Goal: Task Accomplishment & Management: Manage account settings

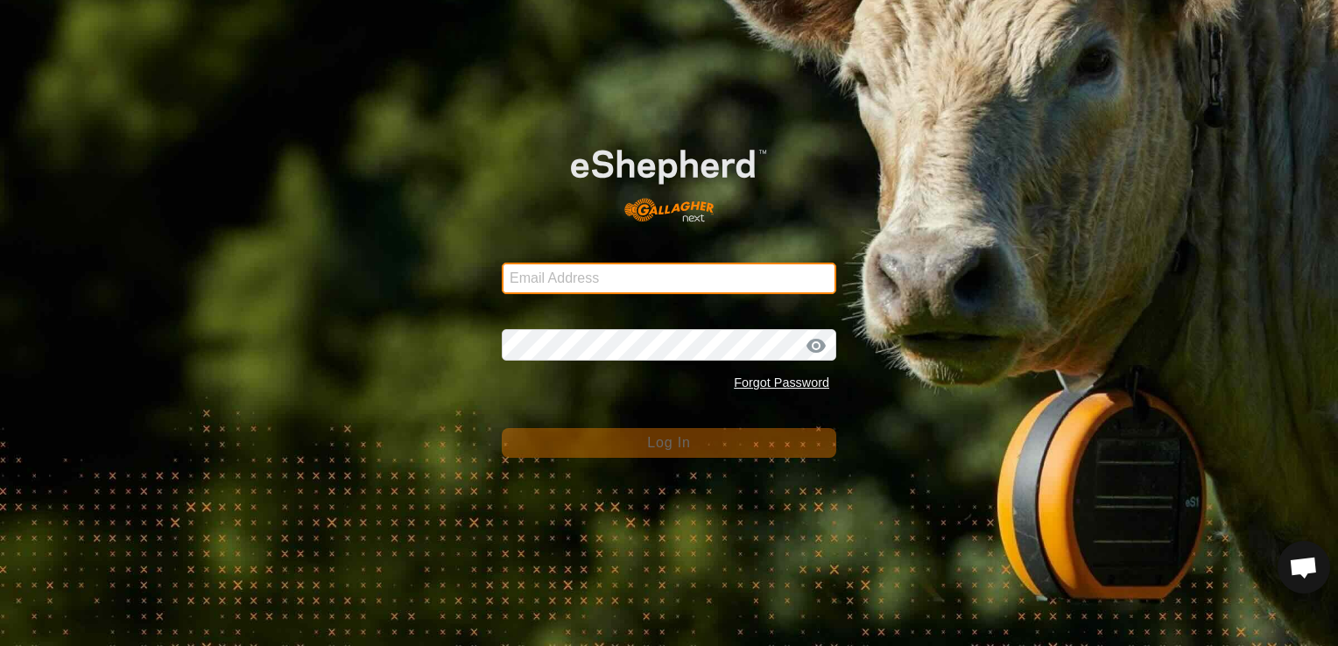
type input "[EMAIL_ADDRESS][DOMAIN_NAME]"
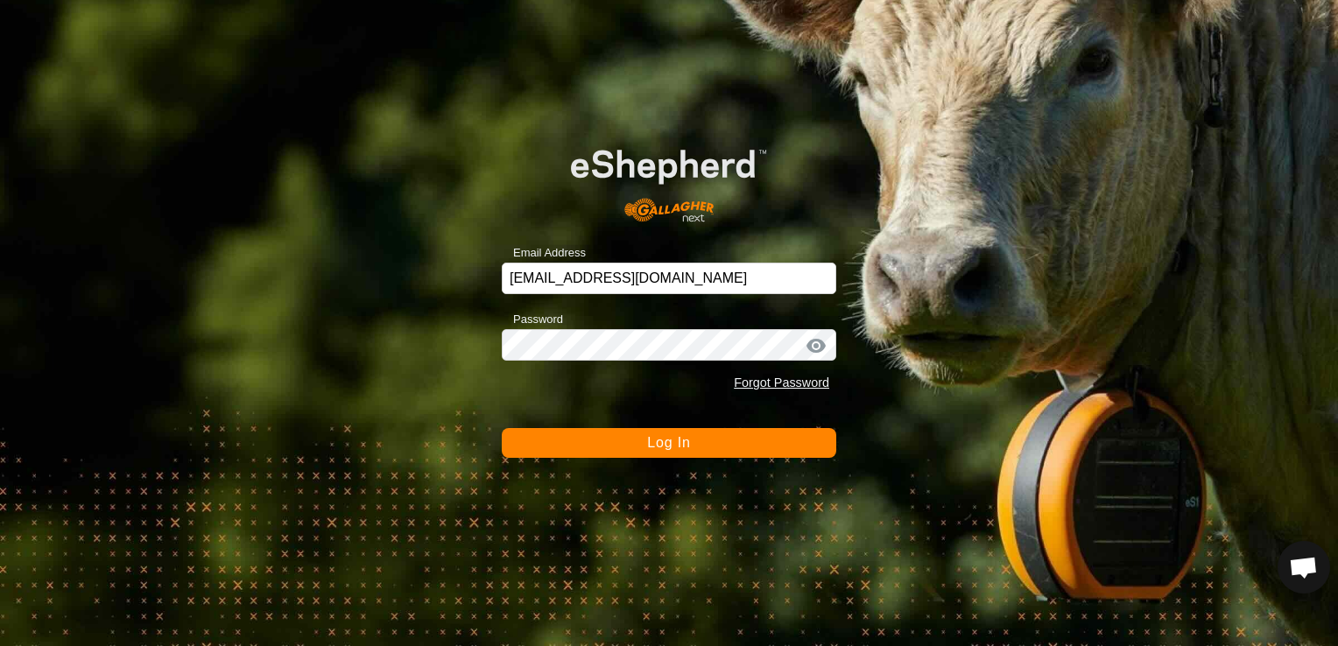
click at [679, 443] on span "Log In" at bounding box center [668, 442] width 43 height 15
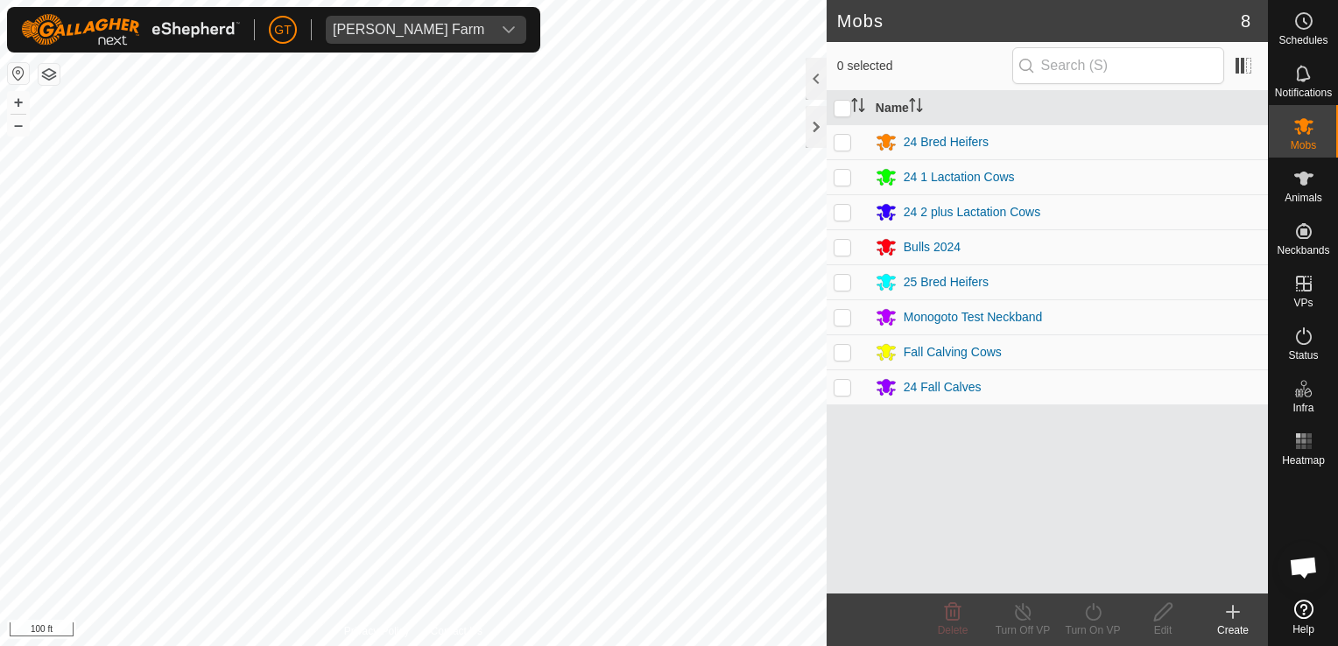
click at [913, 517] on div "Mobs 8 0 selected Name 24 Bred Heifers 24 1 Lactation Cows 24 2 plus Lactation …" at bounding box center [634, 323] width 1268 height 646
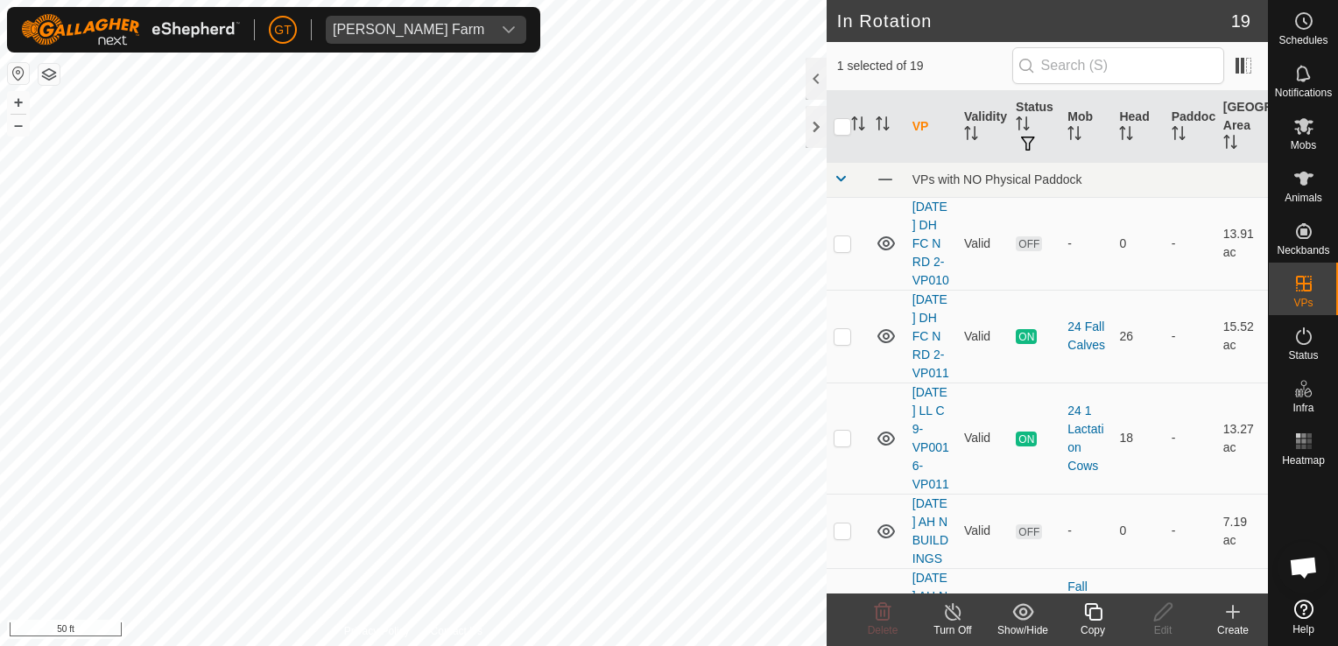
click at [1089, 615] on icon at bounding box center [1093, 612] width 18 height 18
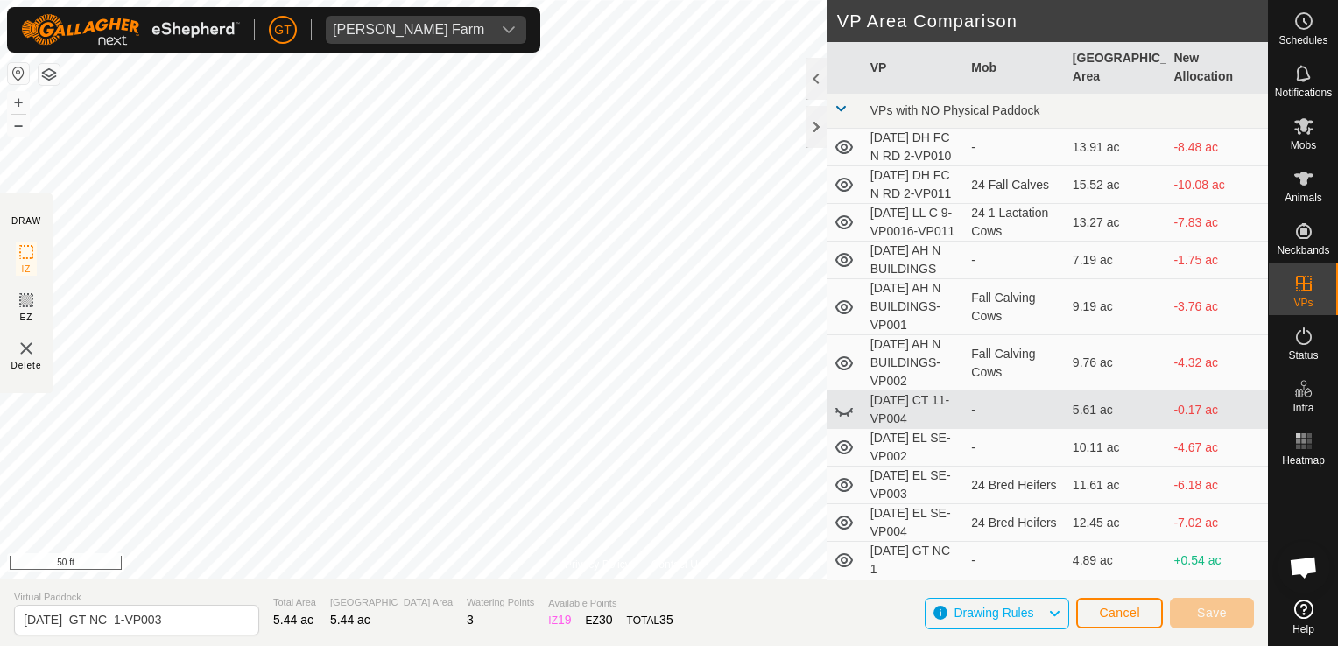
click at [0, 366] on html "[PERSON_NAME] Farm Schedules Notifications Mobs Animals Neckbands VPs Status In…" at bounding box center [669, 323] width 1338 height 646
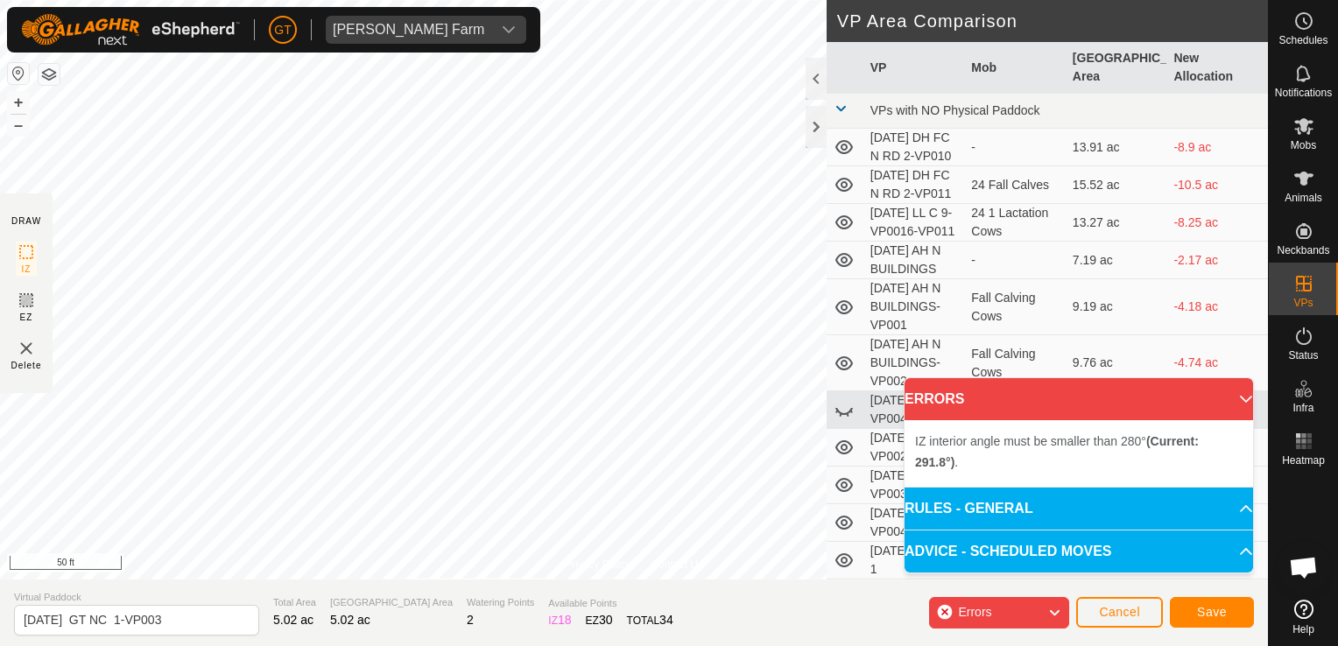
click at [478, 643] on div "Privacy Policy Contact Us Type: Inclusion Zone undefined Animal + – ⇧ i 50 ft D…" at bounding box center [634, 323] width 1268 height 646
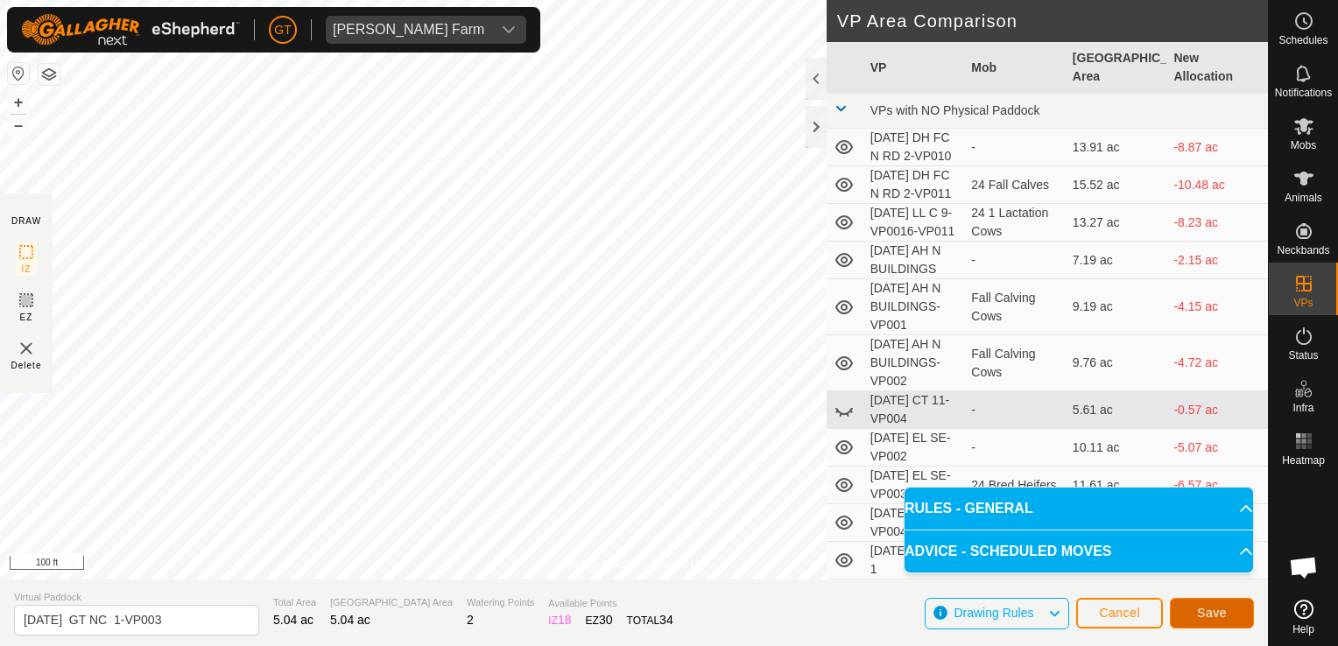
click at [1212, 602] on button "Save" at bounding box center [1212, 613] width 84 height 31
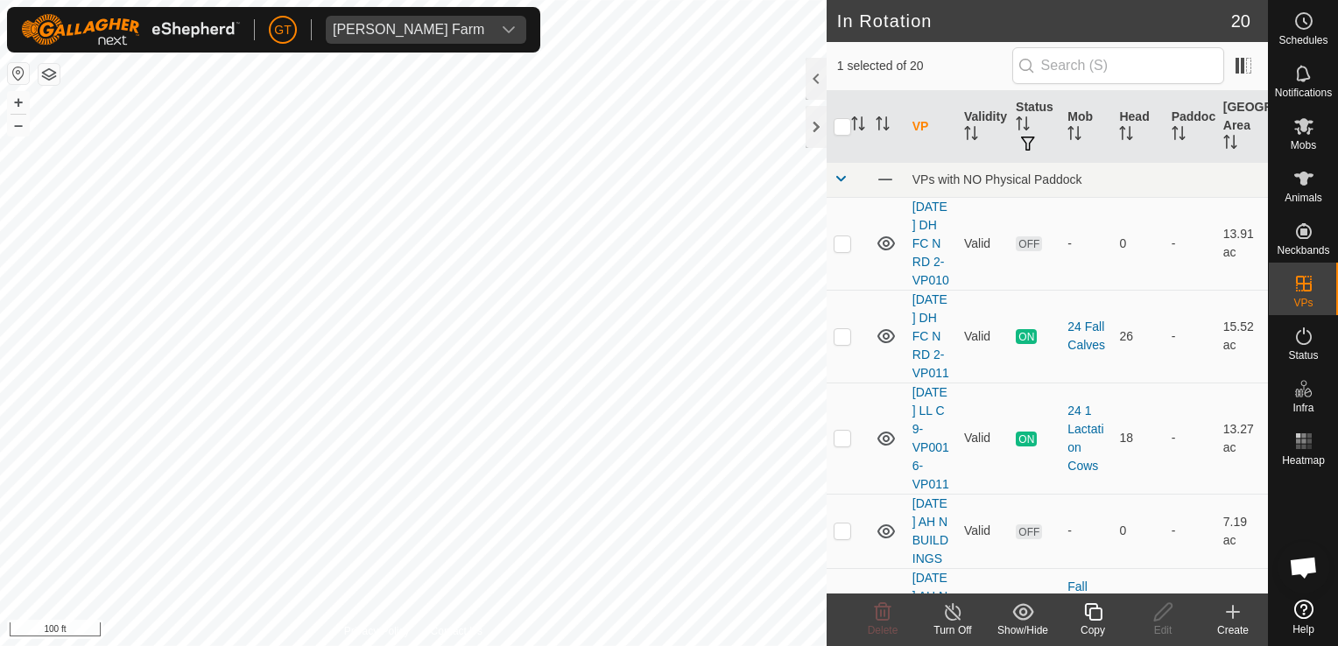
checkbox input "false"
checkbox input "true"
checkbox input "false"
checkbox input "true"
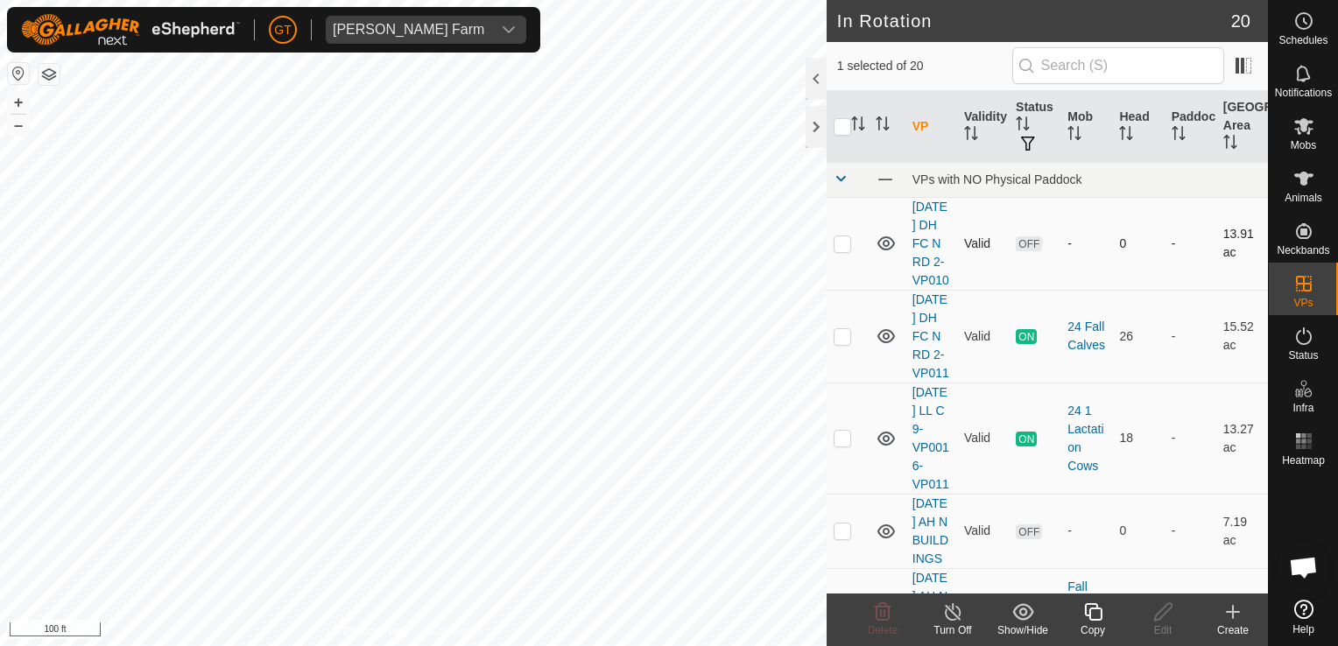
checkbox input "false"
click at [876, 611] on icon at bounding box center [883, 612] width 17 height 18
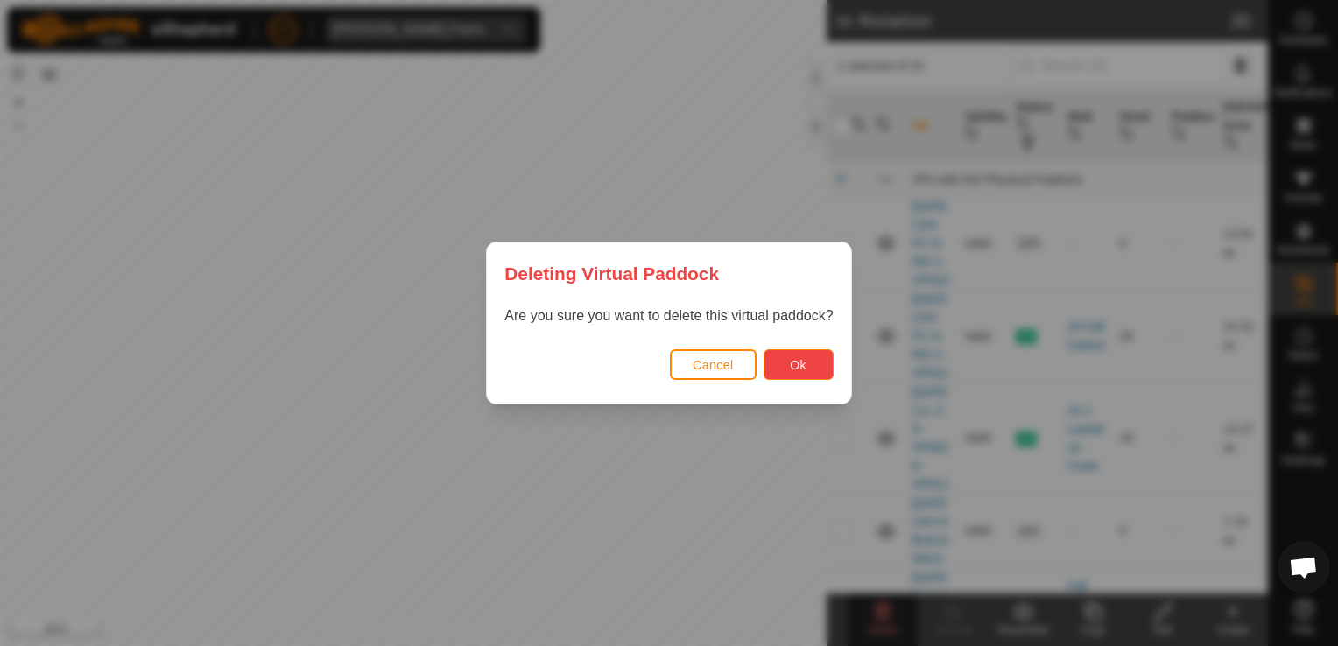
click at [805, 356] on button "Ok" at bounding box center [799, 364] width 70 height 31
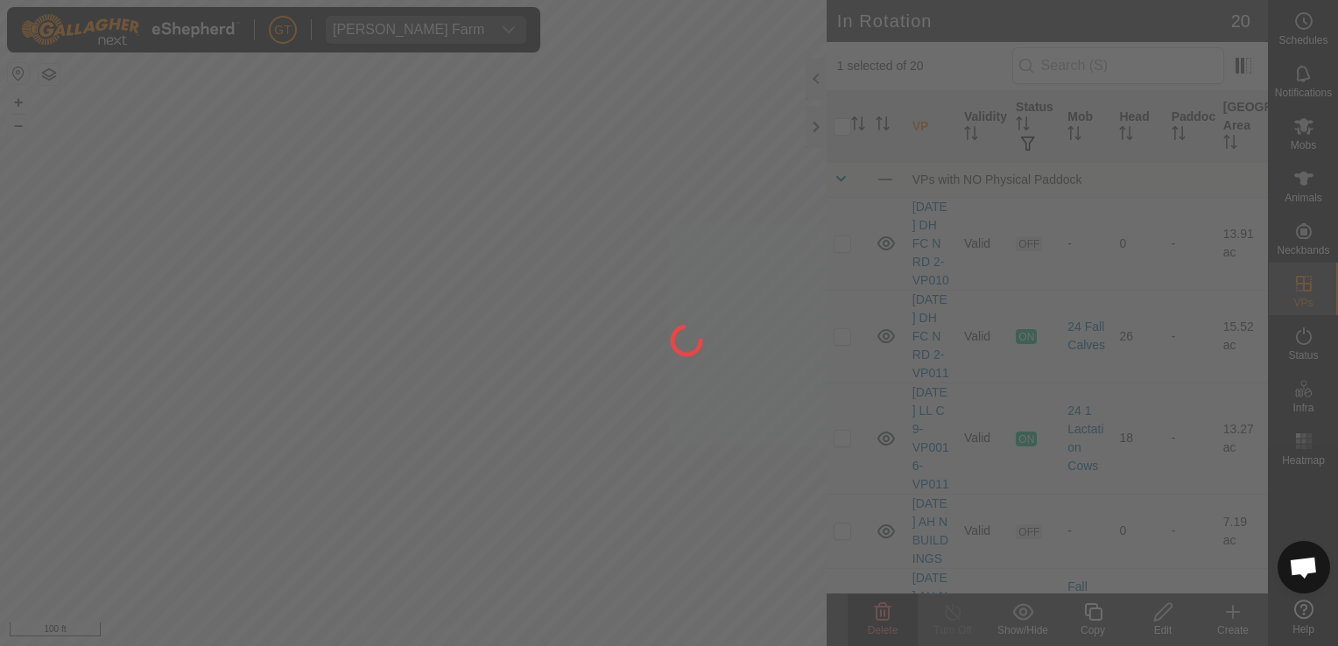
checkbox input "false"
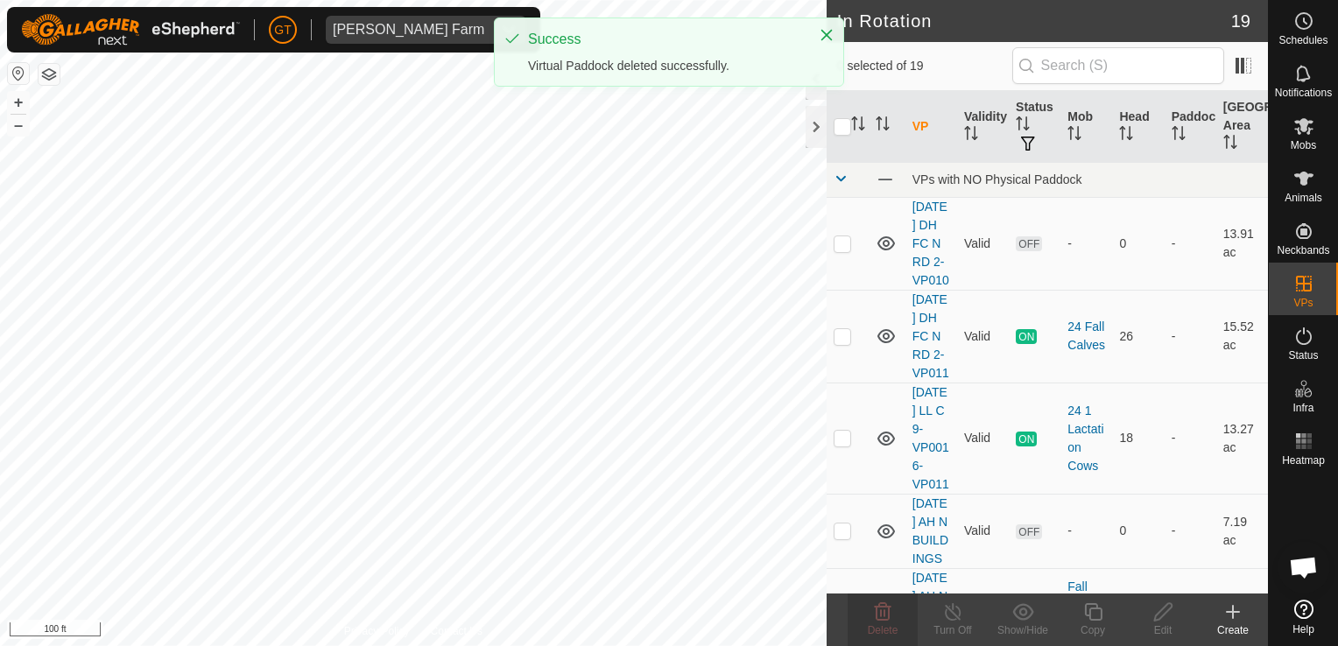
checkbox input "true"
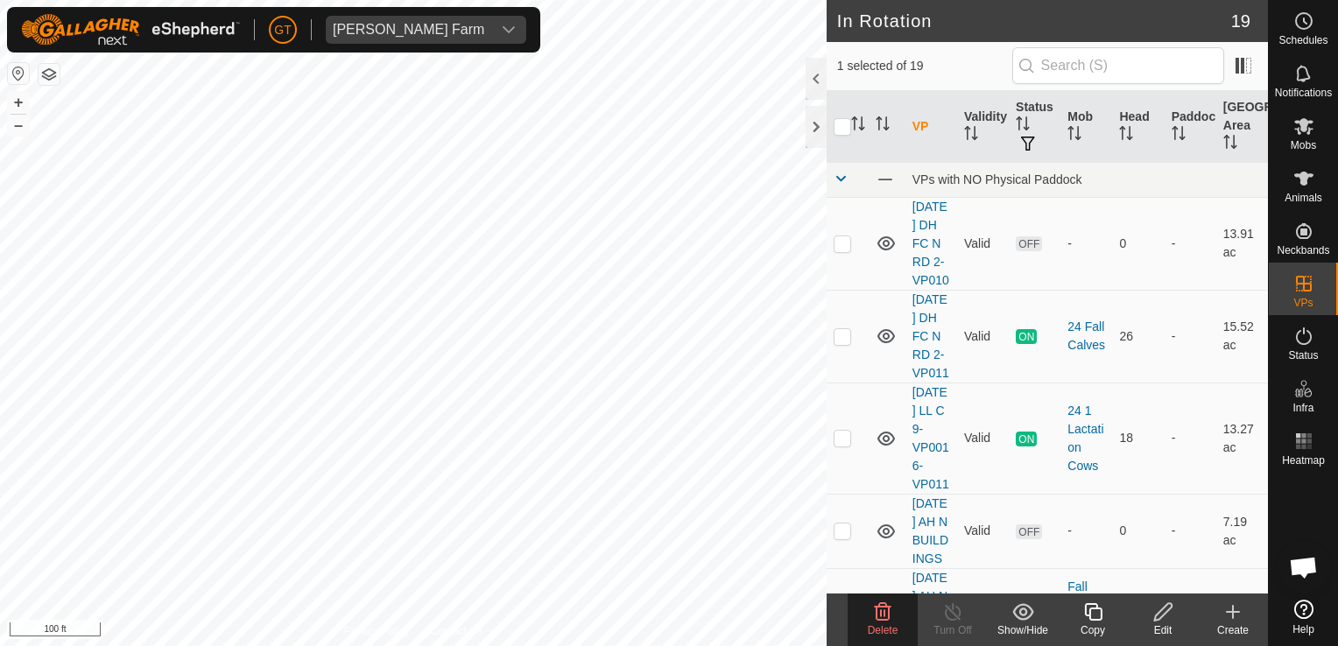
click at [879, 611] on icon at bounding box center [882, 612] width 21 height 21
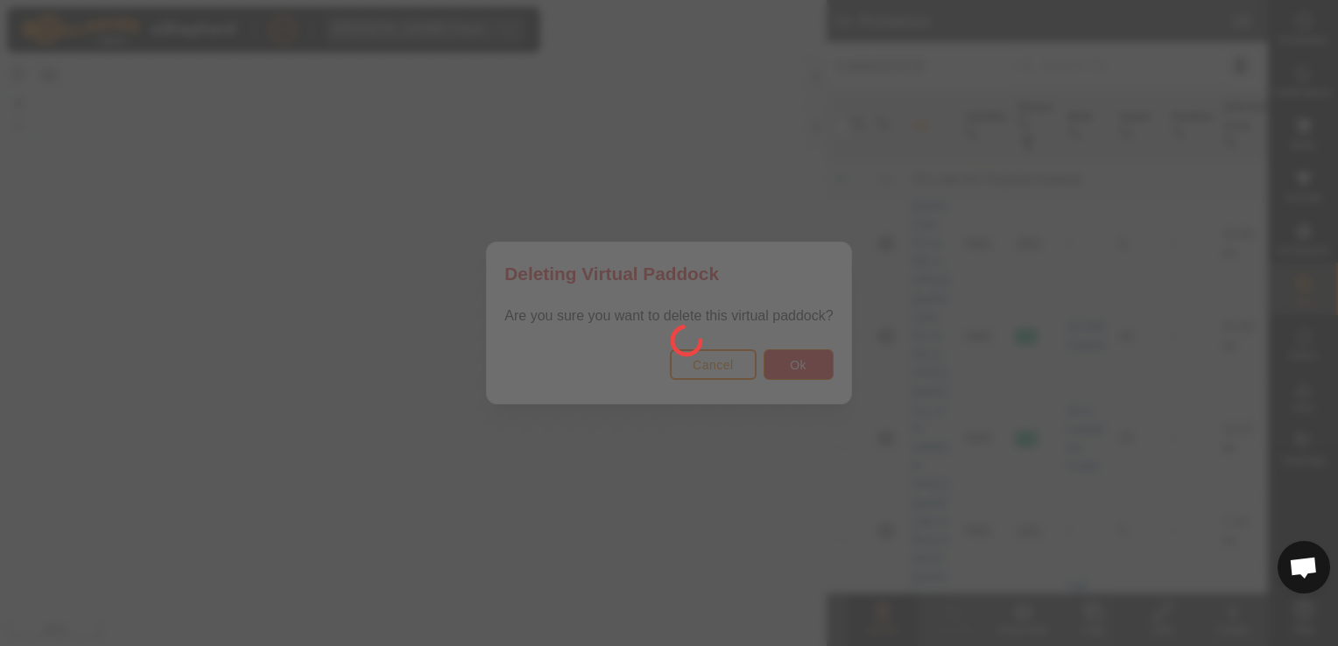
click at [820, 363] on body "[PERSON_NAME] Farm Schedules Notifications Mobs Animals Neckbands VPs Status In…" at bounding box center [669, 323] width 1338 height 646
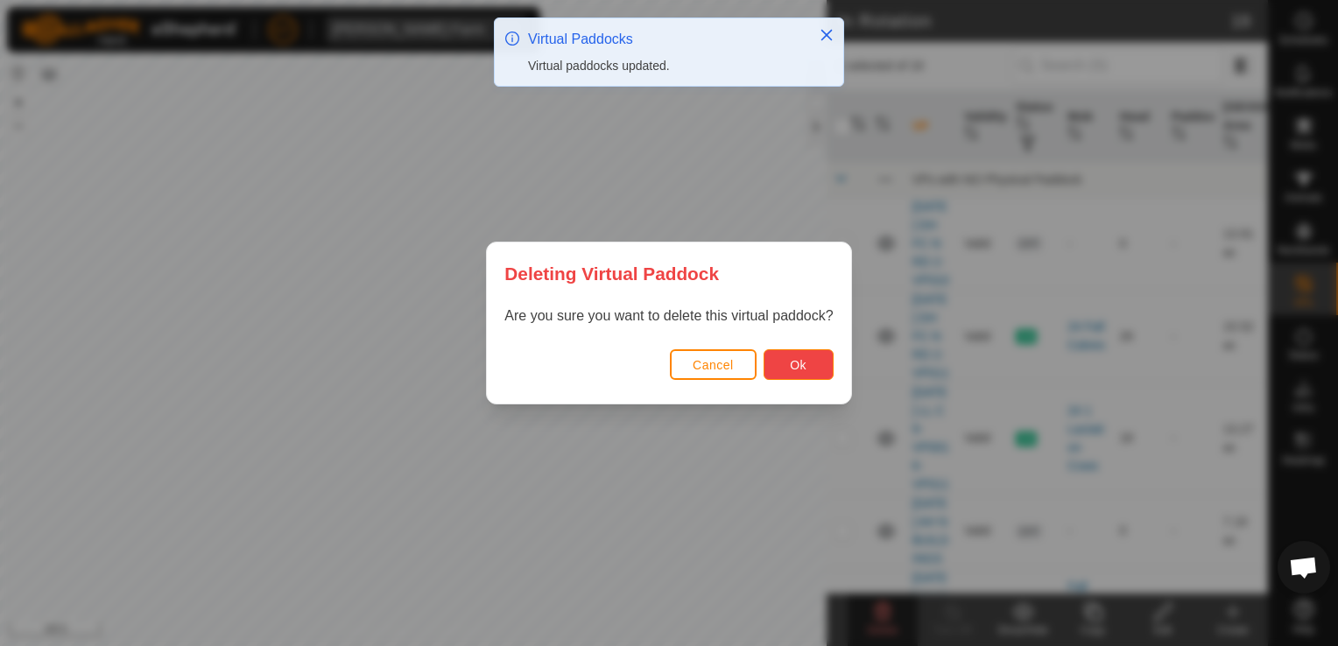
click at [814, 363] on button "Ok" at bounding box center [799, 364] width 70 height 31
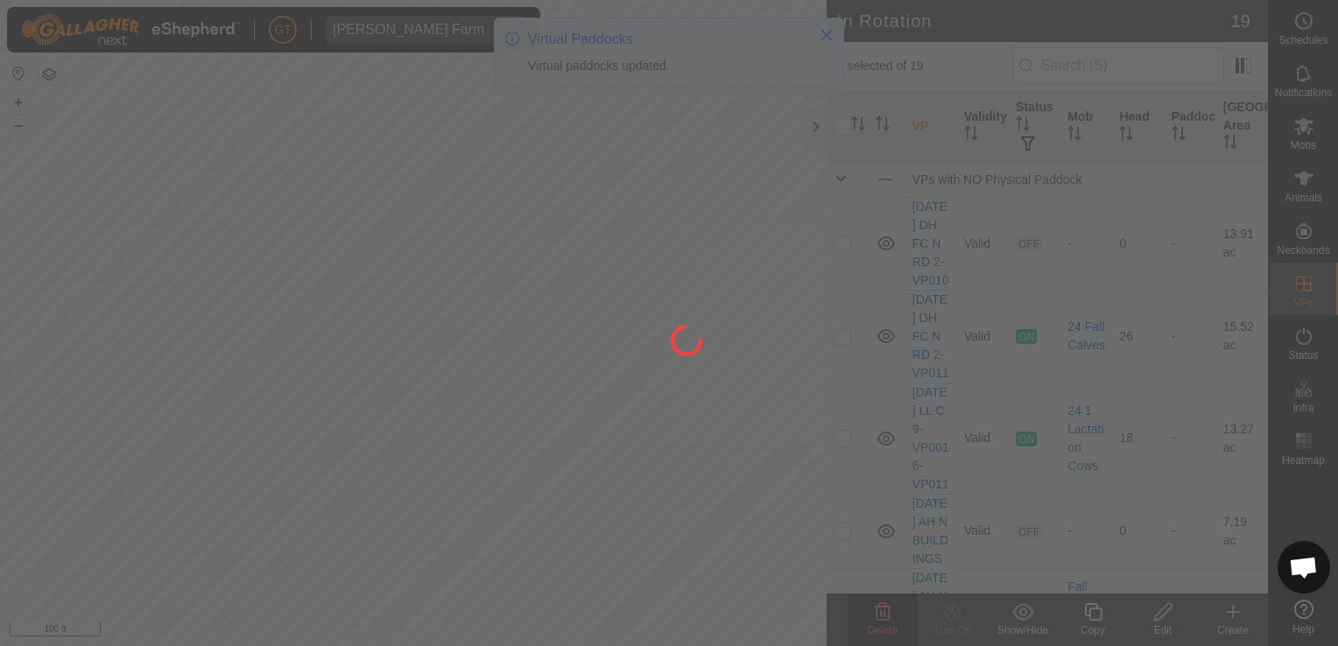
checkbox input "false"
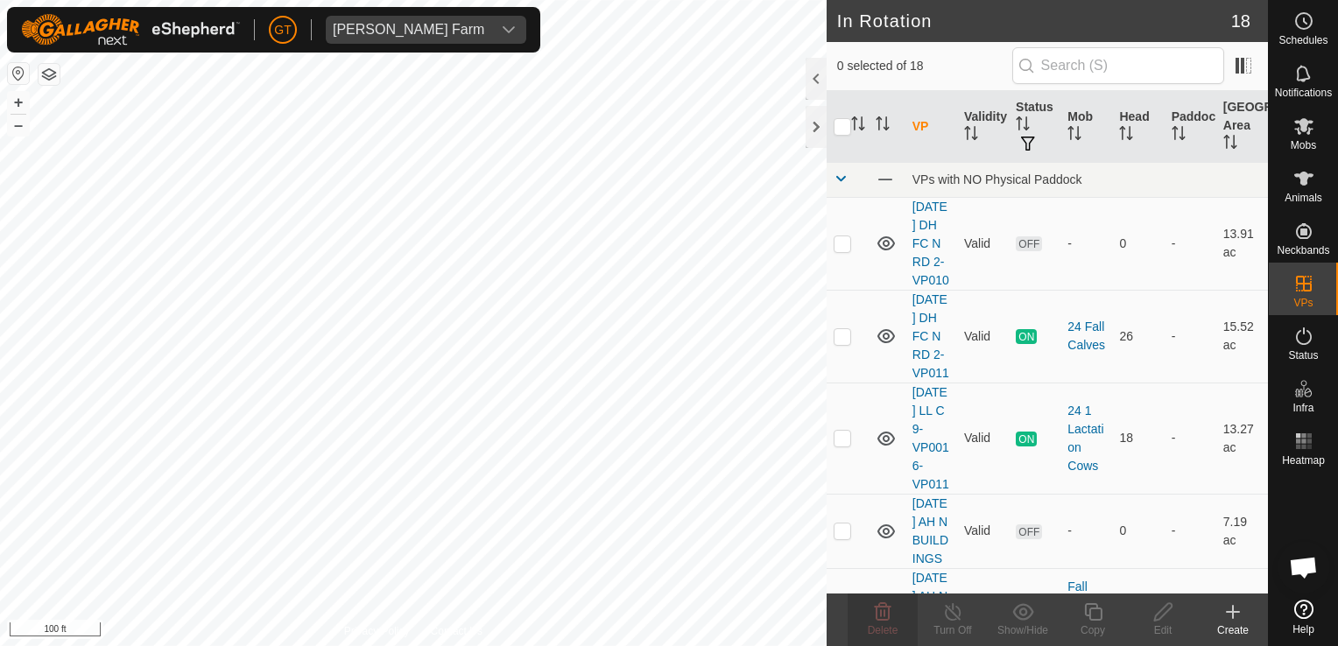
checkbox input "true"
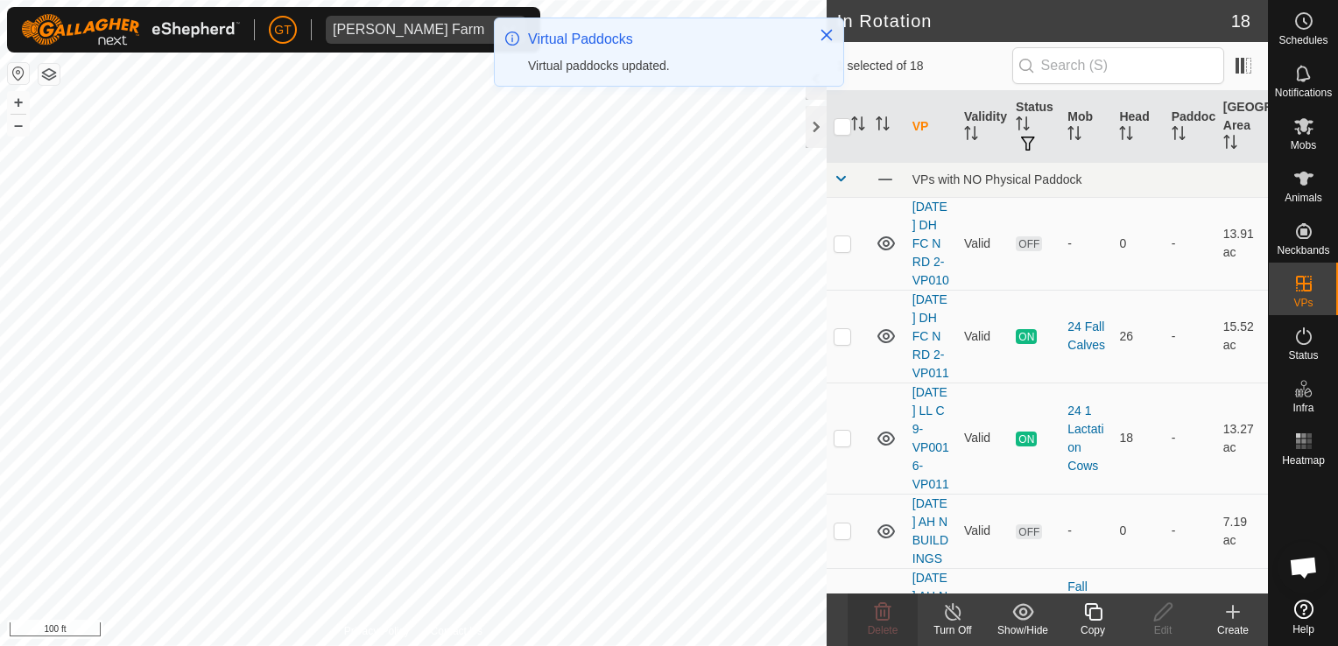
checkbox input "false"
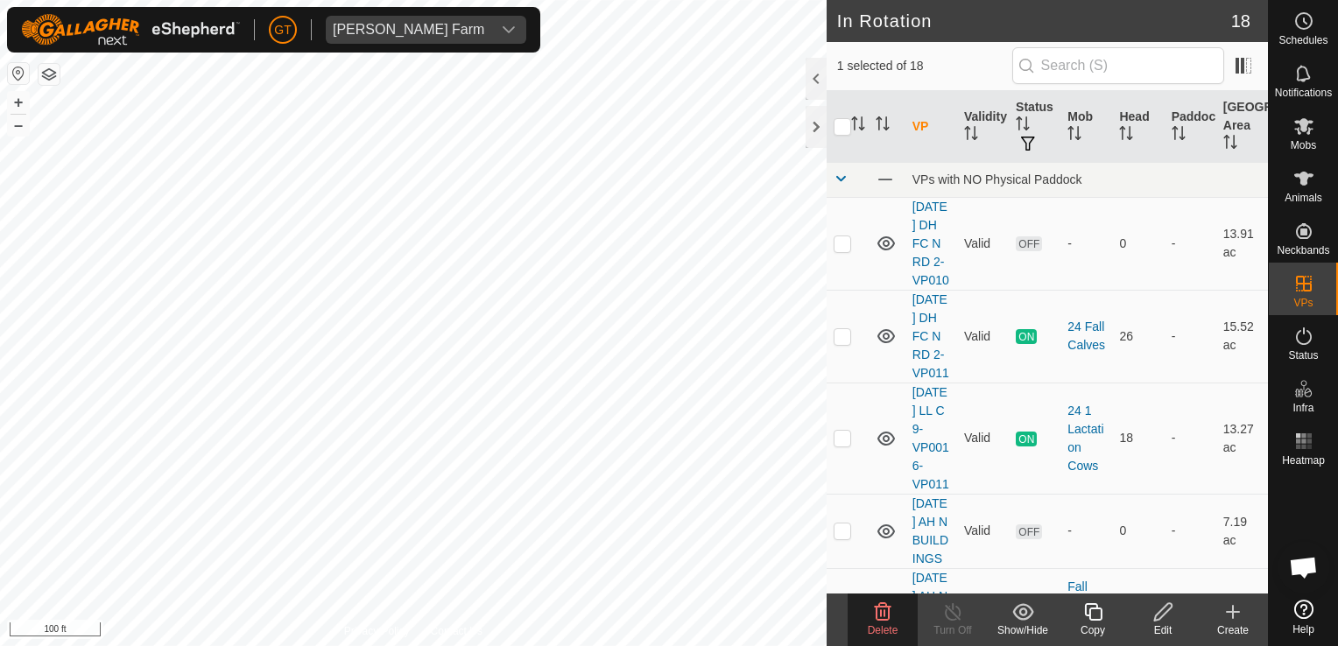
click at [882, 608] on icon at bounding box center [882, 612] width 21 height 21
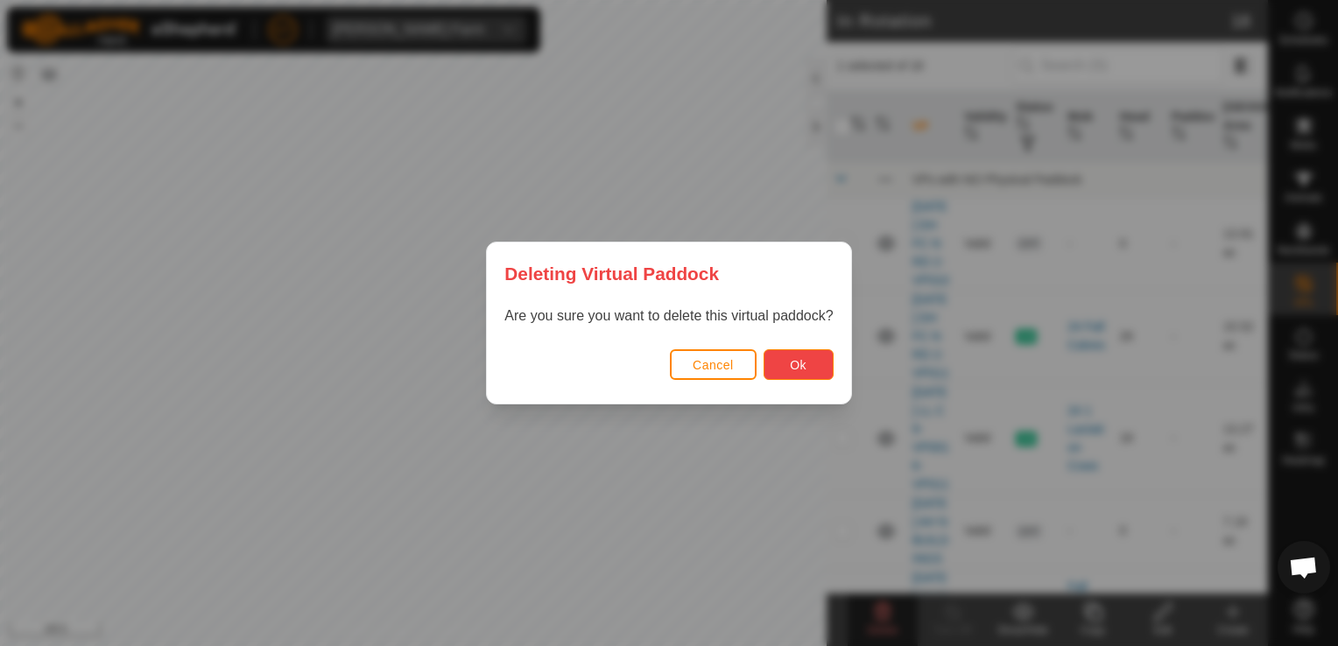
click at [787, 352] on button "Ok" at bounding box center [799, 364] width 70 height 31
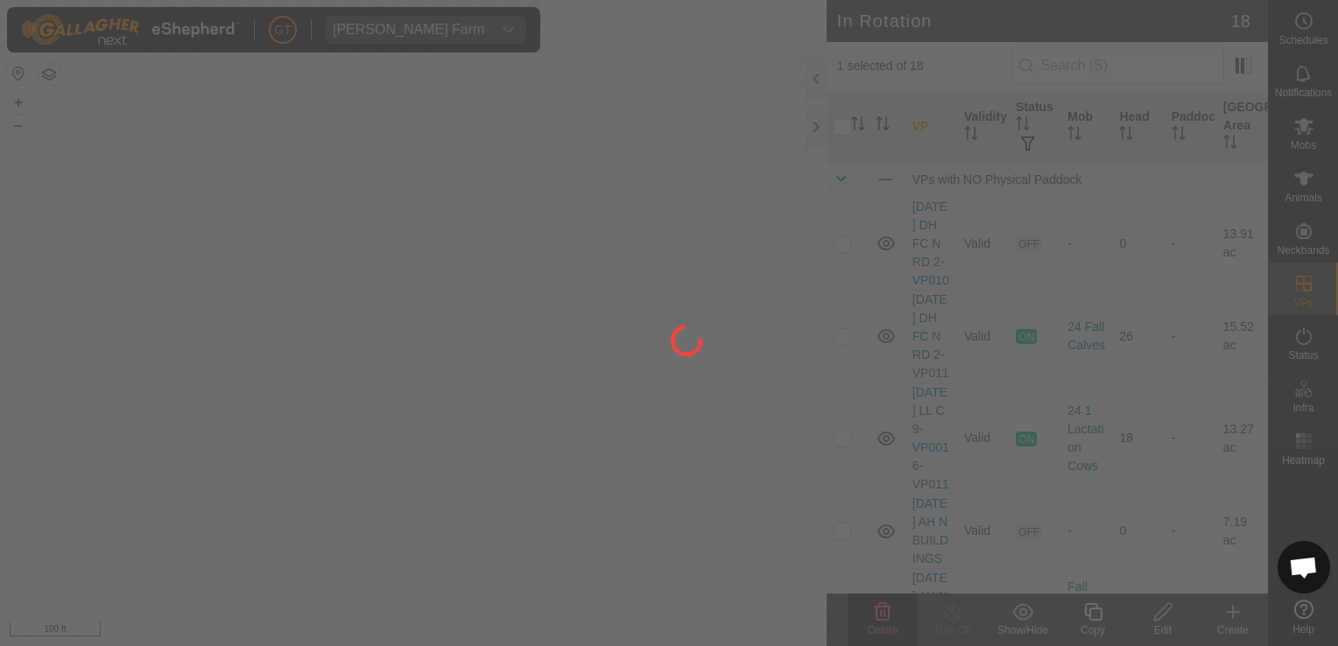
checkbox input "false"
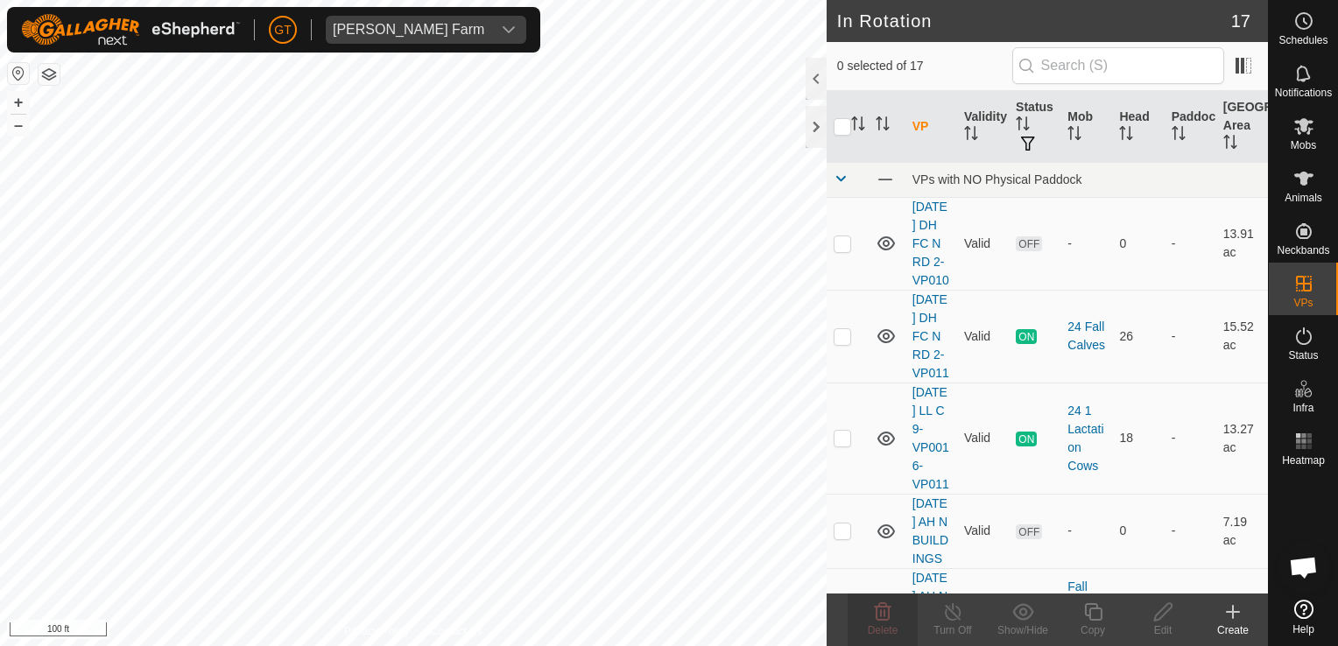
checkbox input "true"
click at [1086, 612] on icon at bounding box center [1093, 612] width 22 height 21
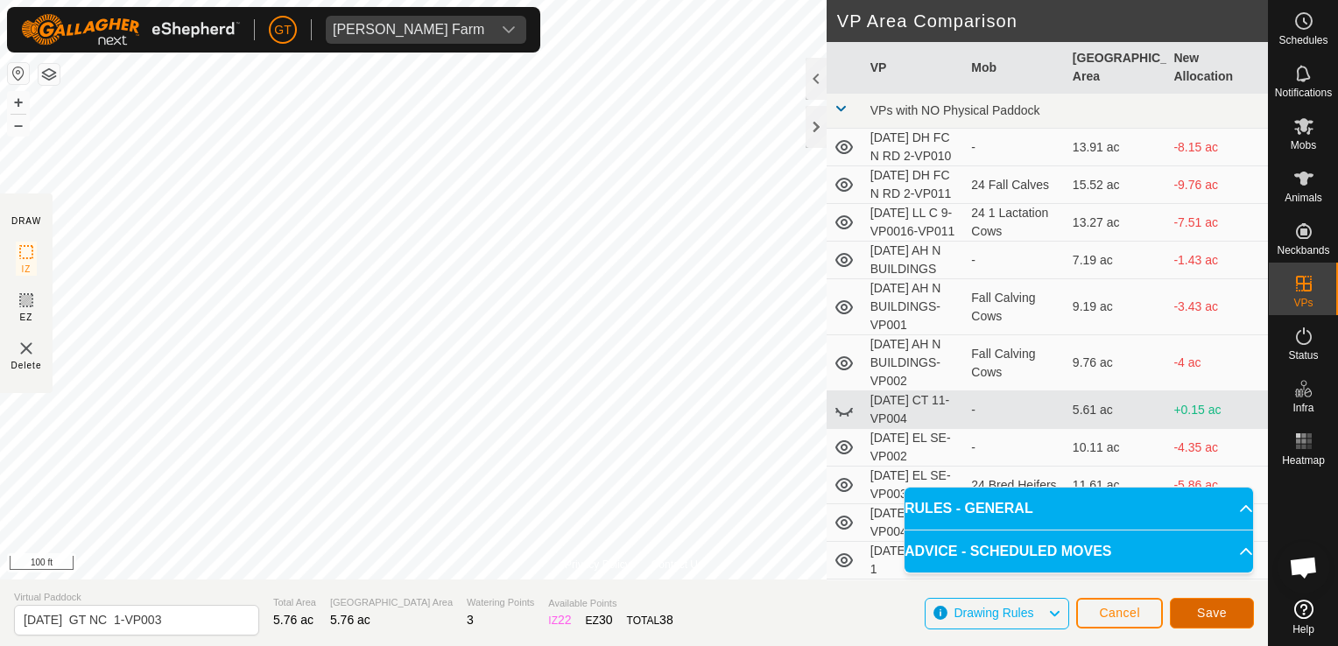
click at [1208, 624] on button "Save" at bounding box center [1212, 613] width 84 height 31
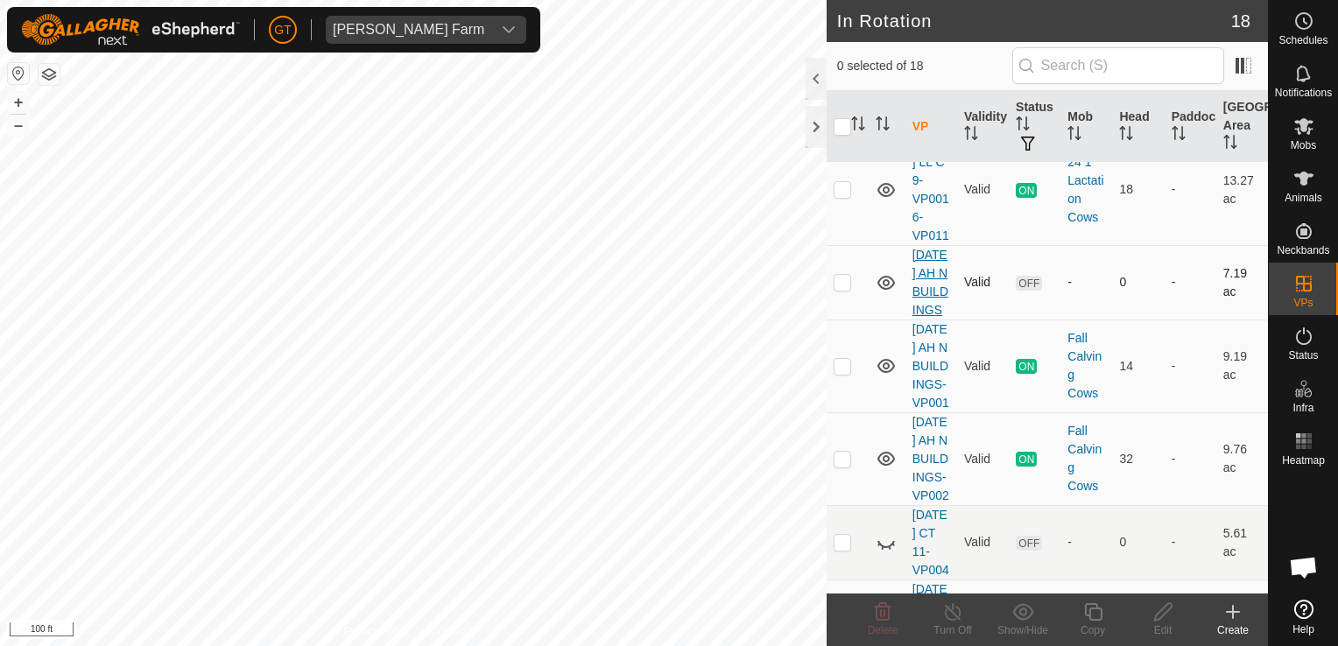
scroll to position [88, 0]
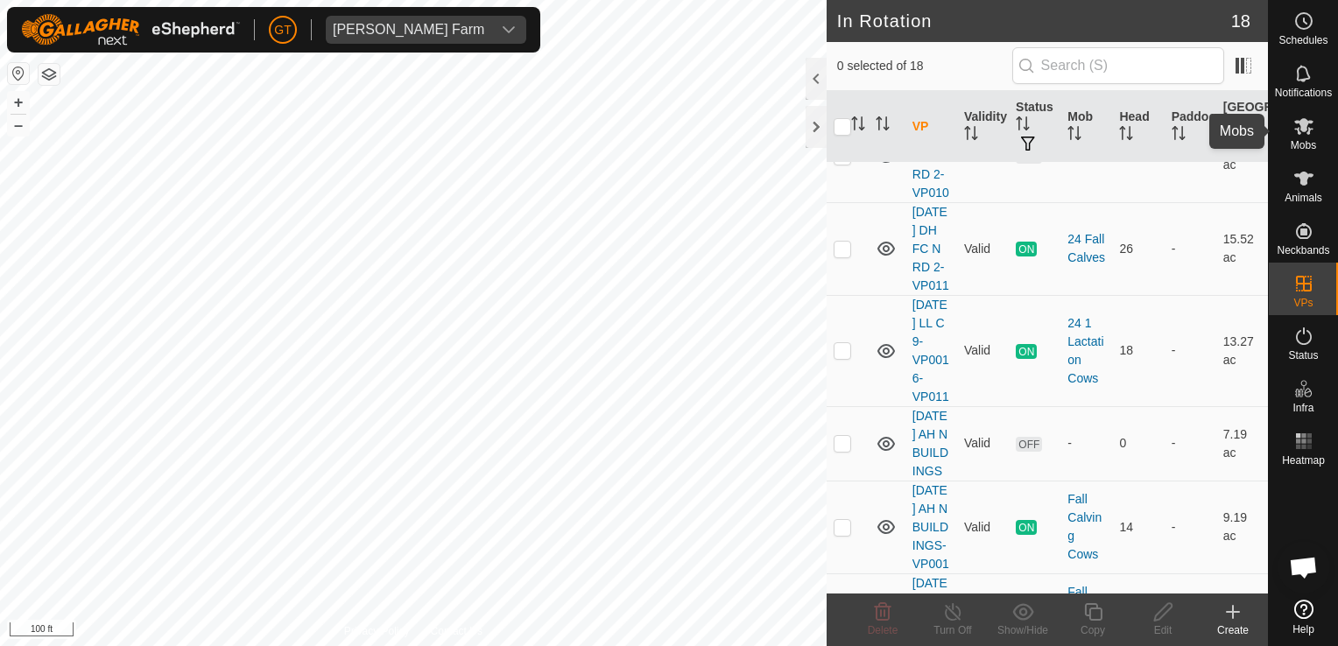
click at [1297, 124] on icon at bounding box center [1303, 126] width 21 height 21
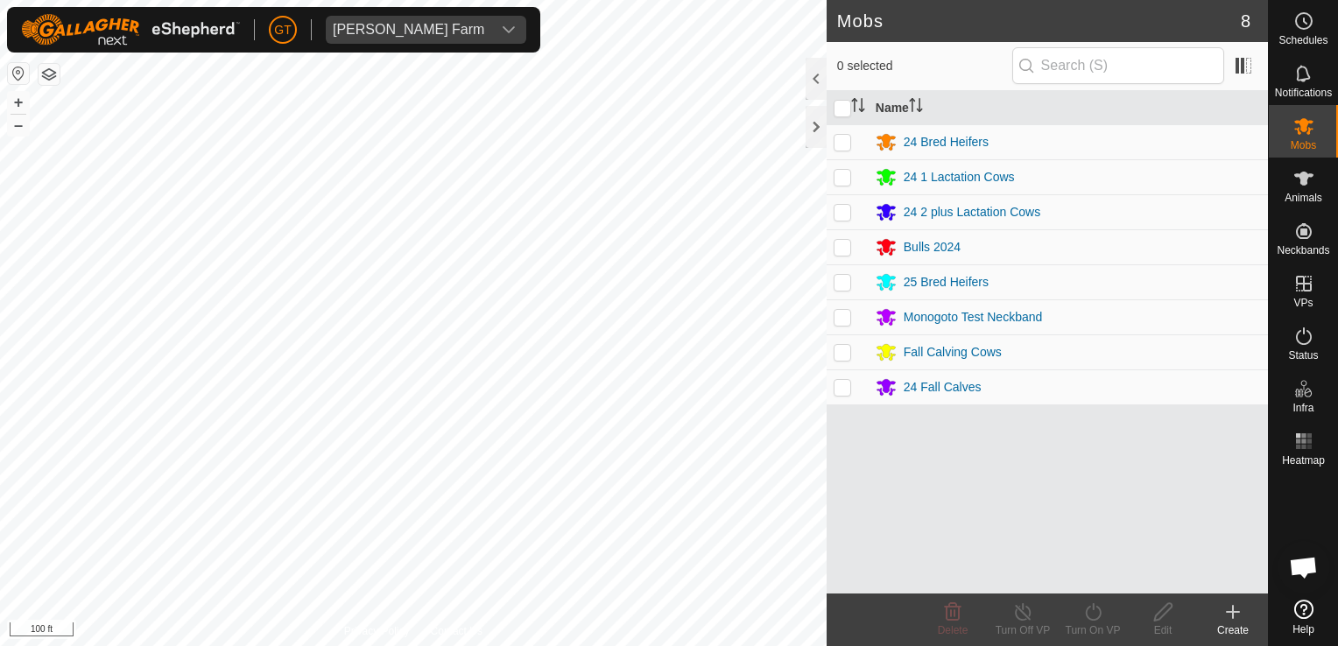
click at [847, 289] on td at bounding box center [848, 281] width 42 height 35
checkbox input "true"
click at [1093, 605] on icon at bounding box center [1093, 612] width 16 height 18
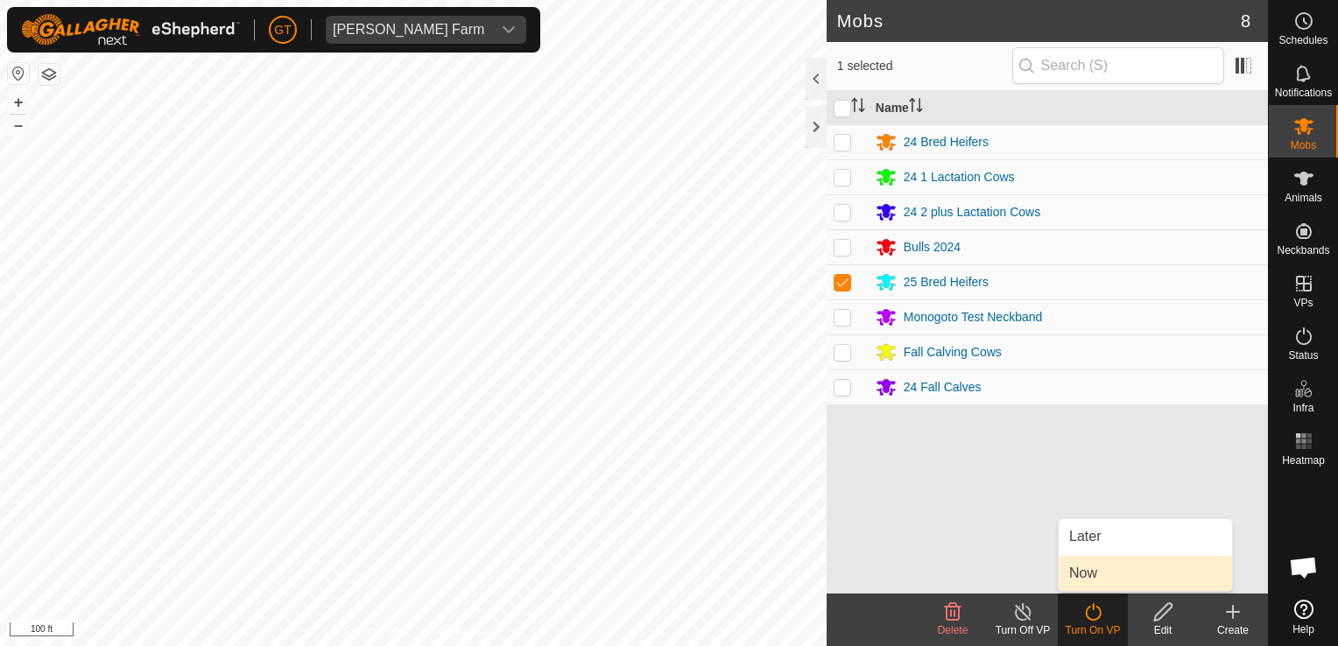
click at [1086, 576] on link "Now" at bounding box center [1145, 573] width 173 height 35
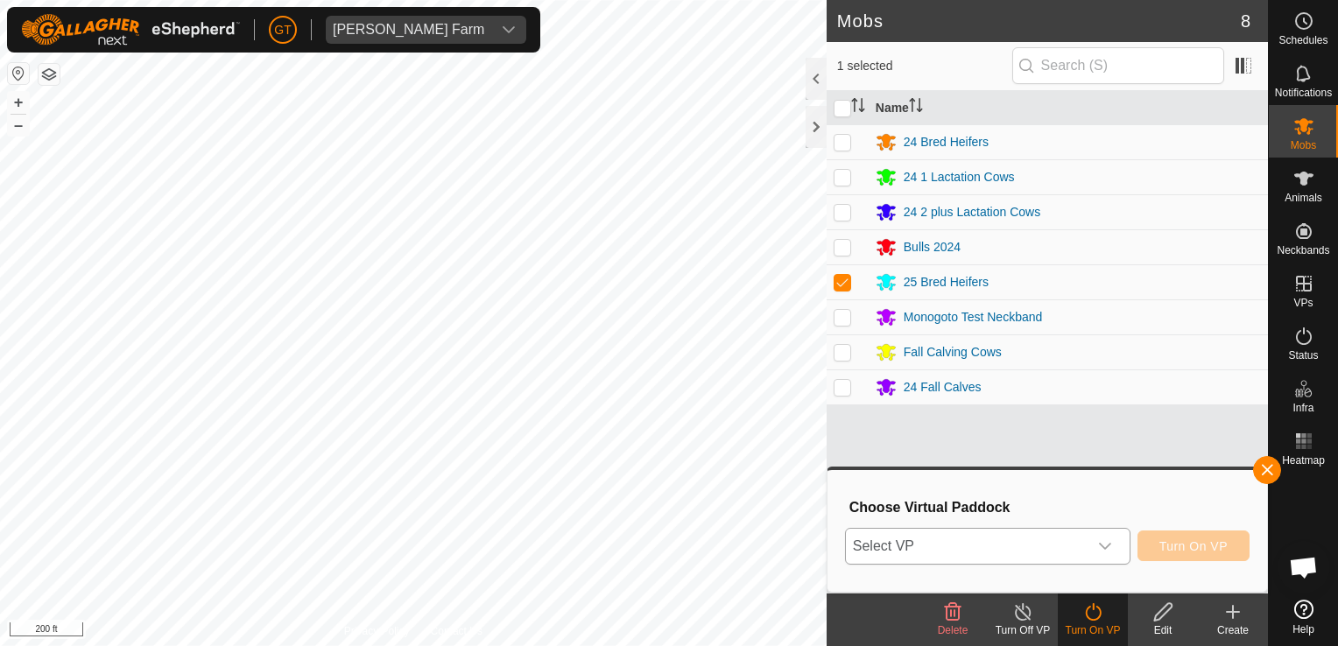
click at [1110, 547] on icon "dropdown trigger" at bounding box center [1105, 546] width 14 height 14
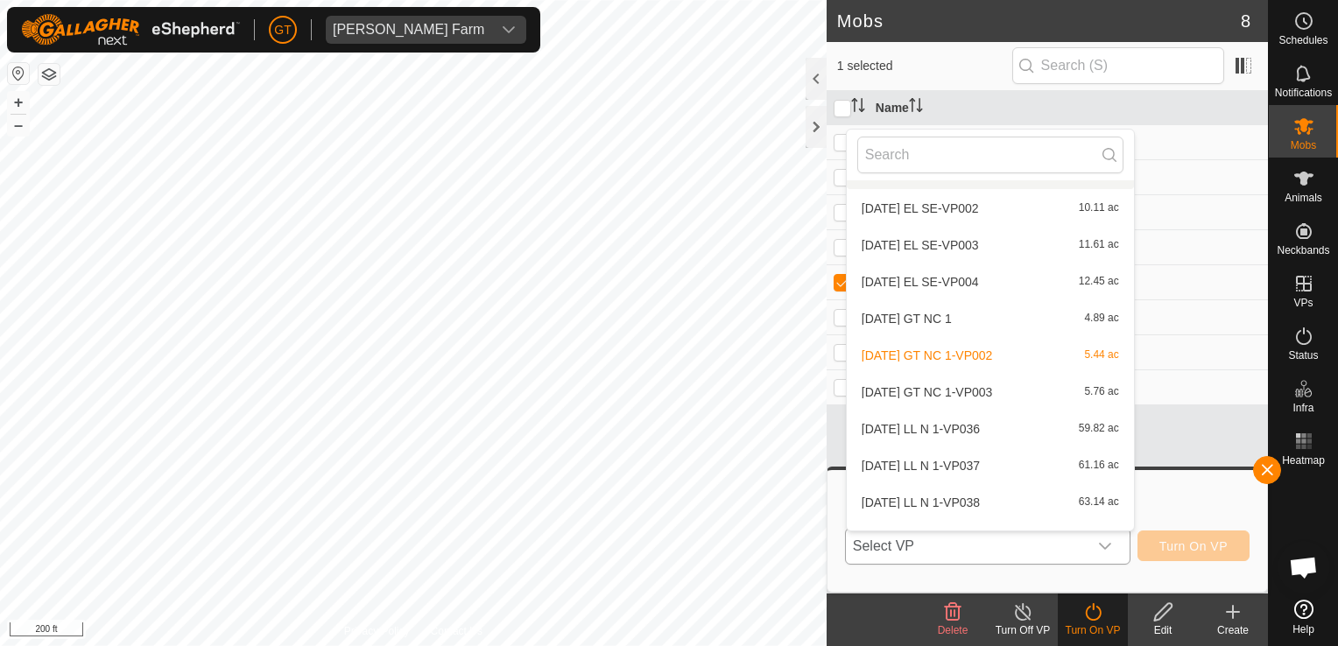
scroll to position [350, 0]
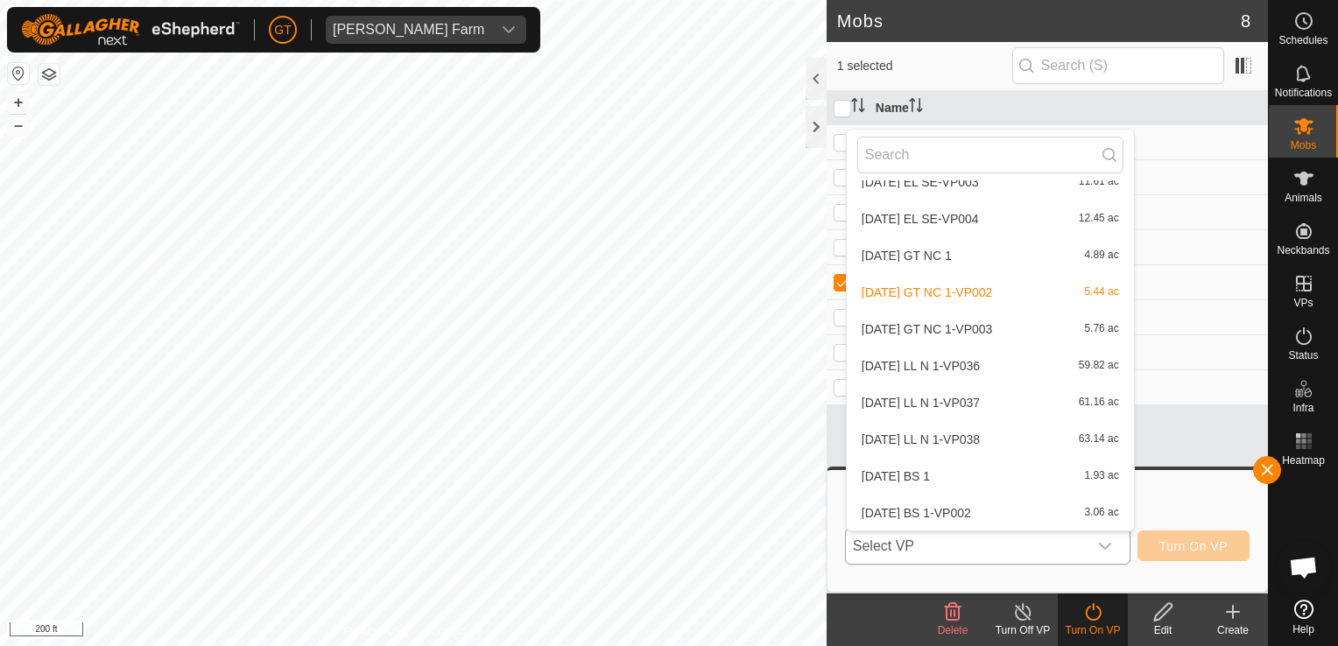
click at [963, 334] on li "[DATE] GT NC 1-VP003 5.76 ac" at bounding box center [990, 329] width 287 height 35
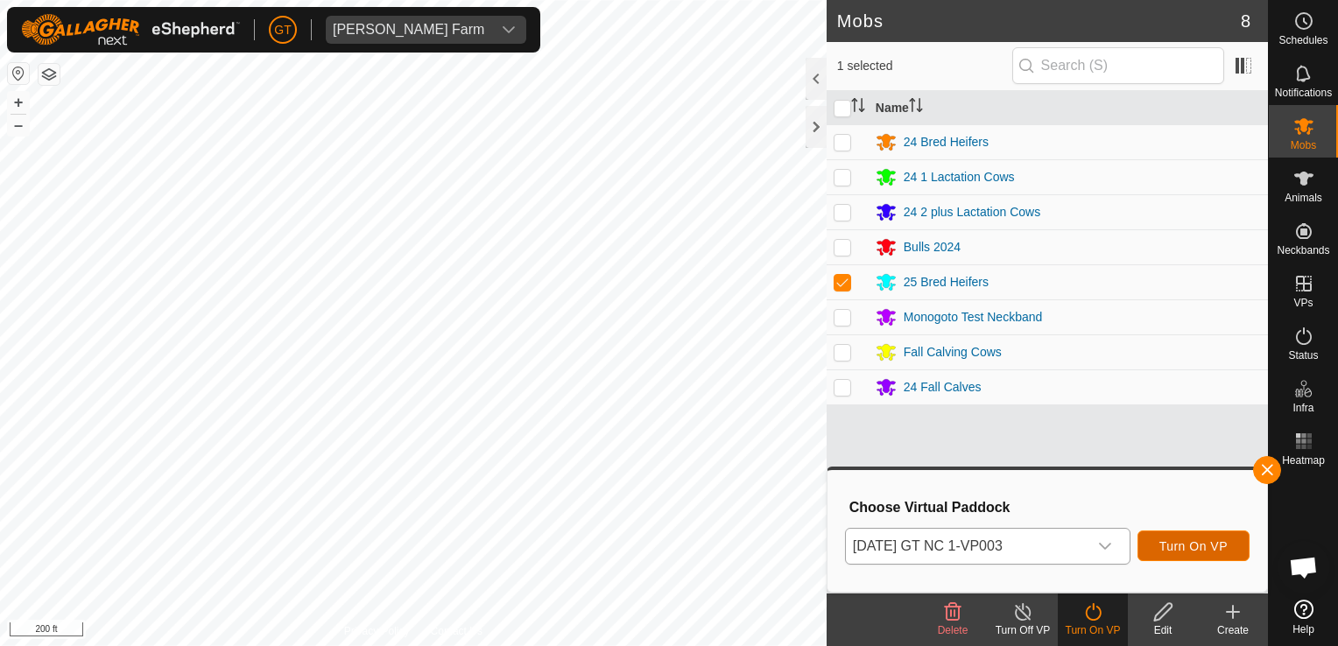
click at [1170, 553] on span "Turn On VP" at bounding box center [1193, 546] width 68 height 14
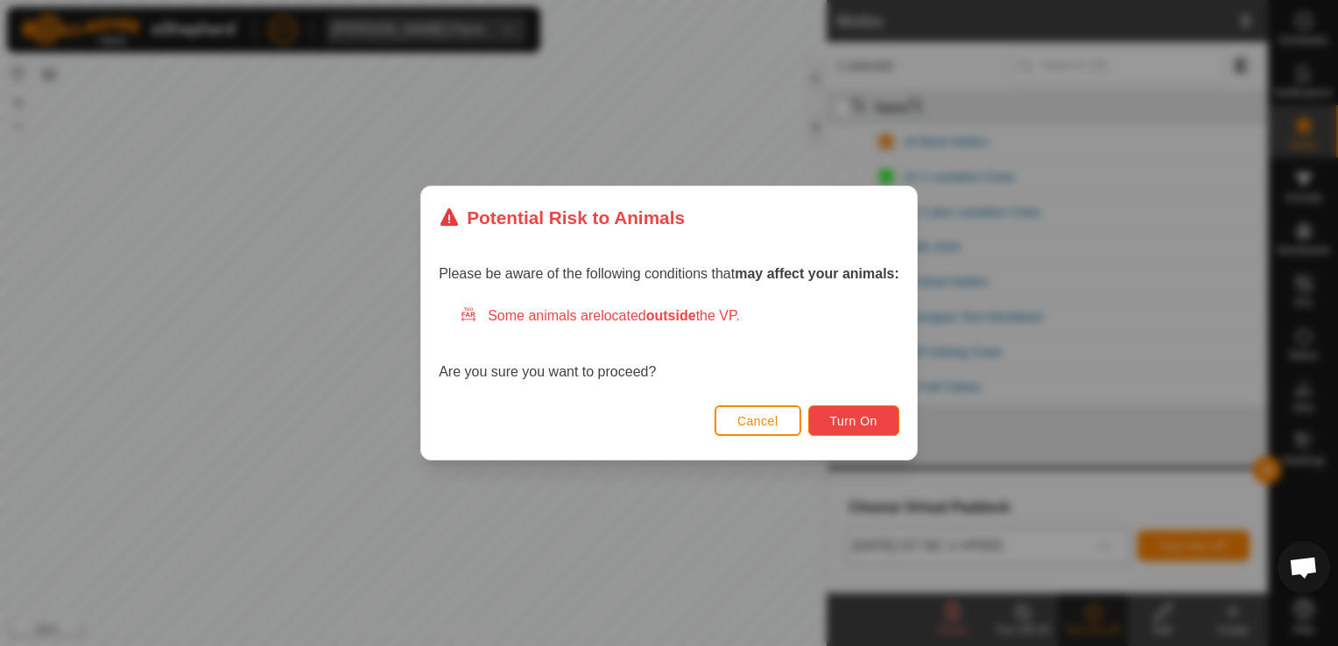
click at [864, 410] on button "Turn On" at bounding box center [853, 420] width 91 height 31
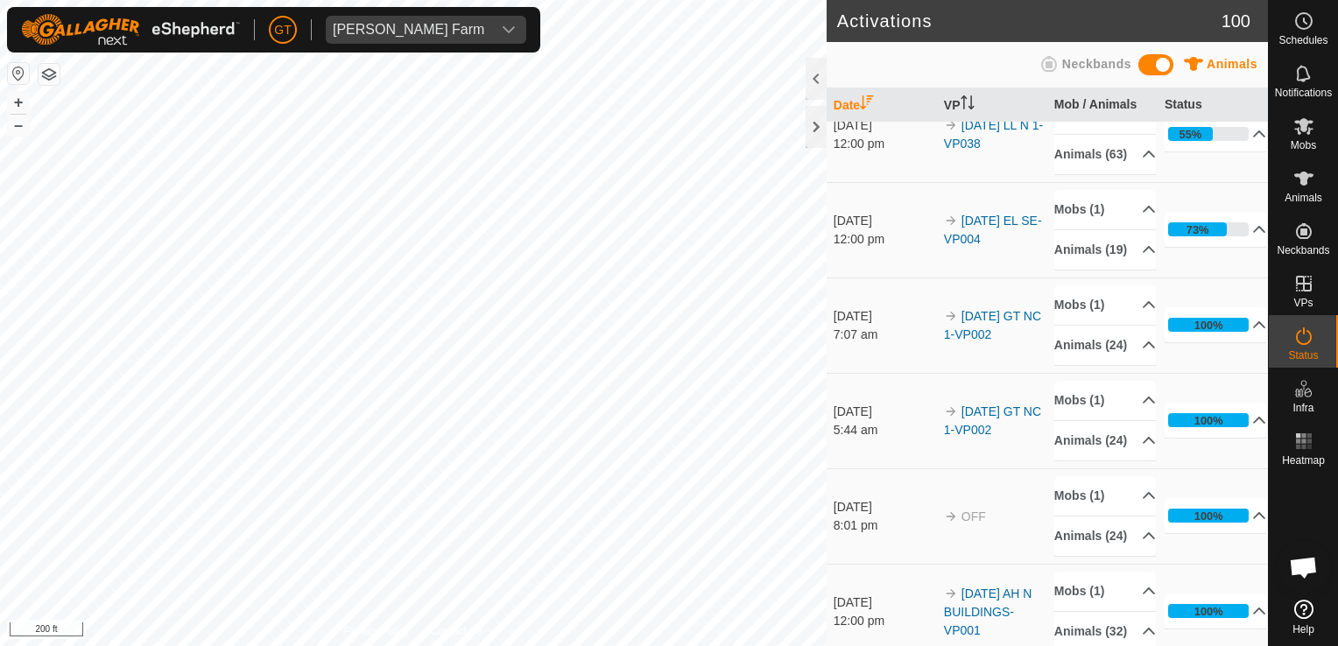
scroll to position [263, 0]
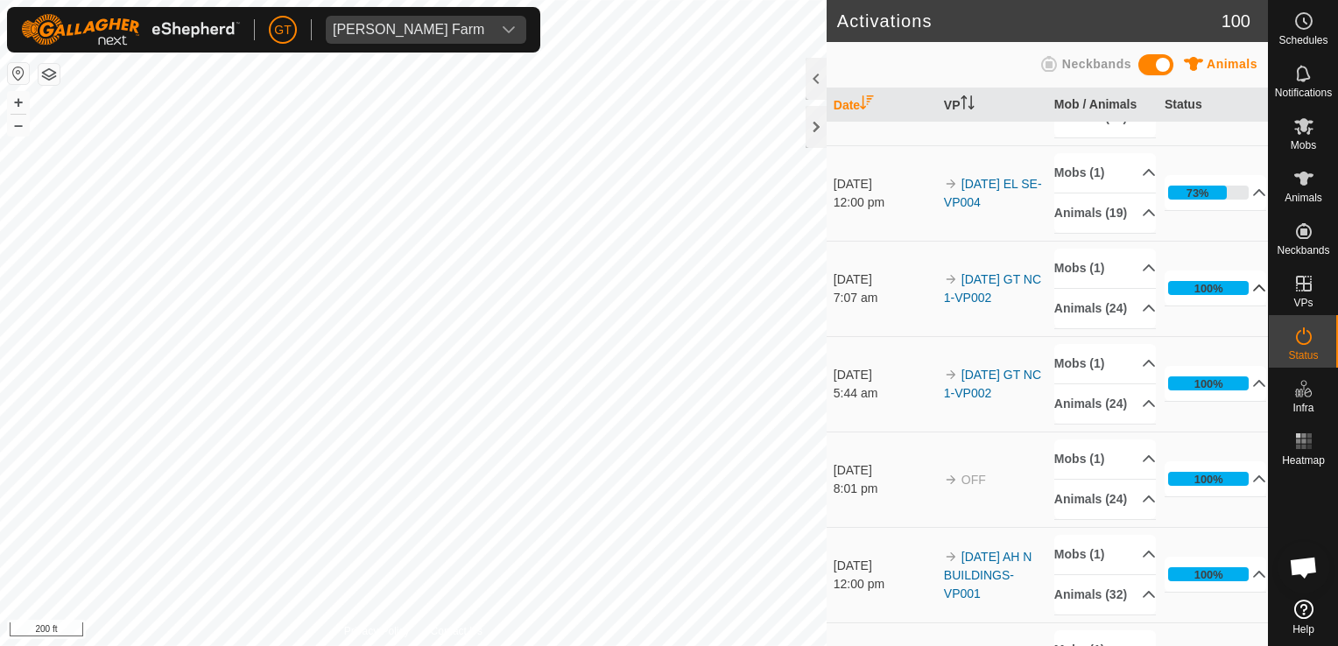
click at [1207, 306] on p-accordion-header "100%" at bounding box center [1216, 288] width 102 height 35
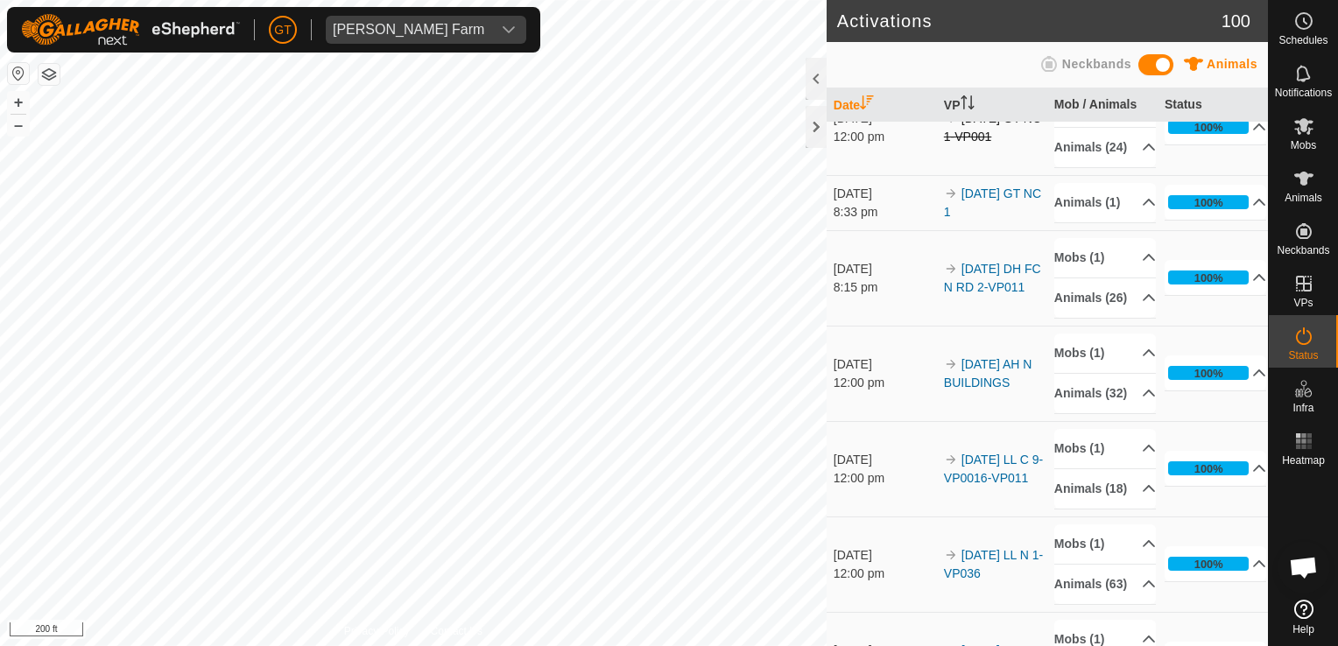
scroll to position [1226, 0]
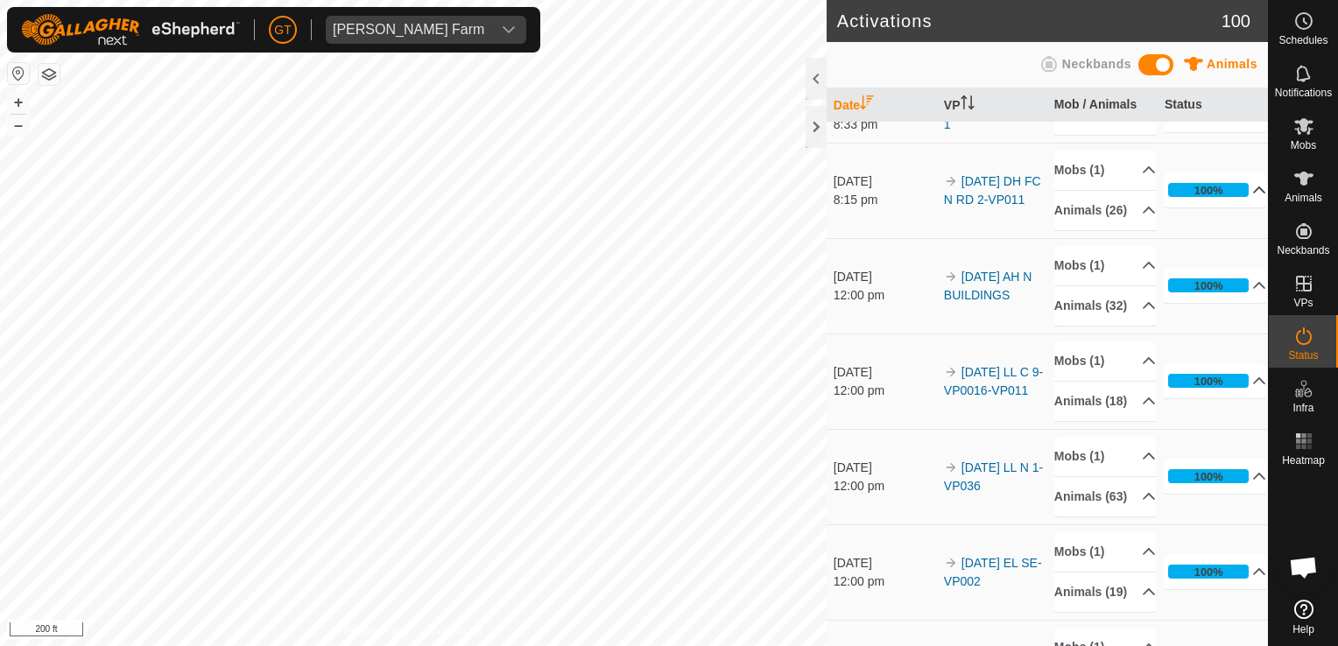
click at [1188, 208] on p-accordion-header "100%" at bounding box center [1216, 190] width 102 height 35
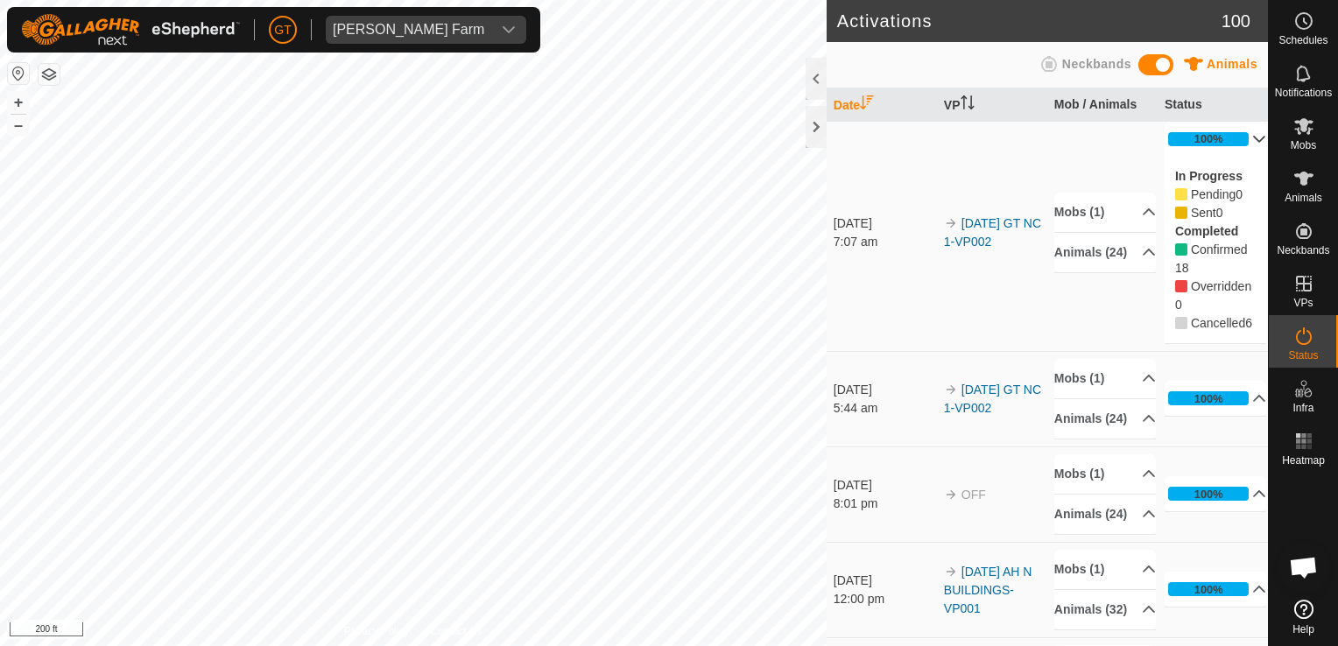
scroll to position [350, 0]
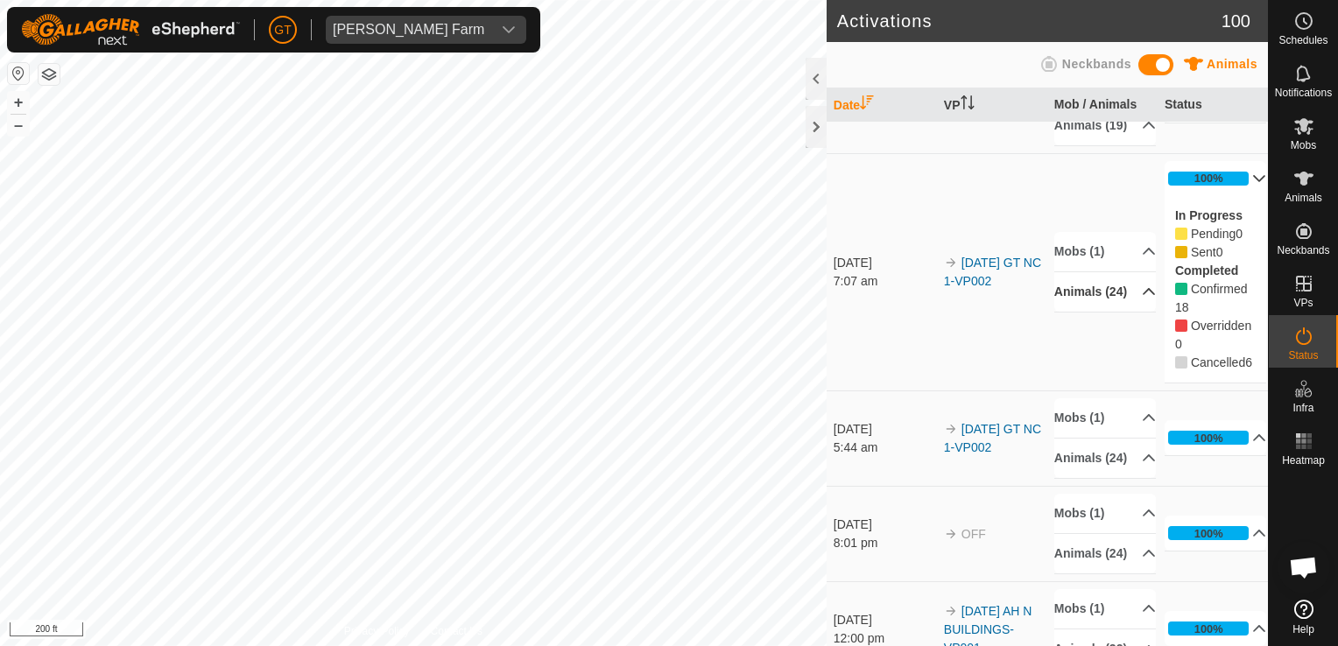
click at [1129, 312] on p-accordion-header "Animals (24)" at bounding box center [1105, 291] width 102 height 39
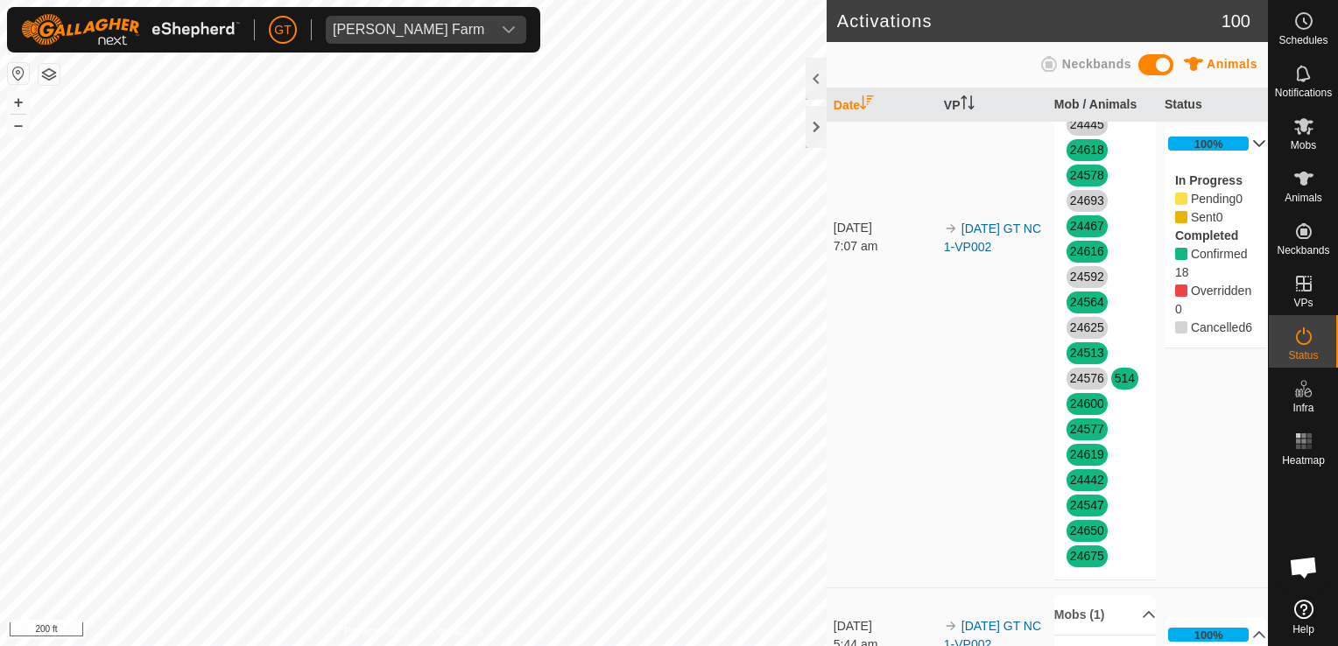
scroll to position [613, 0]
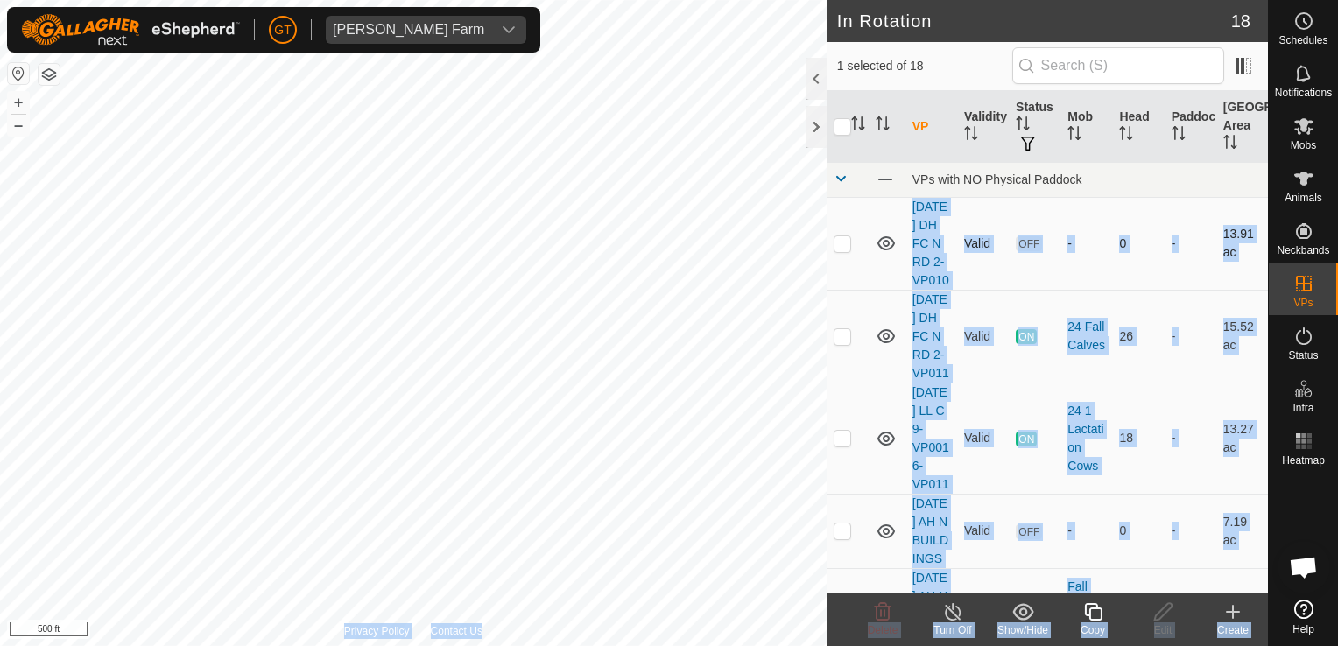
click at [722, 162] on div "In Rotation 18 1 selected of 18 VP Validity Status Mob Head Paddock [GEOGRAPHIC…" at bounding box center [634, 323] width 1268 height 646
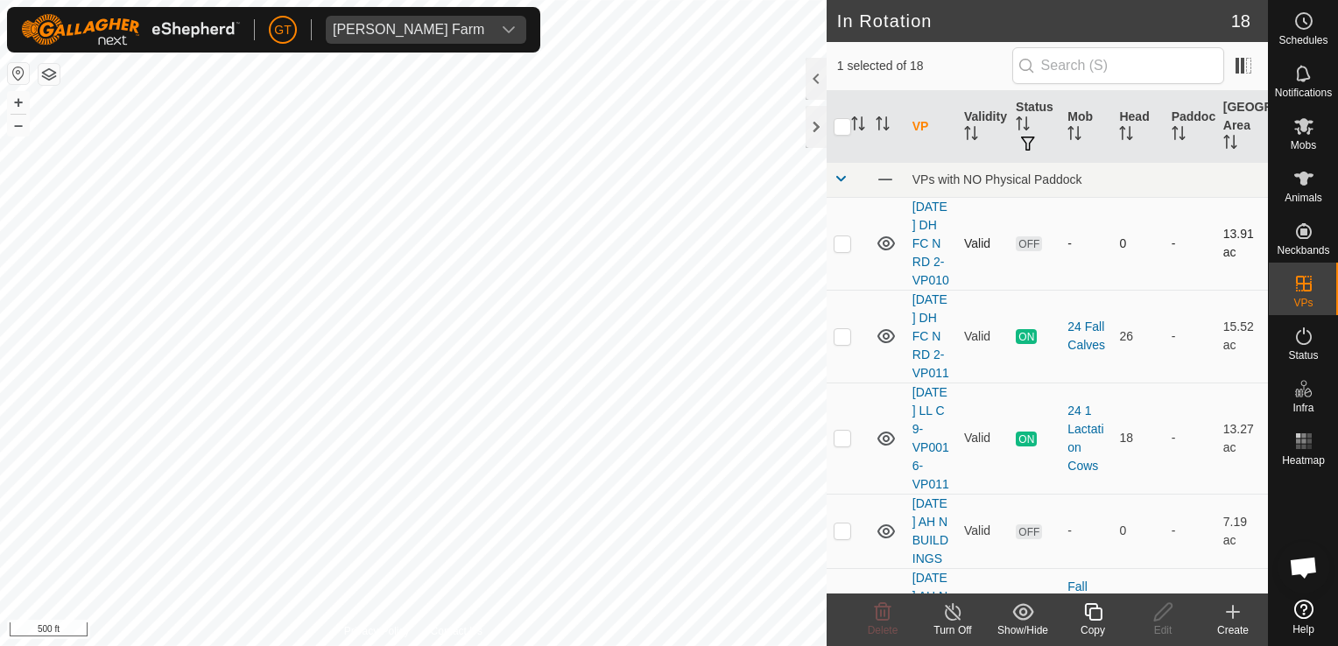
click at [849, 282] on td at bounding box center [848, 243] width 42 height 93
checkbox input "false"
checkbox input "true"
click at [1093, 620] on icon at bounding box center [1093, 612] width 18 height 18
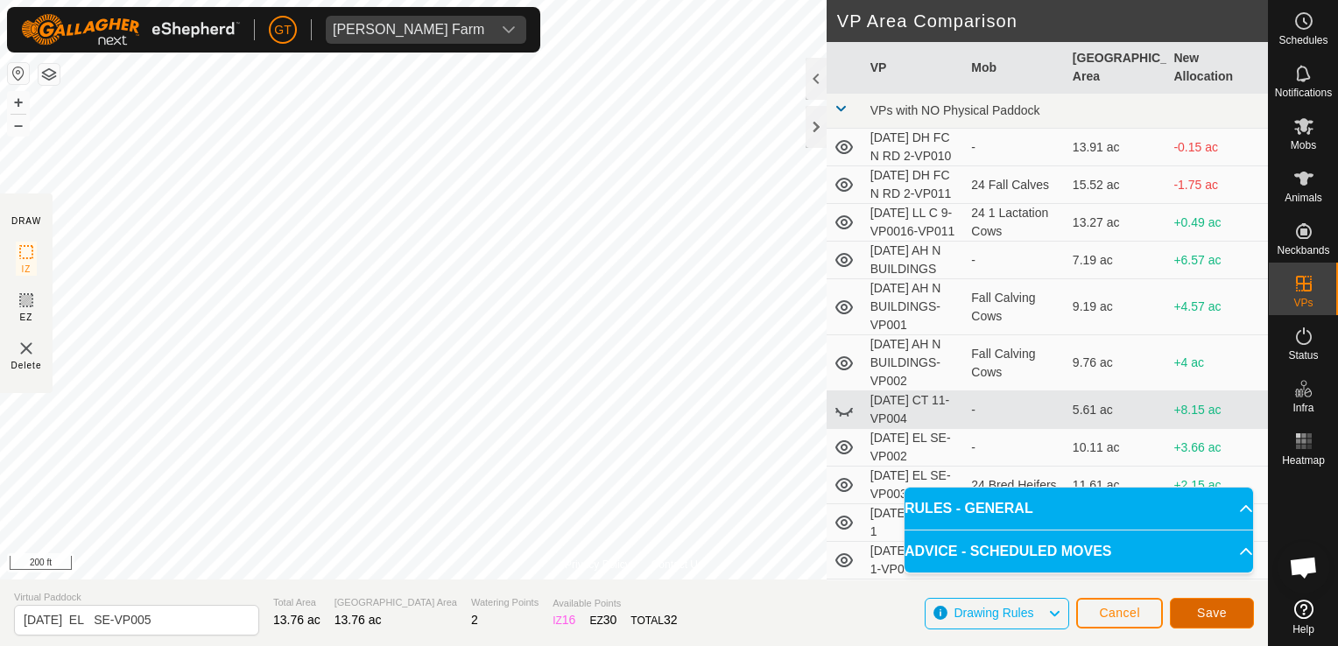
click at [1210, 614] on span "Save" at bounding box center [1212, 613] width 30 height 14
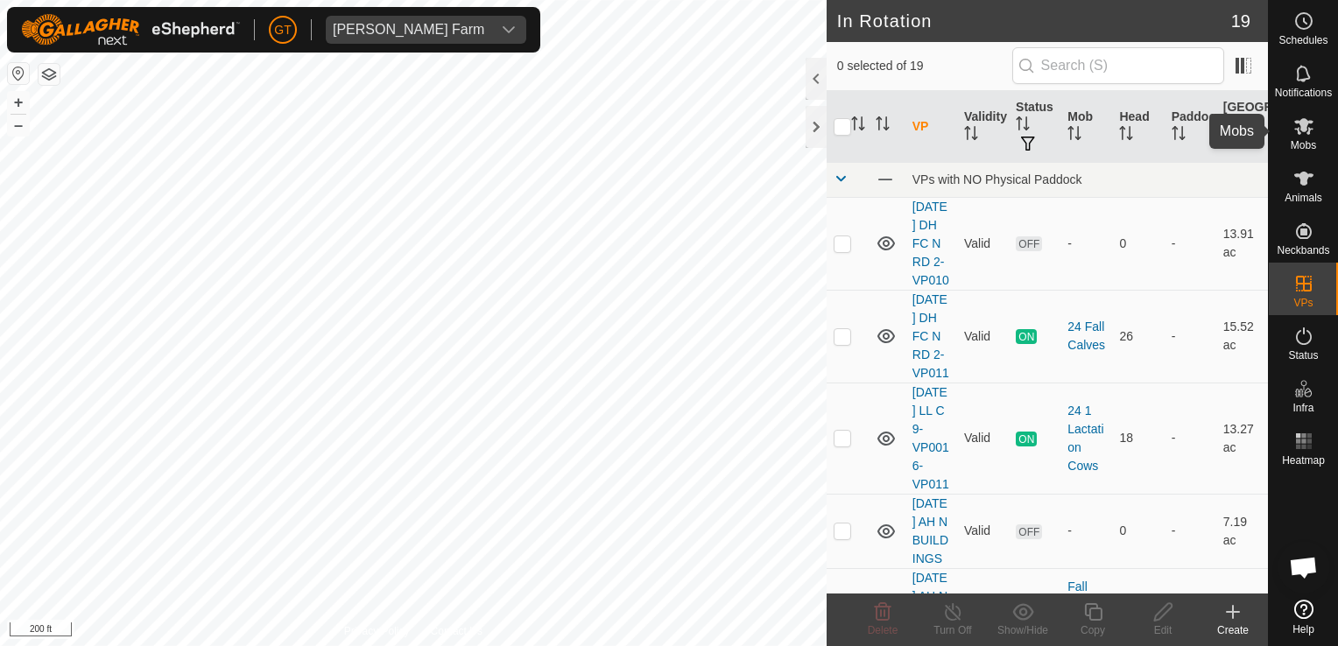
click at [1303, 124] on icon at bounding box center [1303, 126] width 19 height 17
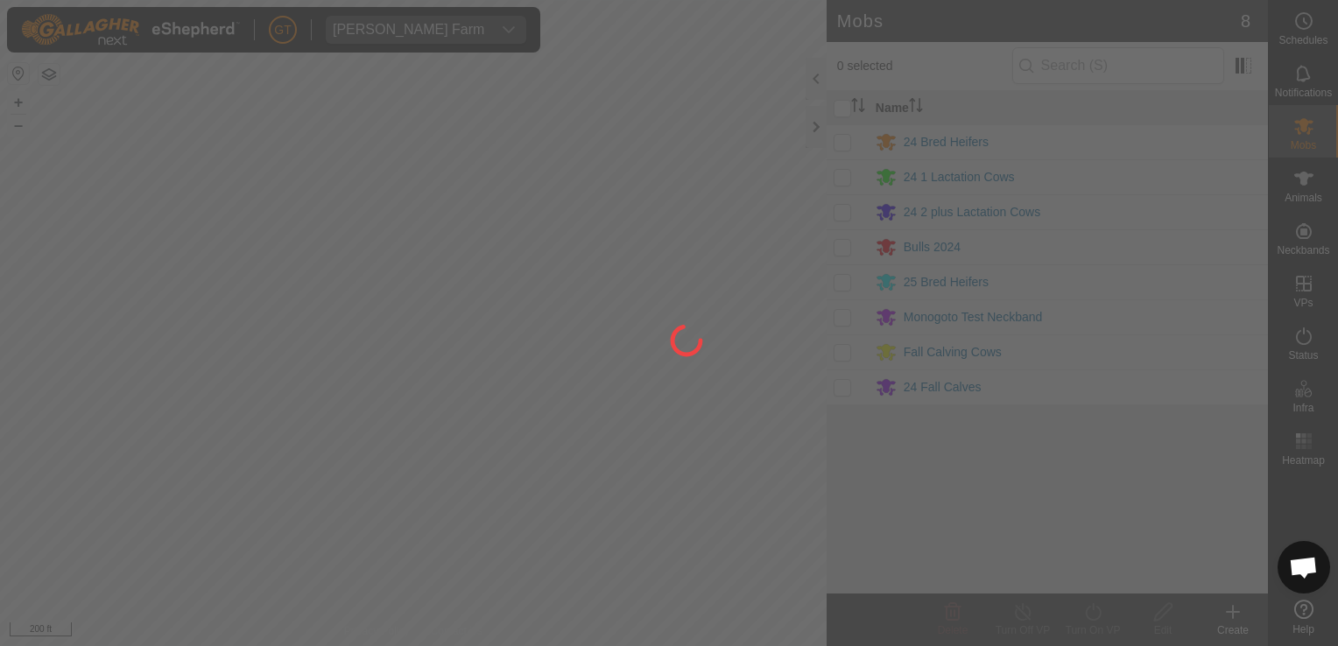
click at [842, 142] on div at bounding box center [669, 323] width 1338 height 646
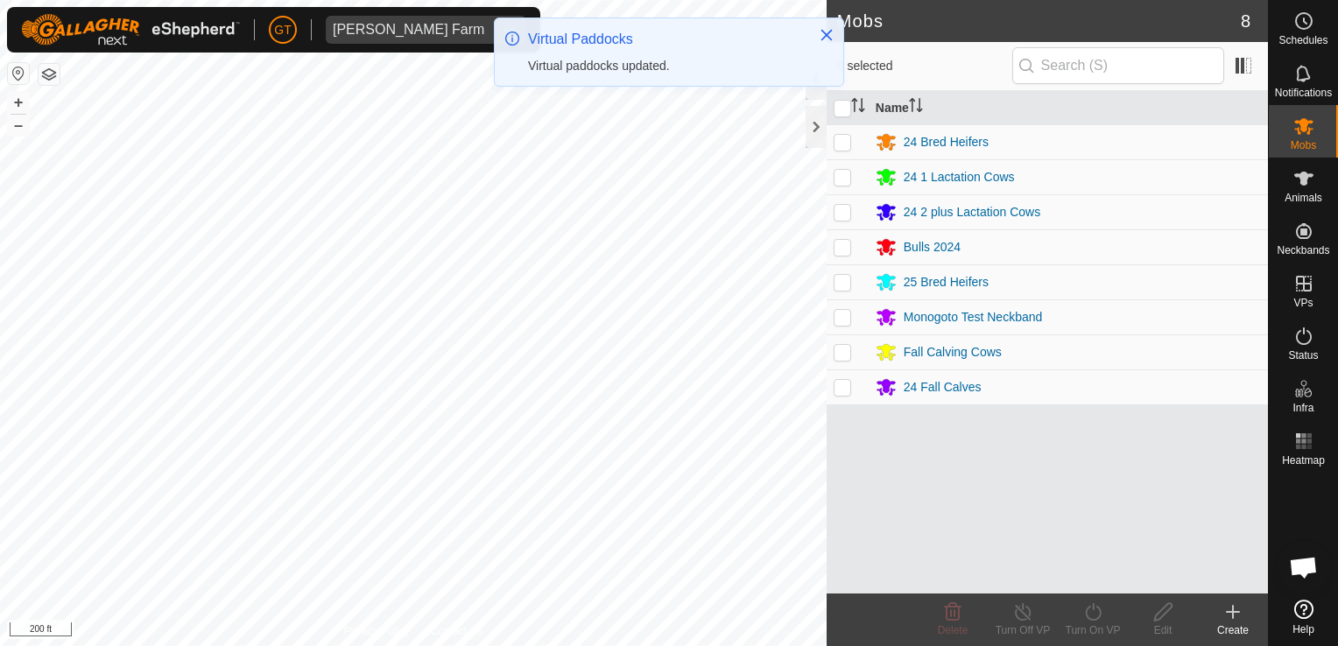
click at [842, 142] on p-checkbox at bounding box center [843, 142] width 18 height 14
checkbox input "true"
click at [1092, 603] on icon at bounding box center [1093, 612] width 22 height 21
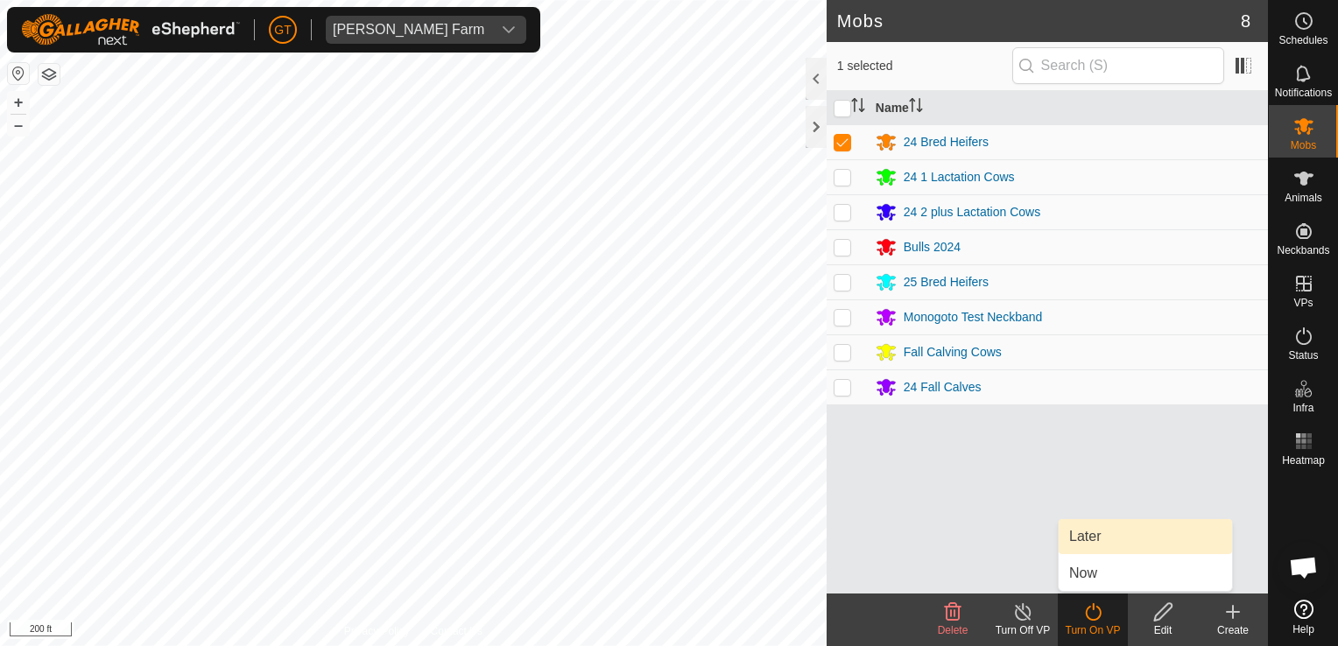
click at [1096, 540] on link "Later" at bounding box center [1145, 536] width 173 height 35
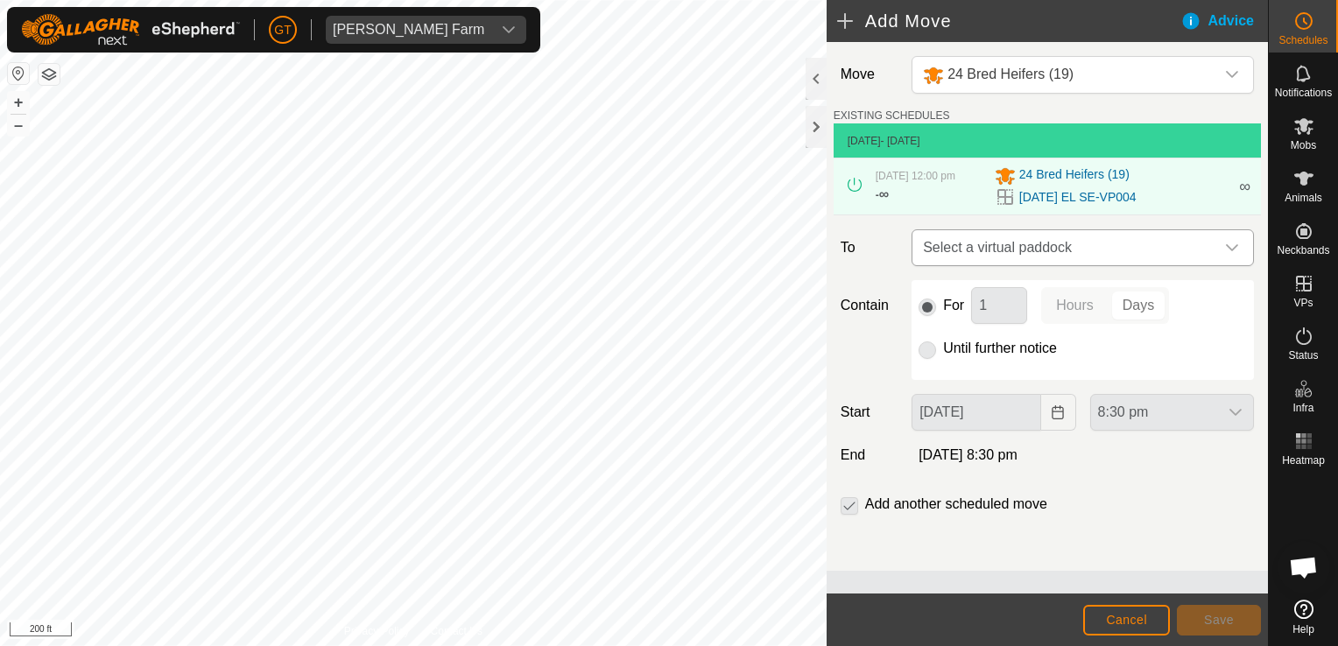
click at [1238, 255] on icon "dropdown trigger" at bounding box center [1232, 248] width 14 height 14
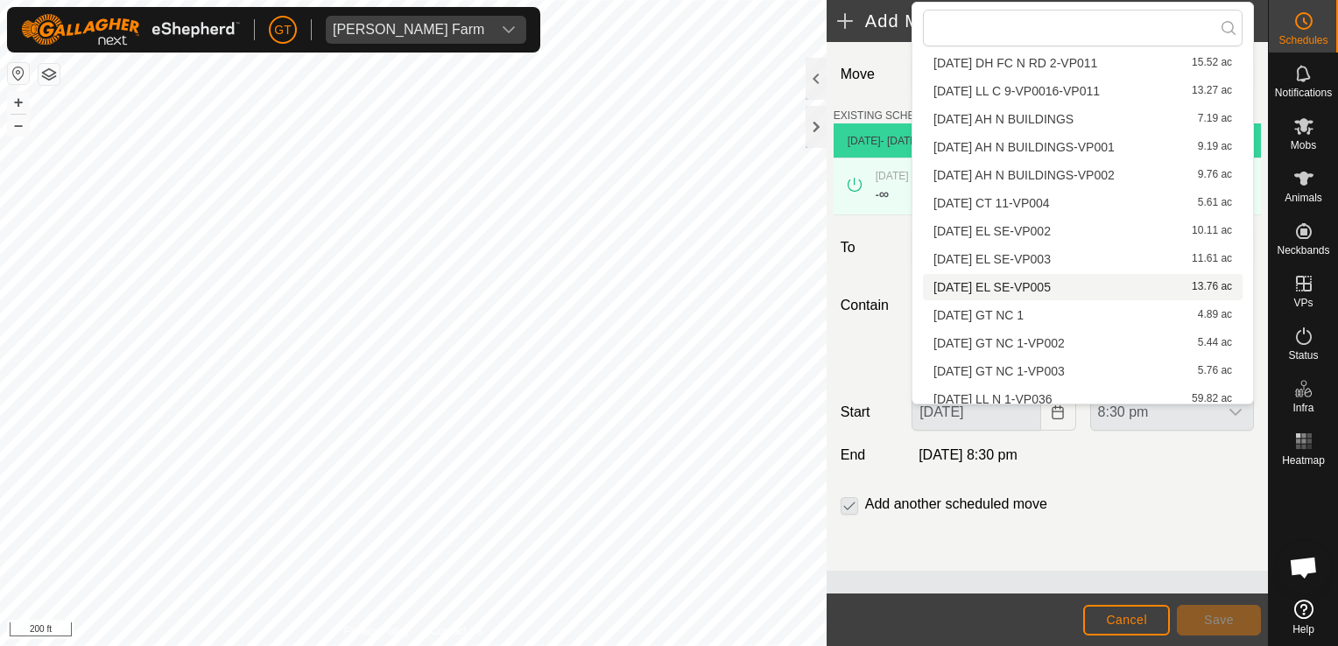
scroll to position [175, 0]
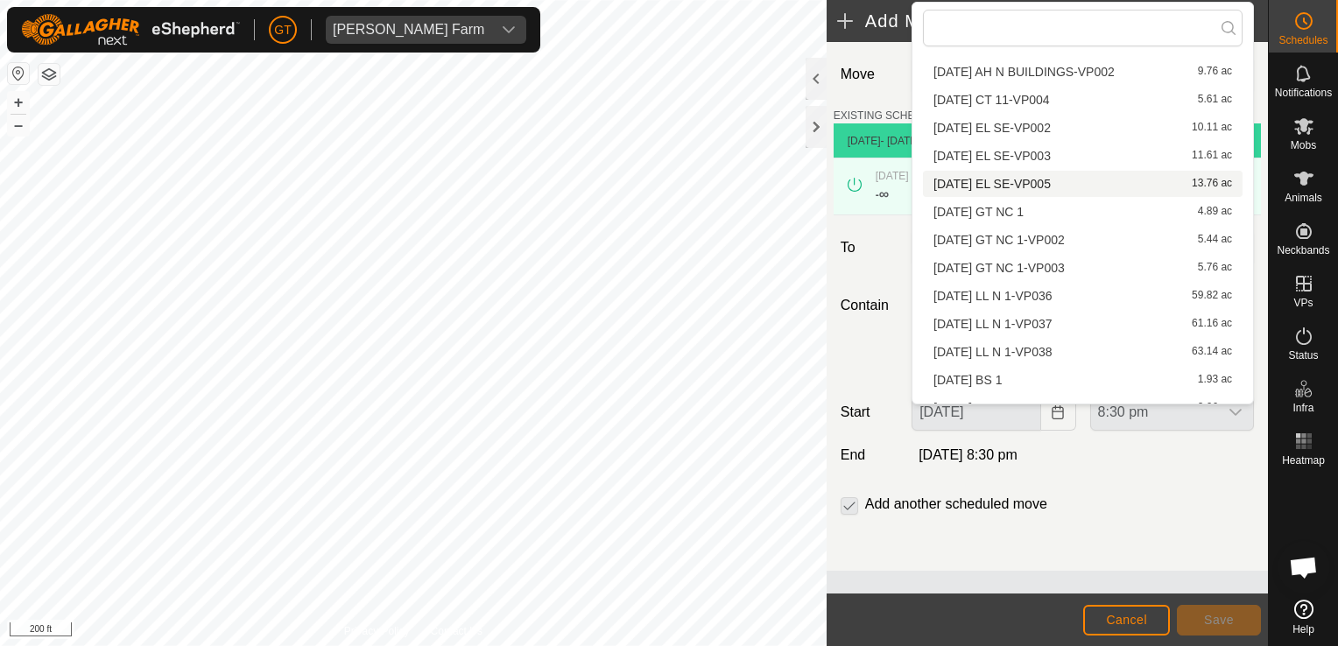
click at [1096, 184] on li "[DATE] EL SE-VP005 13.76 ac" at bounding box center [1083, 184] width 320 height 26
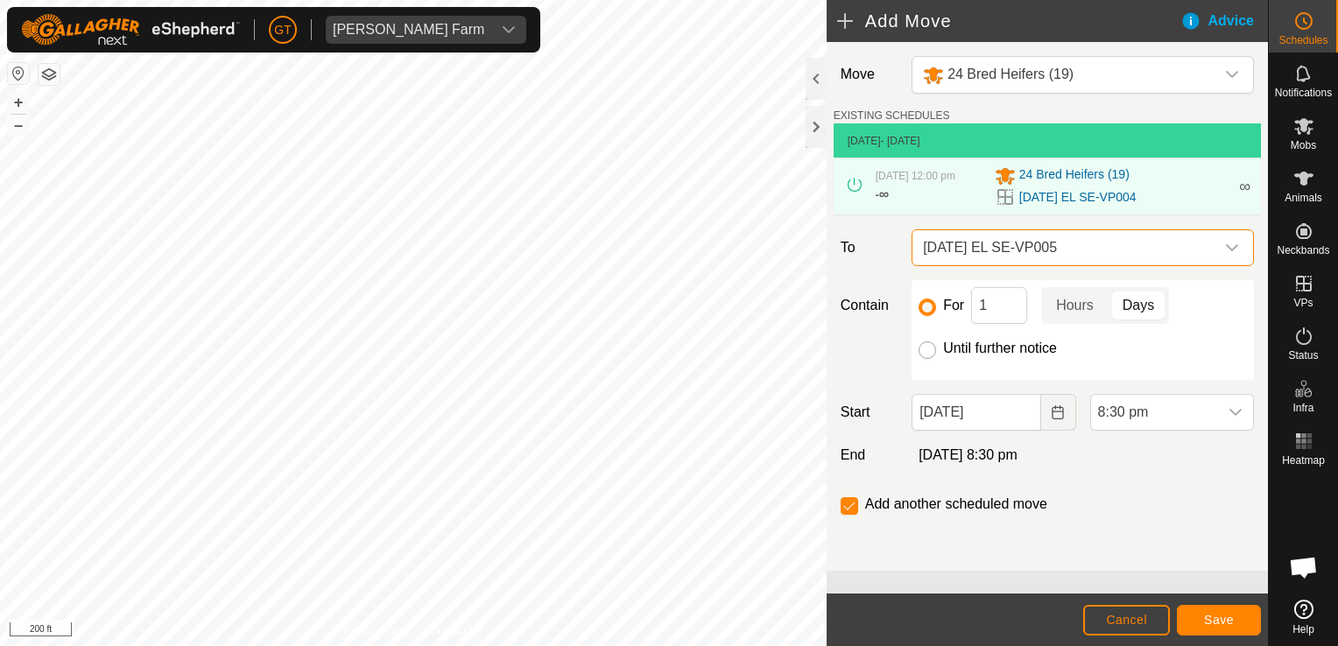
click at [934, 358] on input "Until further notice" at bounding box center [928, 351] width 18 height 18
radio input "true"
checkbox input "false"
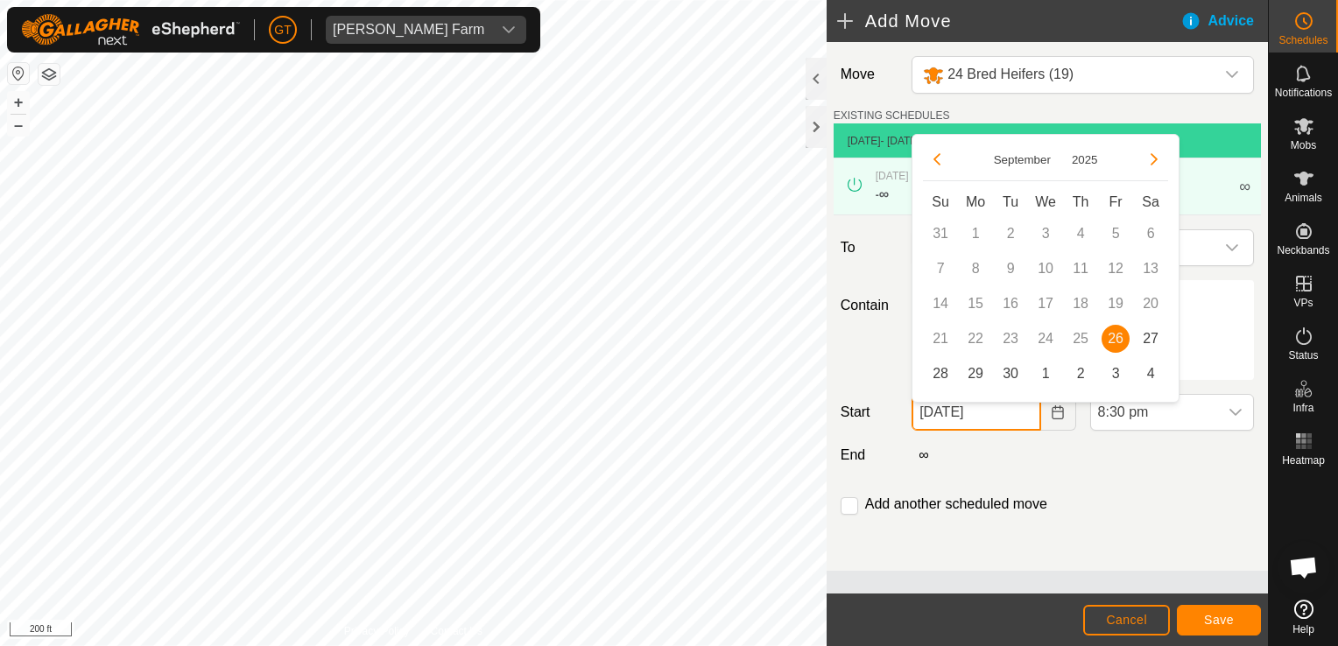
click at [1020, 424] on input "[DATE]" at bounding box center [976, 412] width 129 height 37
click at [1154, 337] on span "27" at bounding box center [1151, 339] width 28 height 28
type input "[DATE]"
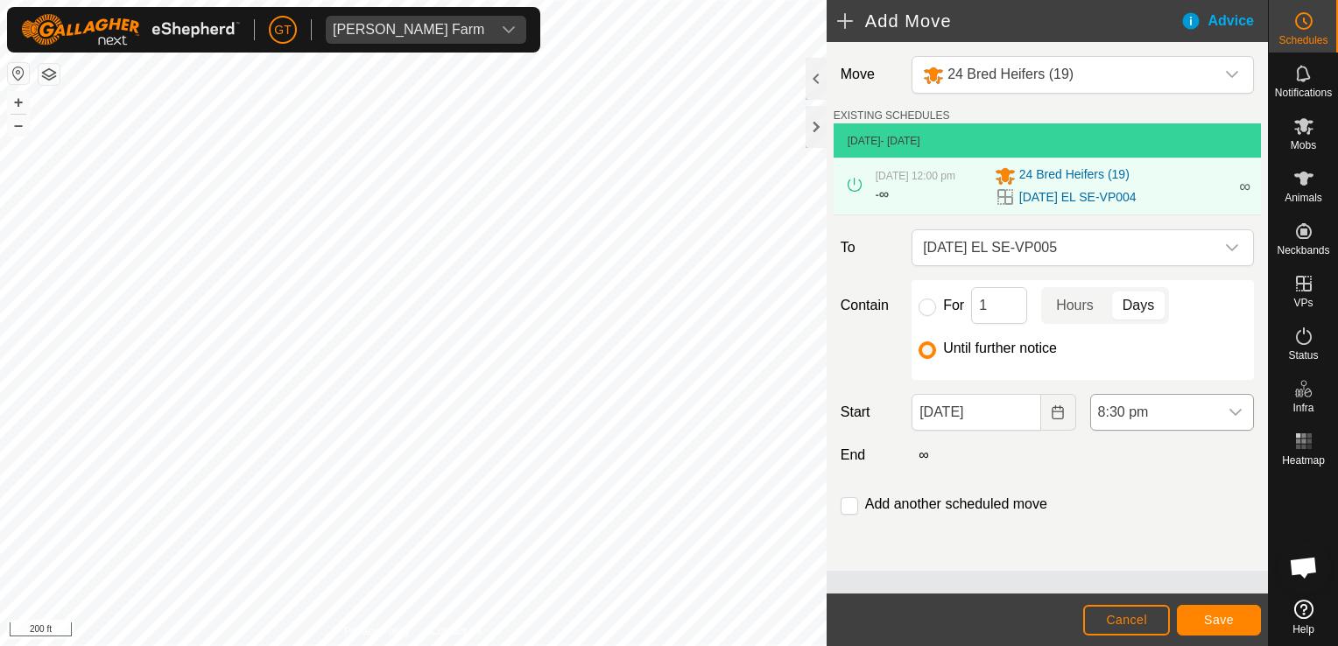
click at [1234, 419] on icon "dropdown trigger" at bounding box center [1236, 412] width 14 height 14
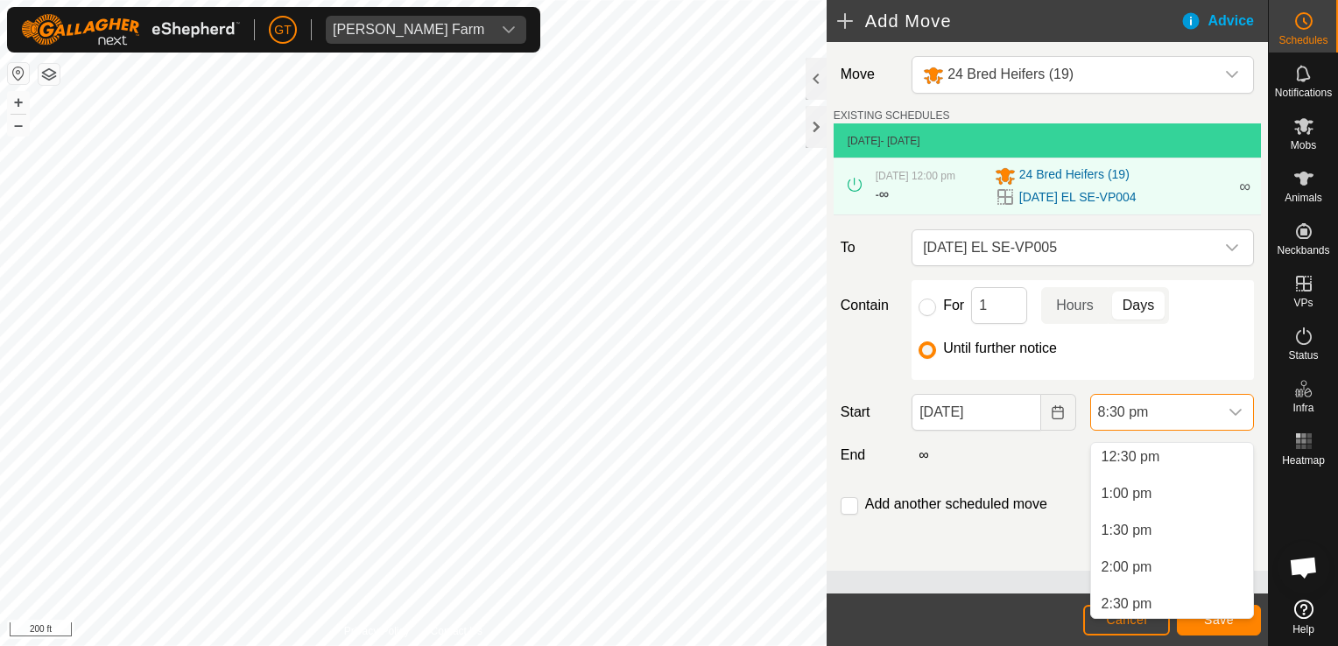
scroll to position [835, 0]
click at [1145, 503] on li "12:00 pm" at bounding box center [1172, 507] width 162 height 35
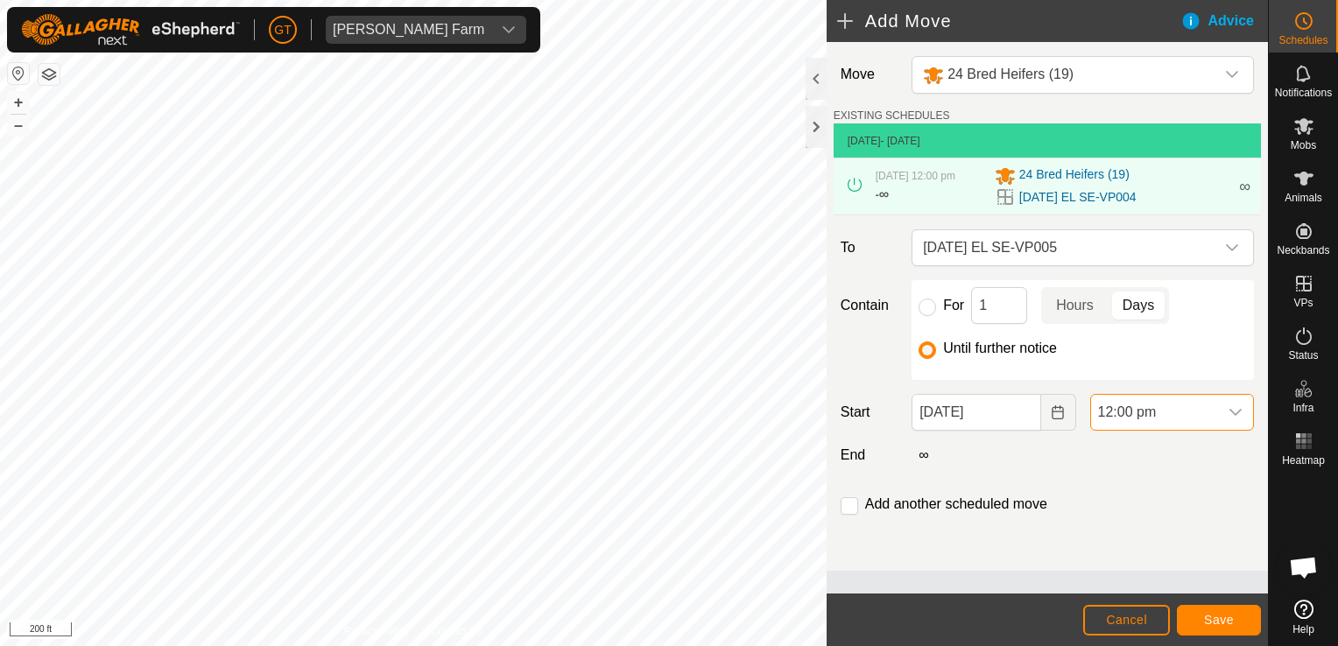
scroll to position [1368, 0]
click at [1210, 626] on span "Save" at bounding box center [1219, 620] width 30 height 14
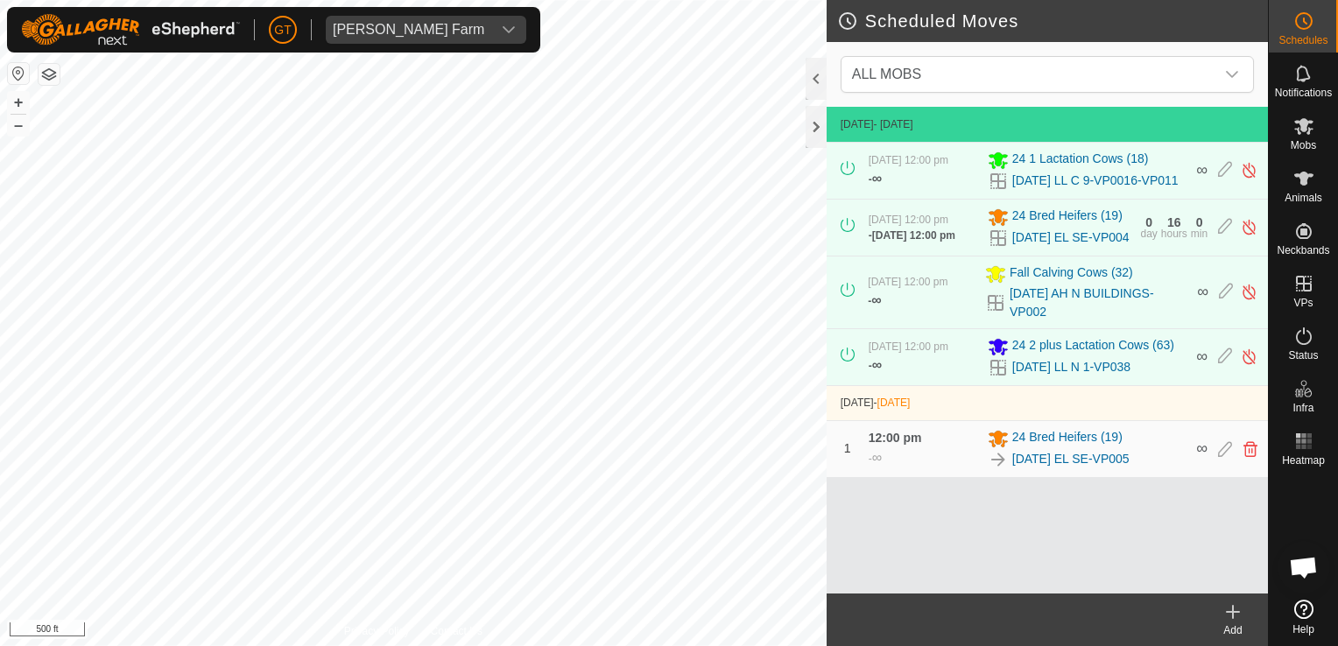
click at [550, 645] on html "[PERSON_NAME] Farm Schedules Notifications Mobs Animals Neckbands VPs Status In…" at bounding box center [669, 323] width 1338 height 646
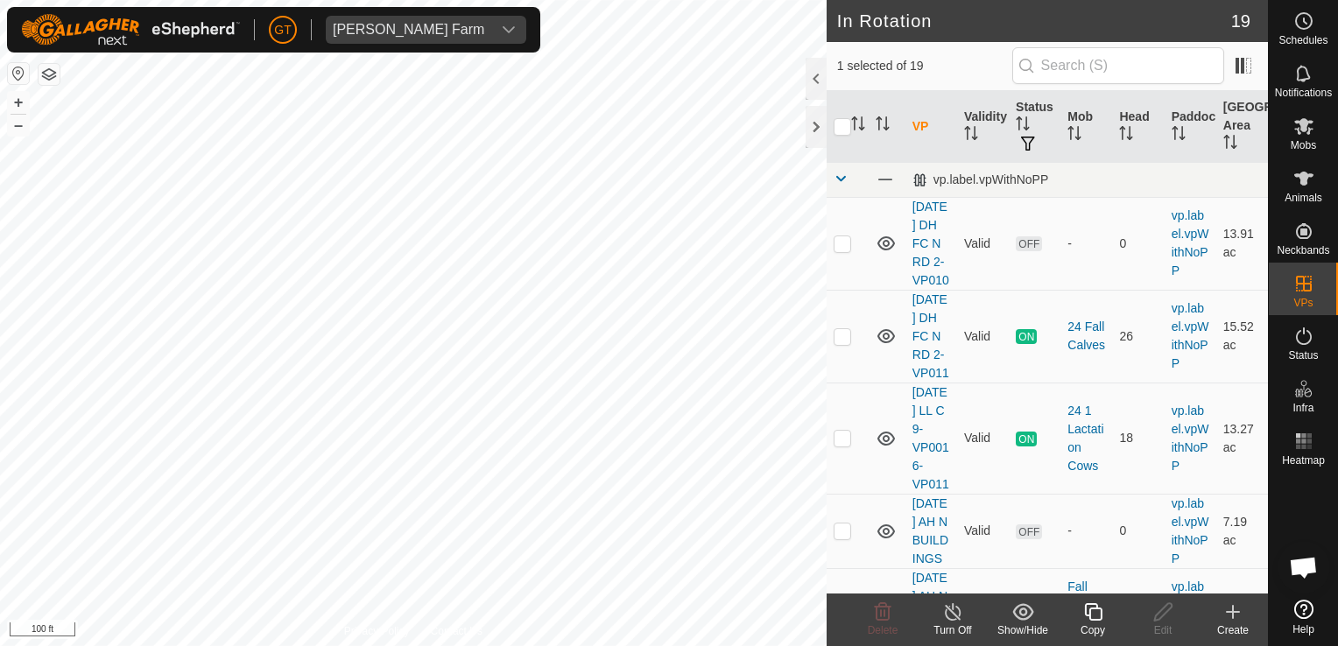
click at [1096, 615] on icon at bounding box center [1093, 612] width 22 height 21
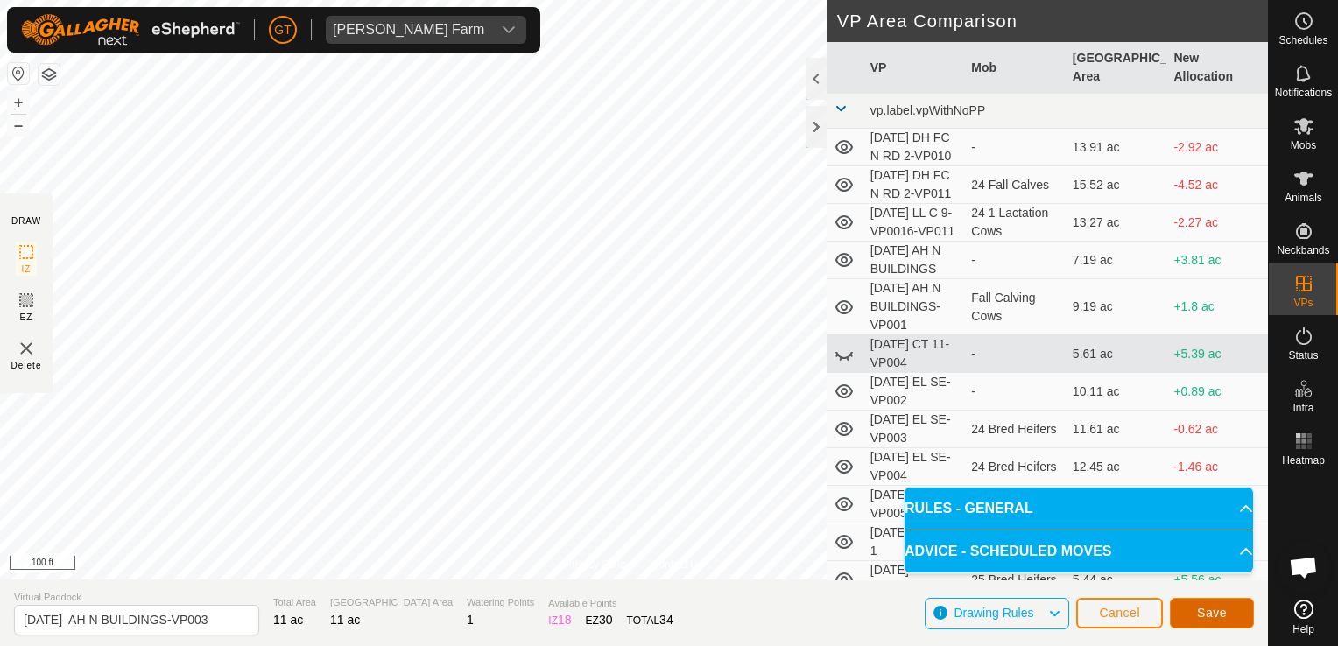
click at [1202, 617] on span "Save" at bounding box center [1212, 613] width 30 height 14
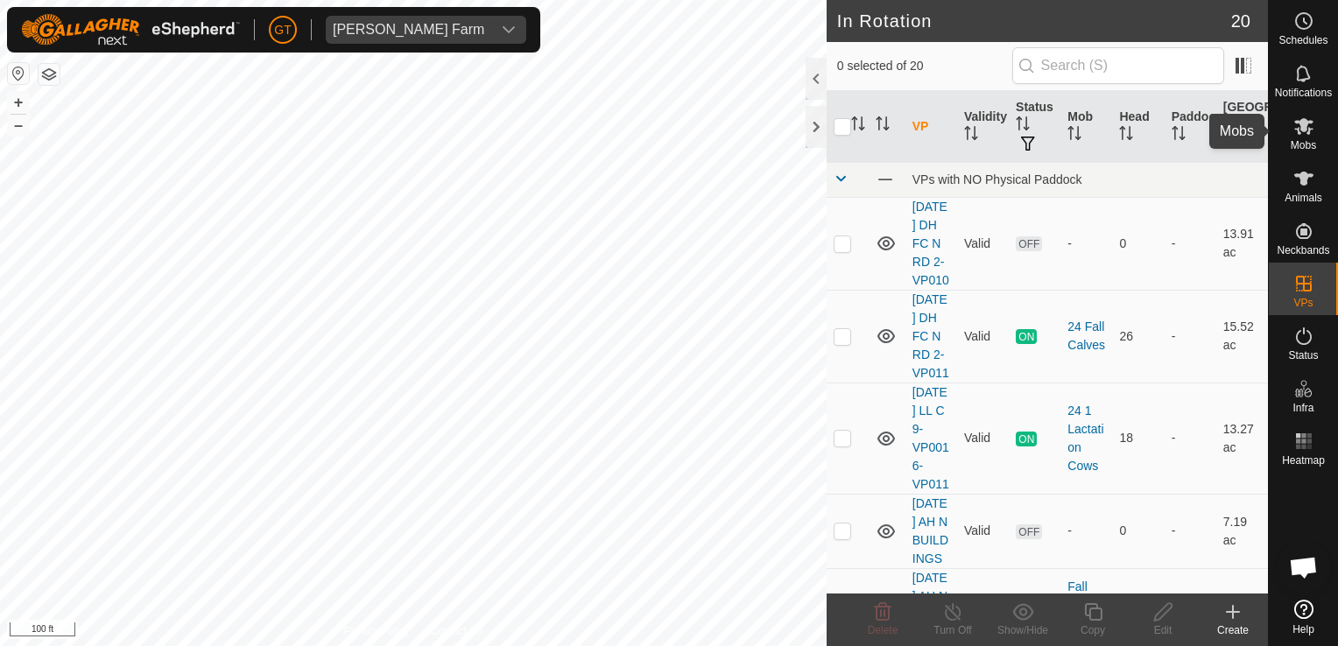
click at [1300, 124] on icon at bounding box center [1303, 126] width 19 height 17
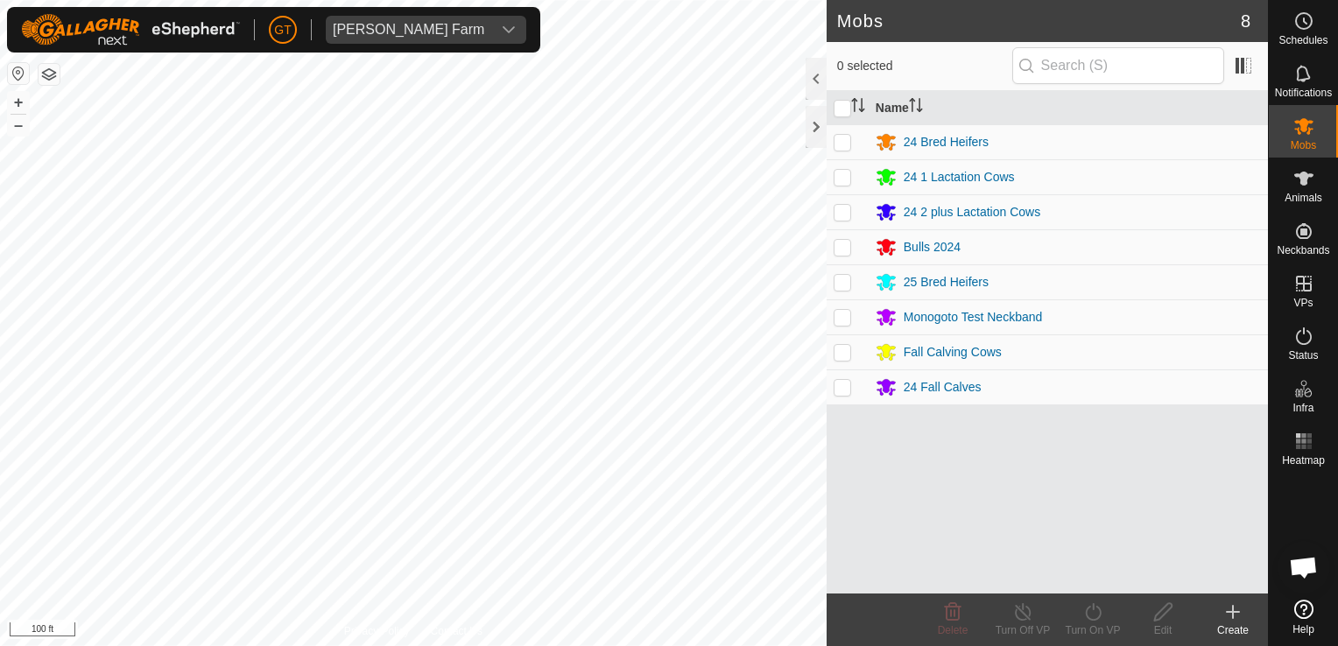
click at [849, 351] on p-checkbox at bounding box center [843, 352] width 18 height 14
checkbox input "true"
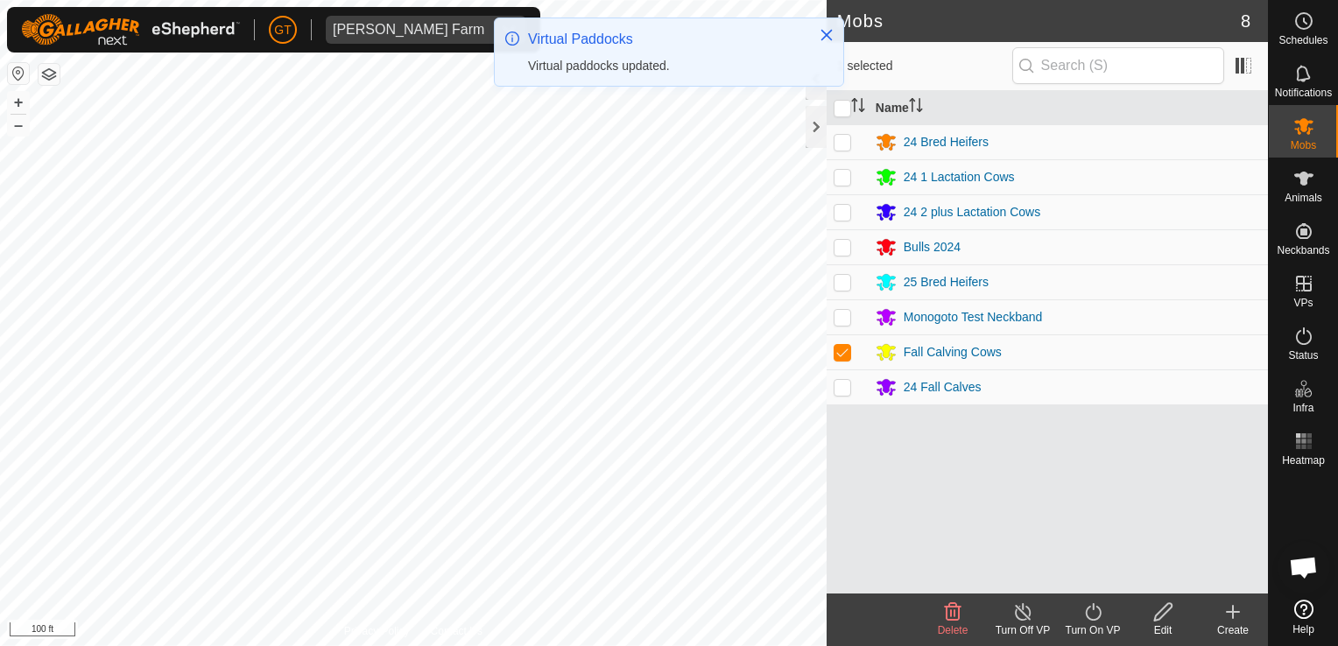
click at [1090, 608] on icon at bounding box center [1093, 612] width 22 height 21
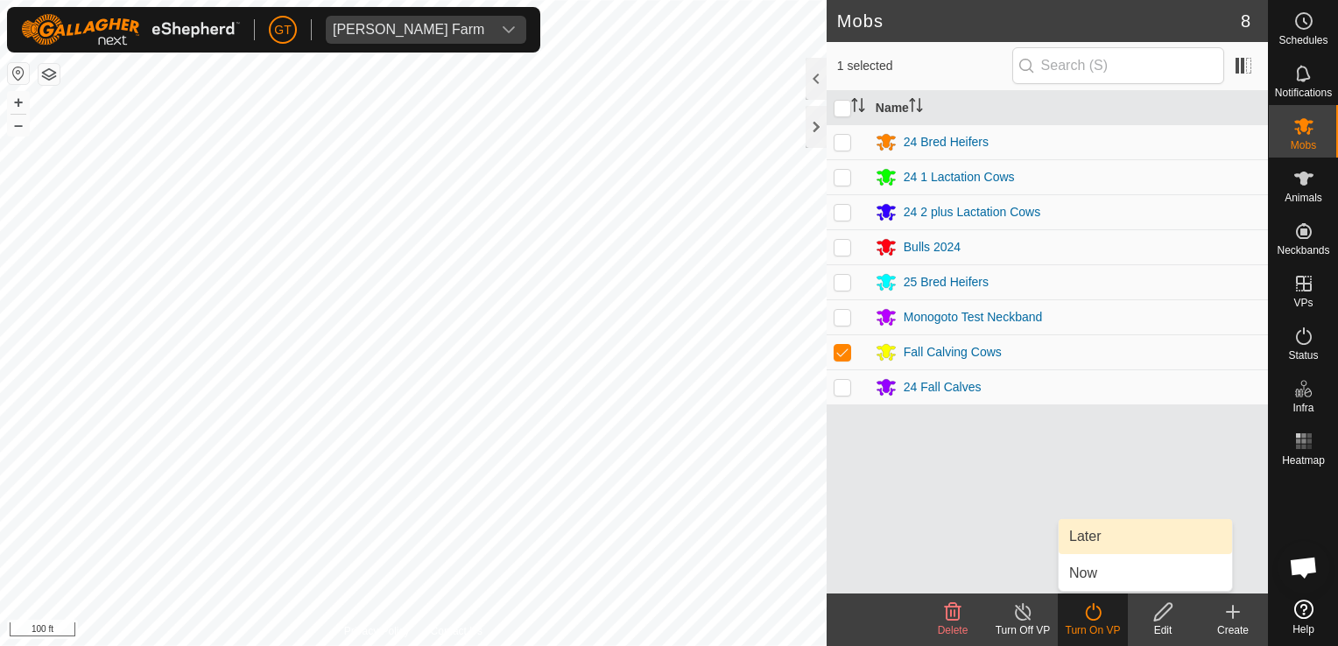
click at [1128, 545] on link "Later" at bounding box center [1145, 536] width 173 height 35
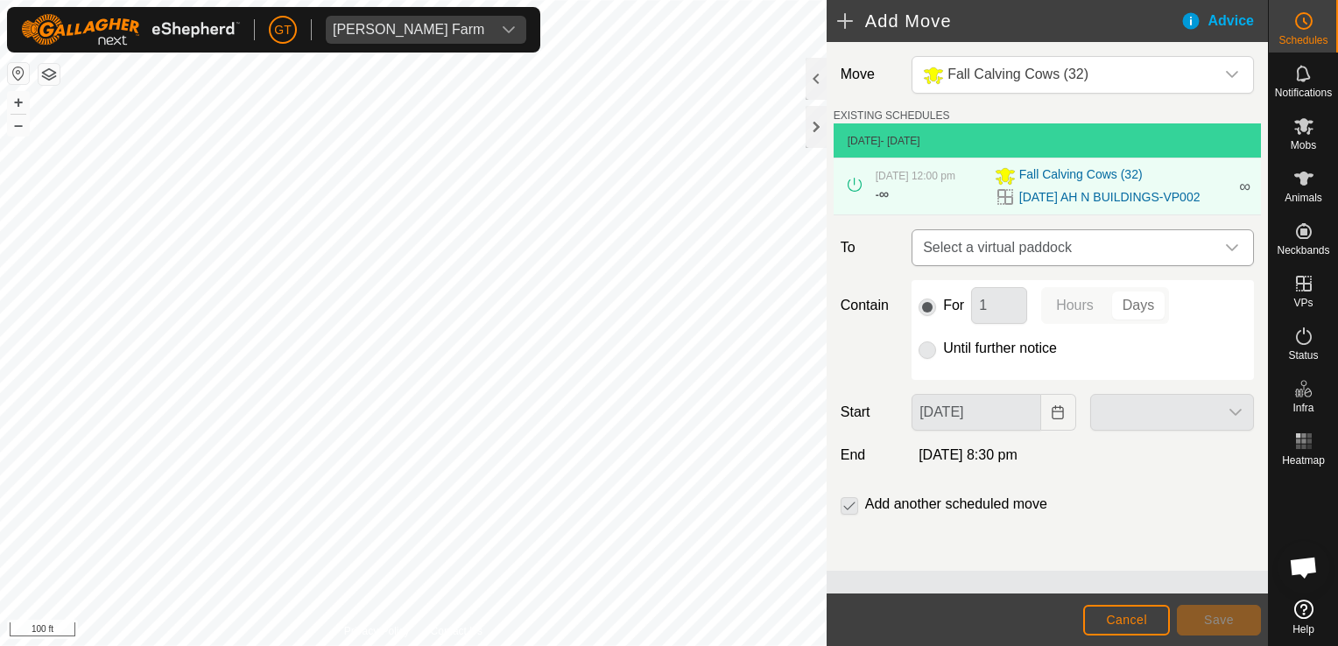
click at [1232, 252] on icon "dropdown trigger" at bounding box center [1232, 248] width 14 height 14
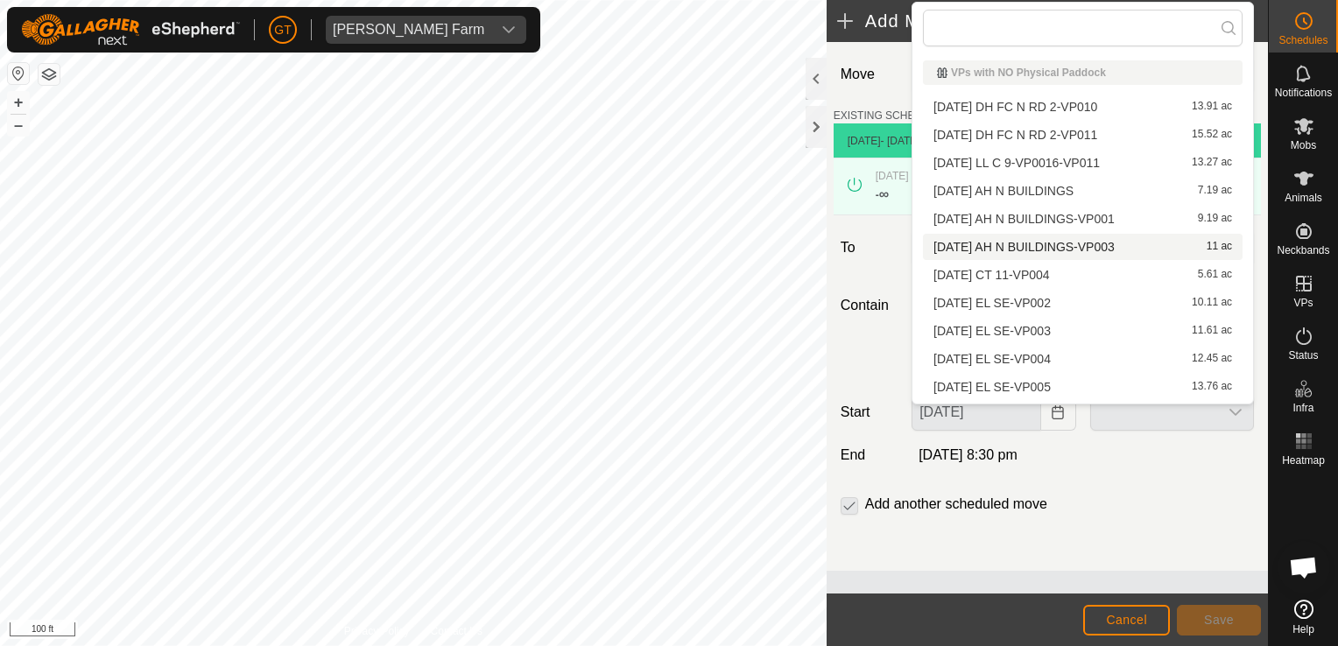
click at [1159, 243] on li "[DATE] AH N BUILDINGS-VP003 11 ac" at bounding box center [1083, 247] width 320 height 26
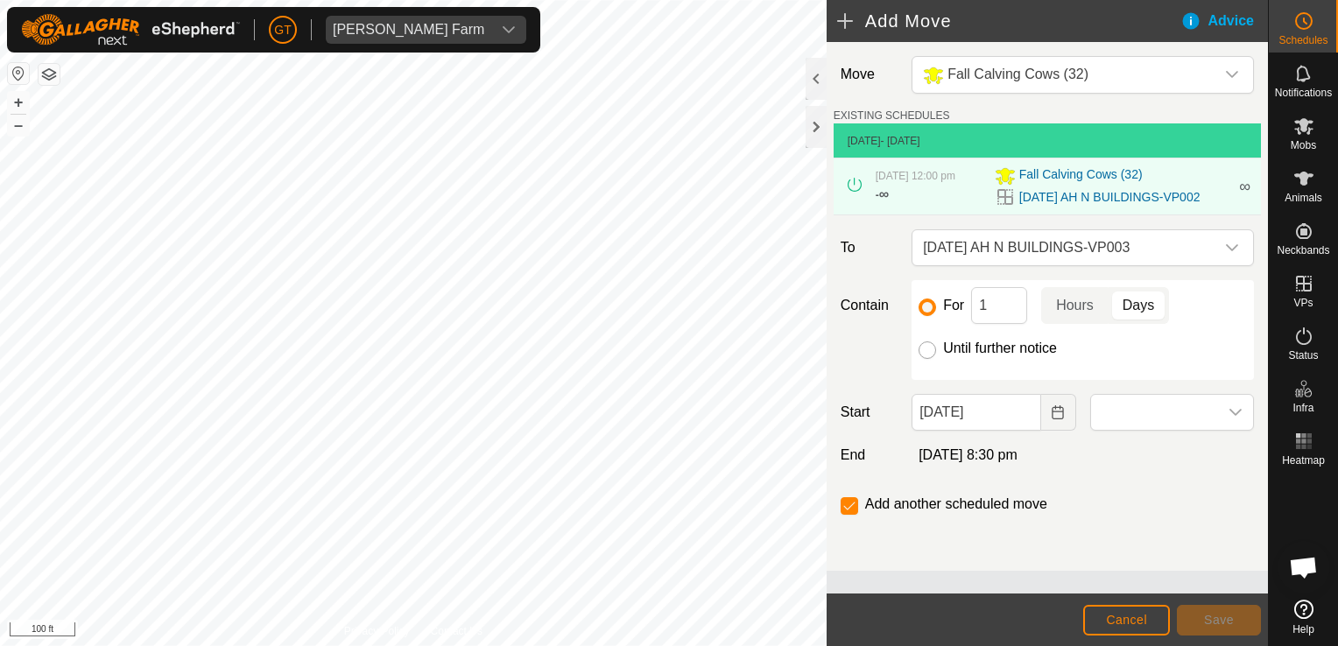
click at [925, 359] on input "Until further notice" at bounding box center [928, 351] width 18 height 18
radio input "true"
checkbox input "false"
click at [1068, 426] on button "Choose Date" at bounding box center [1058, 412] width 35 height 37
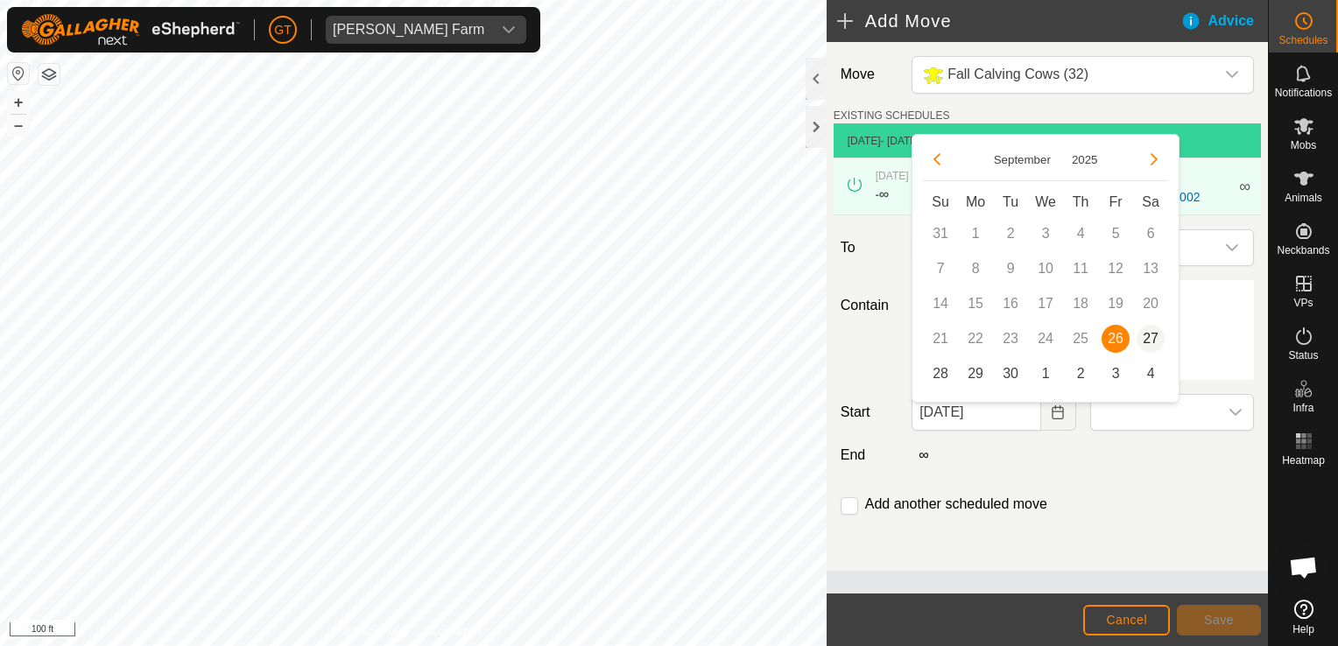
click at [1149, 338] on span "27" at bounding box center [1151, 339] width 28 height 28
type input "[DATE]"
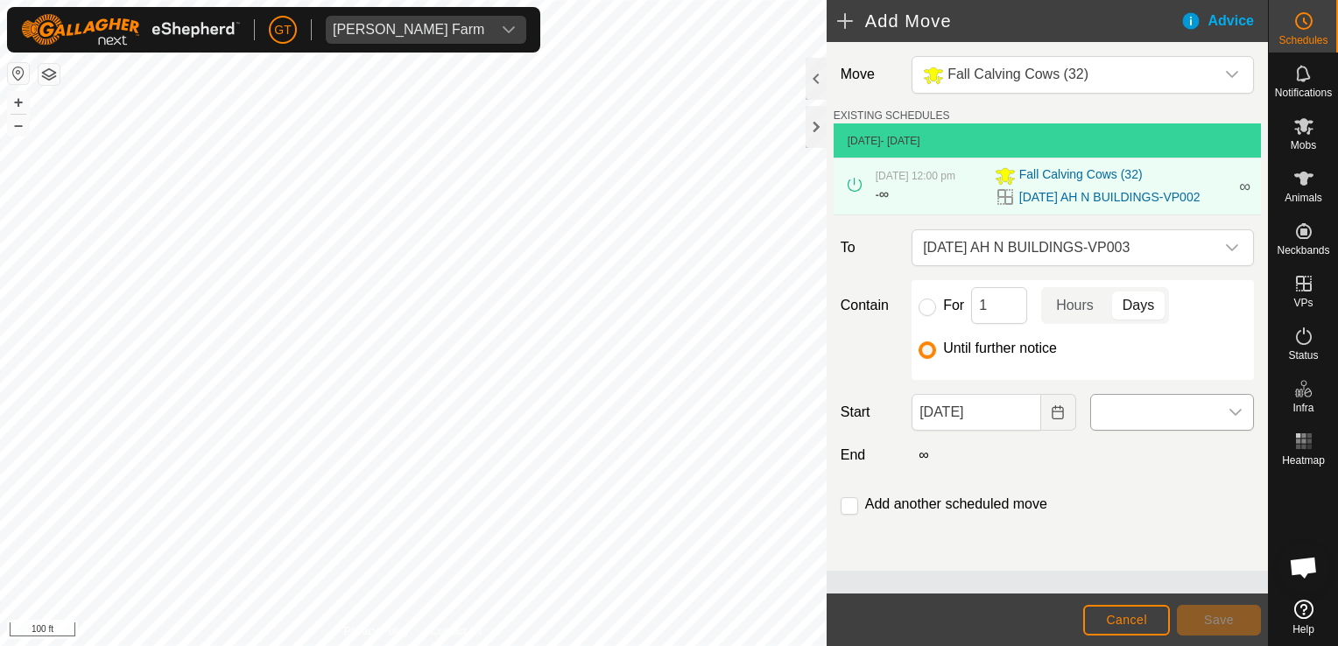
click at [1240, 416] on icon "dropdown trigger" at bounding box center [1236, 412] width 14 height 14
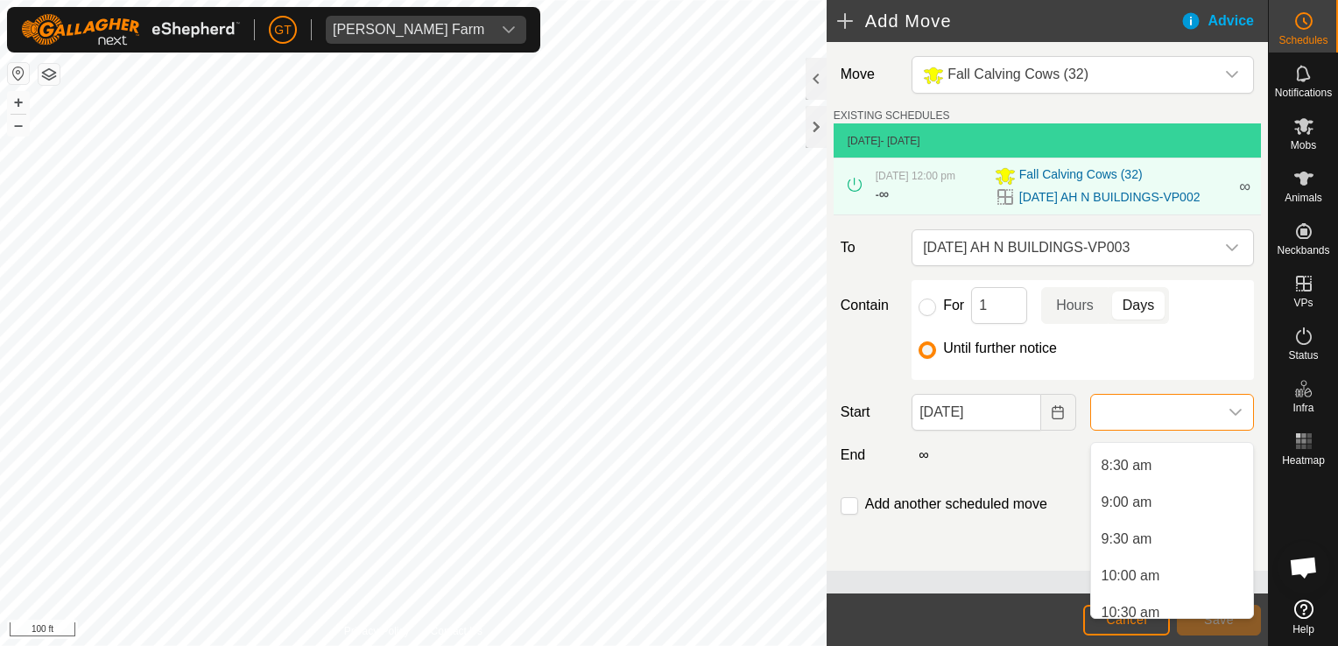
scroll to position [788, 0]
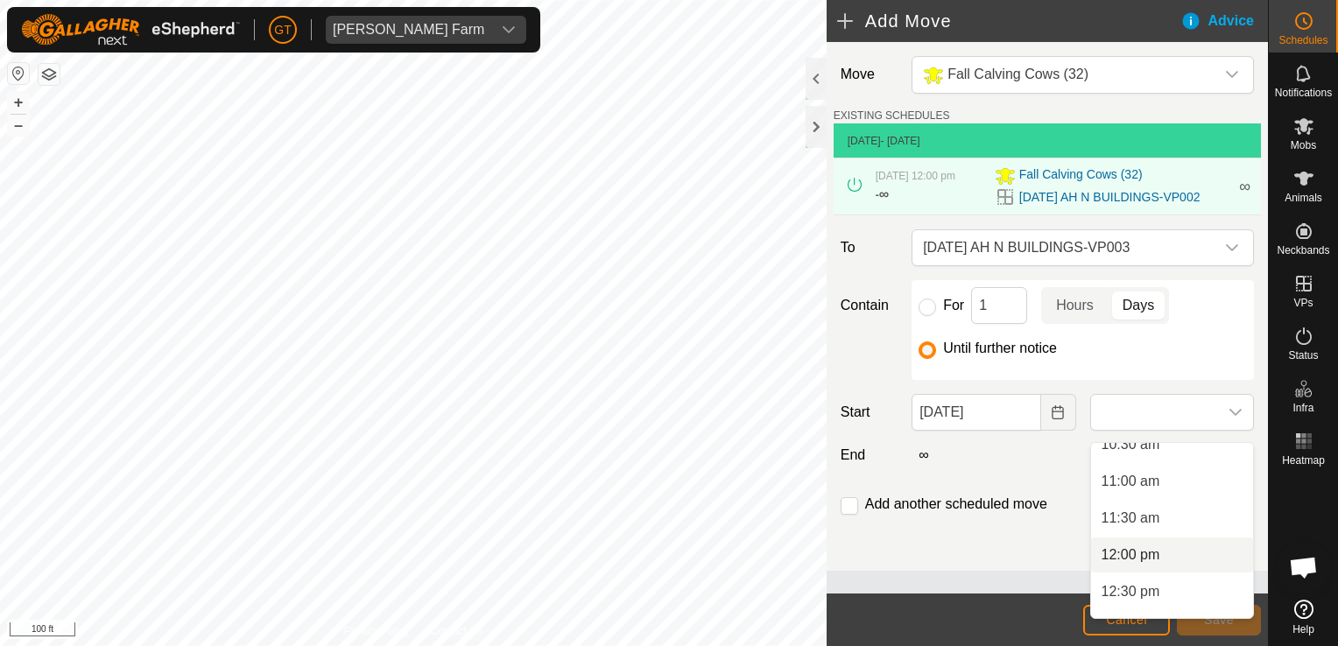
click at [1159, 552] on li "12:00 pm" at bounding box center [1172, 555] width 162 height 35
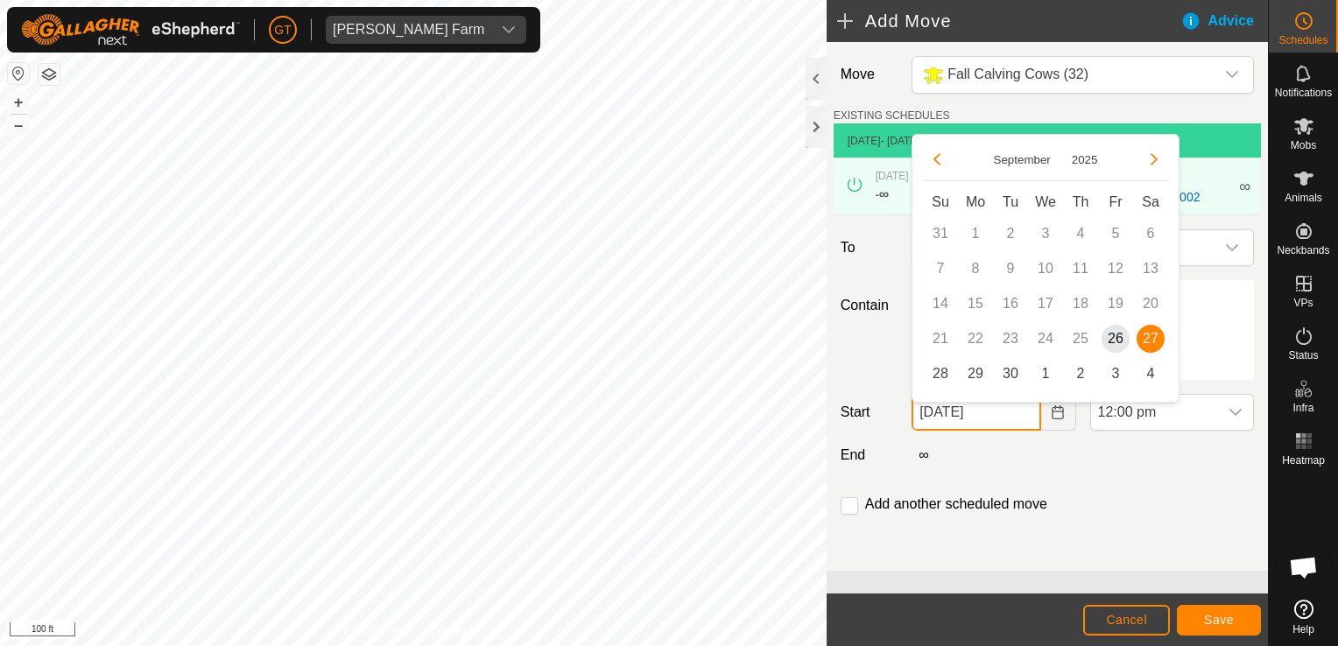
click at [1014, 419] on input "[DATE]" at bounding box center [976, 412] width 129 height 37
click at [1197, 622] on button "Save" at bounding box center [1219, 620] width 84 height 31
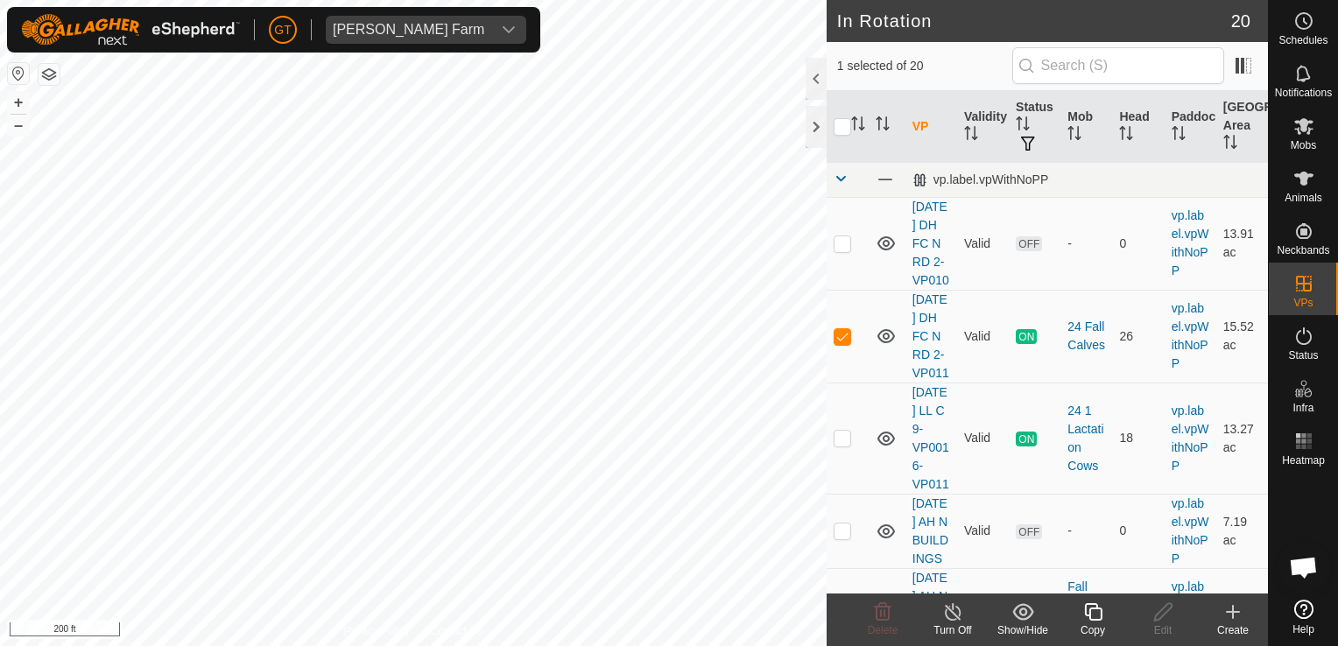
checkbox input "true"
checkbox input "false"
click at [876, 611] on icon at bounding box center [883, 612] width 17 height 18
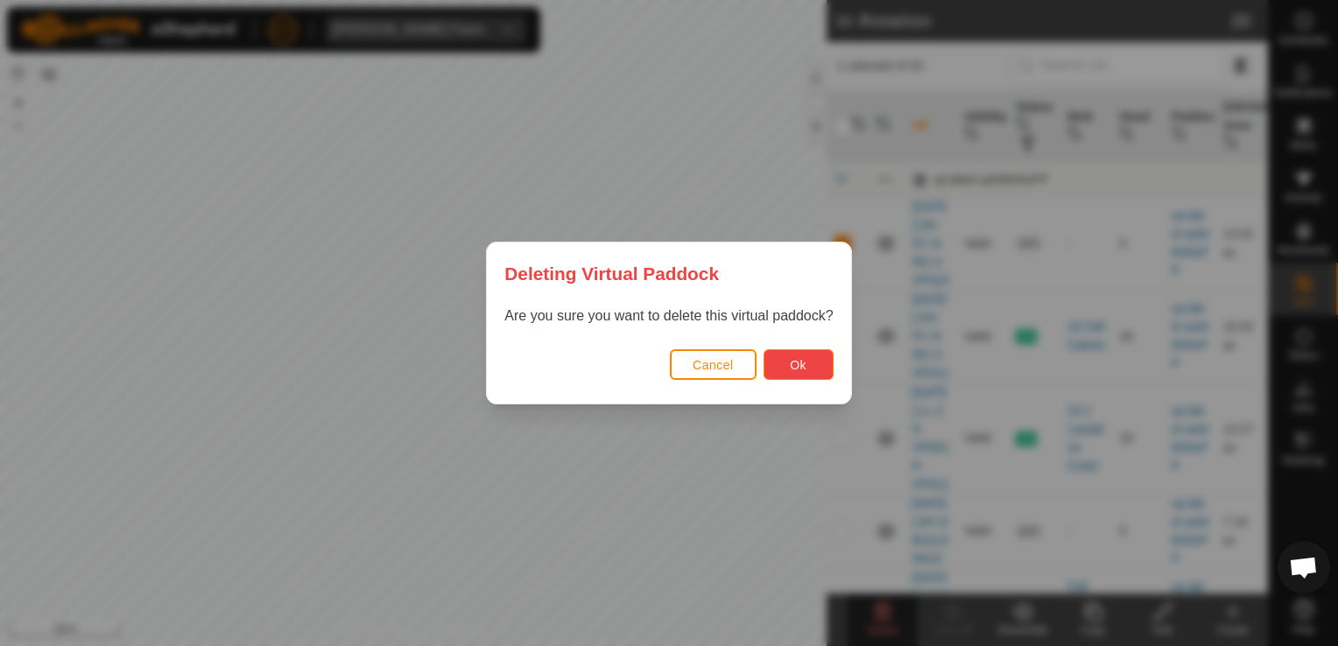
click at [800, 369] on span "Ok" at bounding box center [798, 365] width 17 height 14
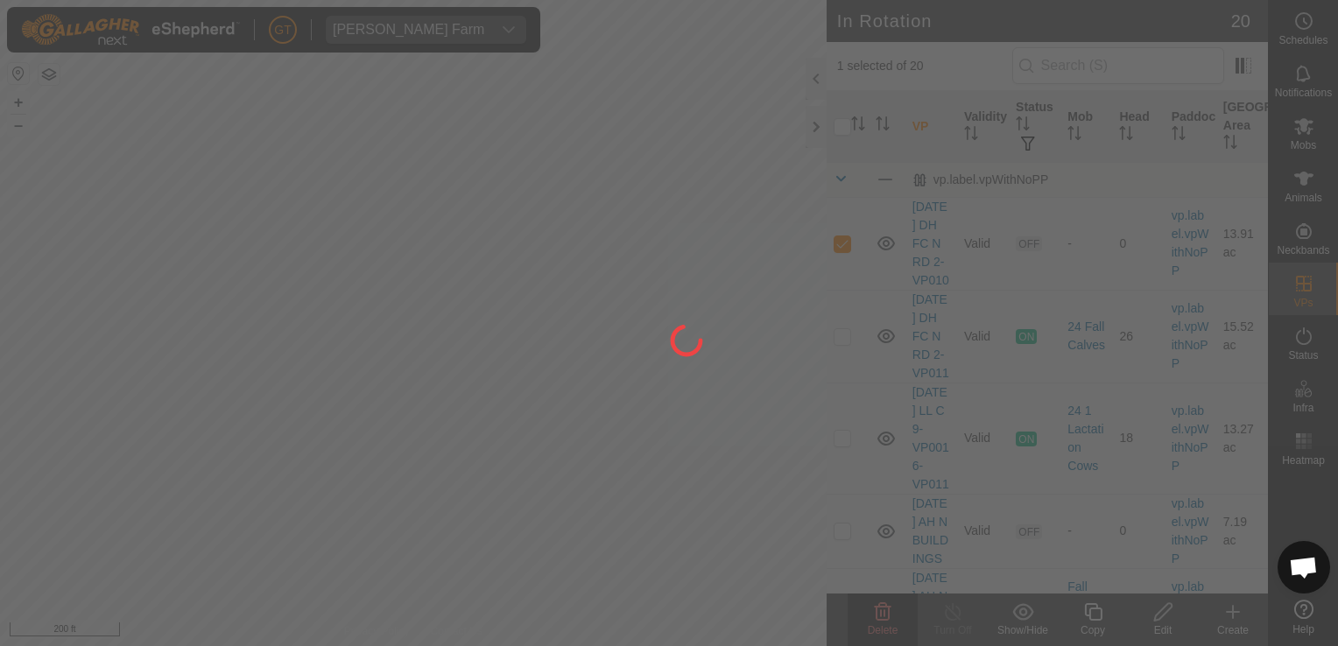
checkbox input "false"
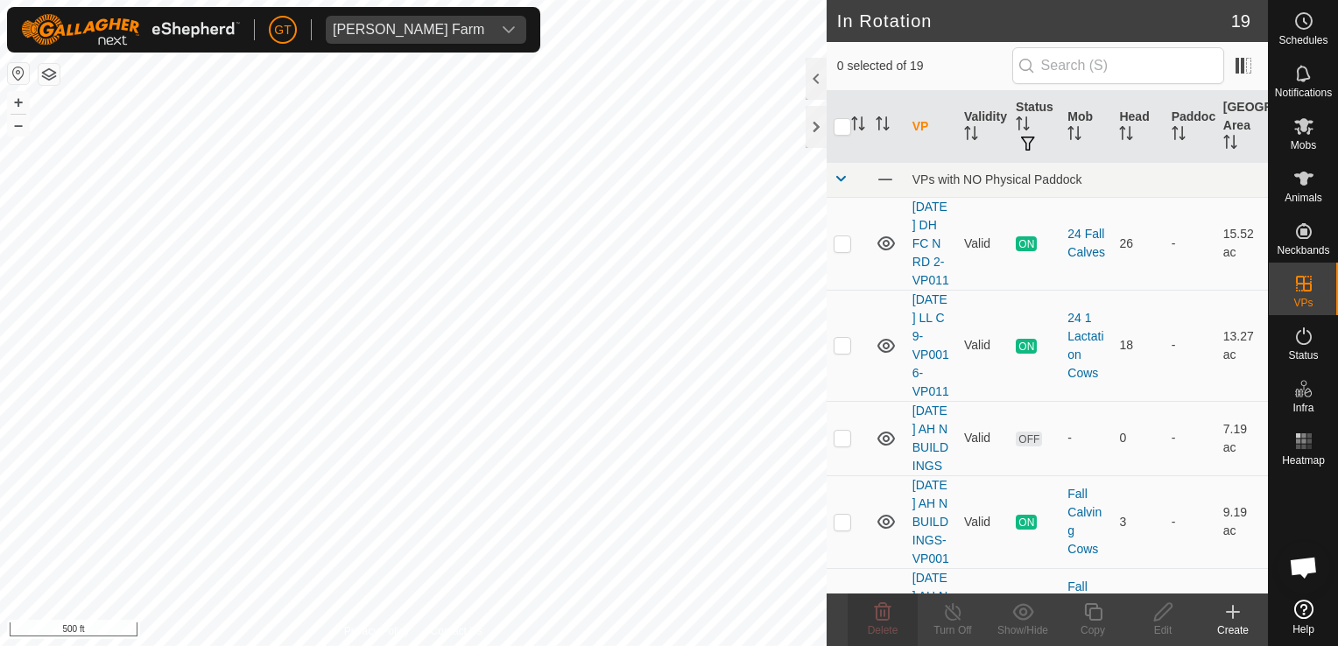
click at [0, 514] on html "[PERSON_NAME] Farm Schedules Notifications Mobs Animals Neckbands VPs Status In…" at bounding box center [669, 323] width 1338 height 646
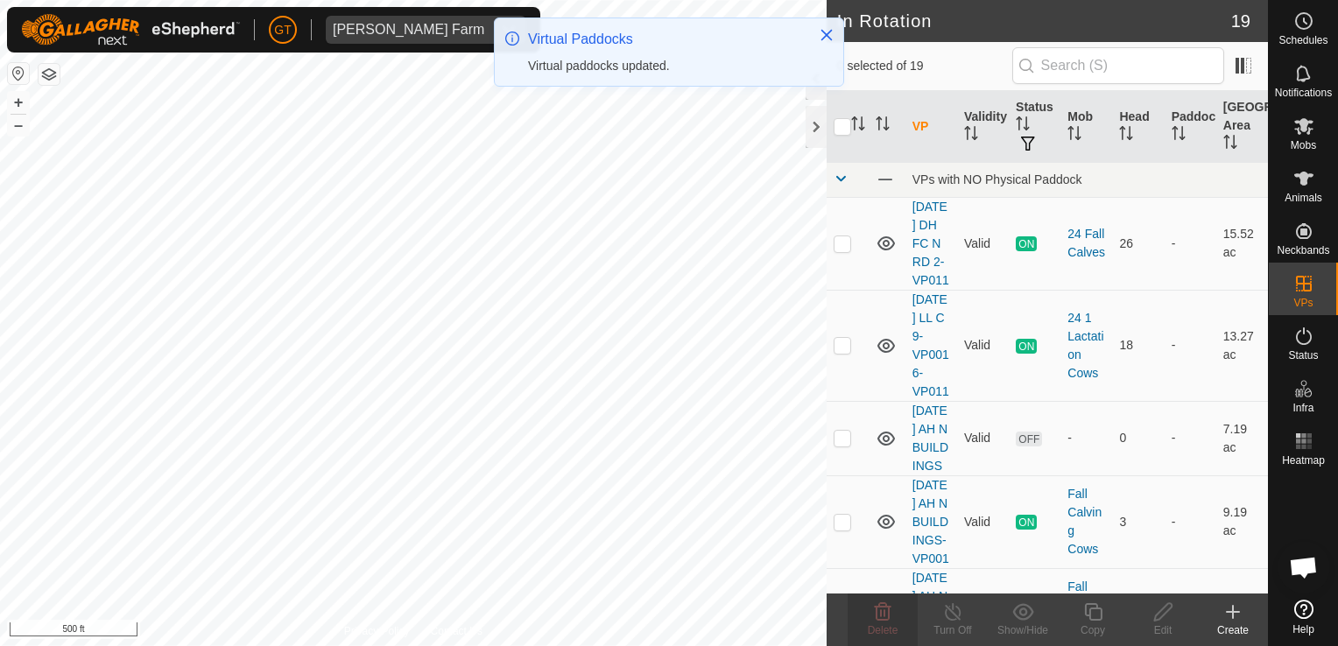
click at [0, 563] on html "[PERSON_NAME] Farm Schedules Notifications Mobs Animals Neckbands VPs Status In…" at bounding box center [669, 323] width 1338 height 646
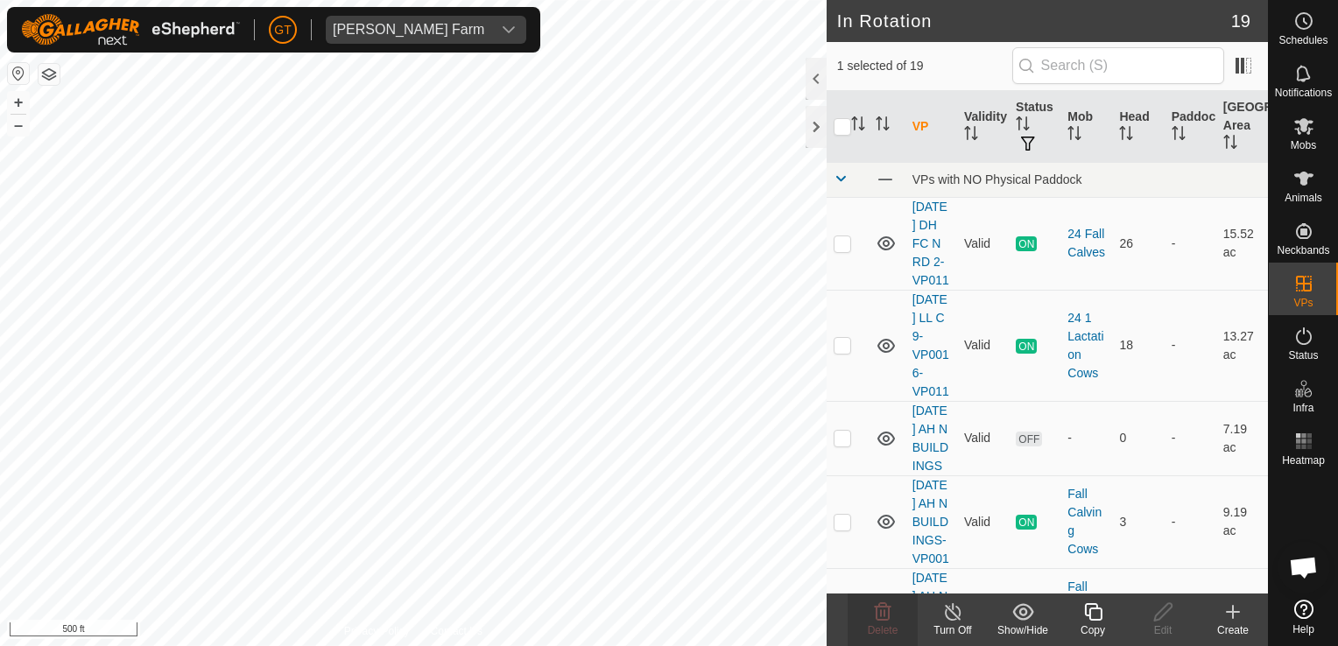
checkbox input "false"
checkbox input "true"
click at [1096, 605] on icon at bounding box center [1093, 612] width 18 height 18
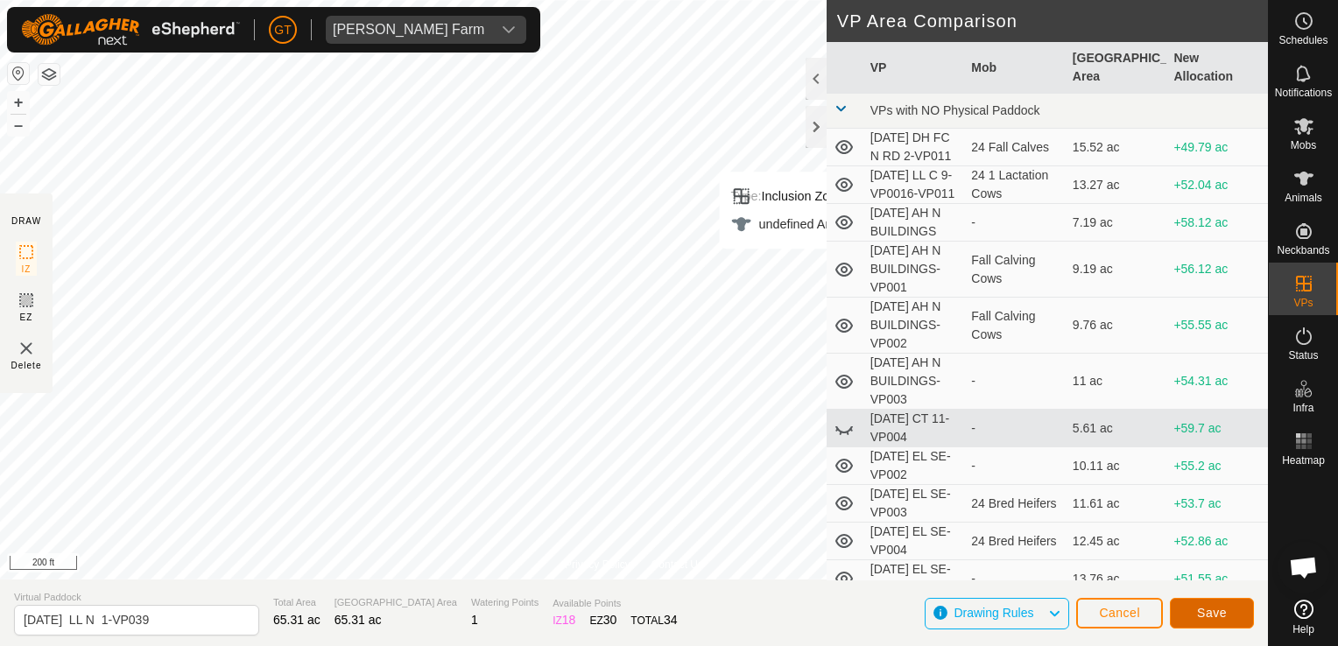
click at [1204, 615] on span "Save" at bounding box center [1212, 613] width 30 height 14
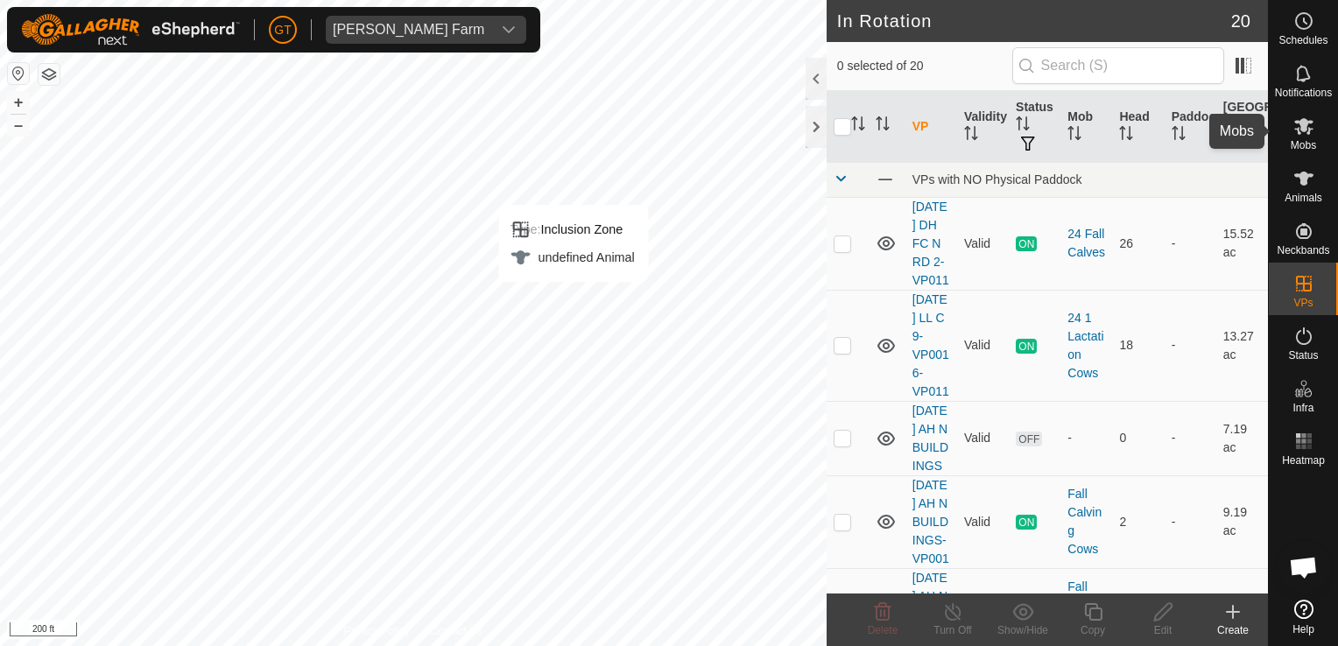
click at [1296, 118] on icon at bounding box center [1303, 126] width 21 height 21
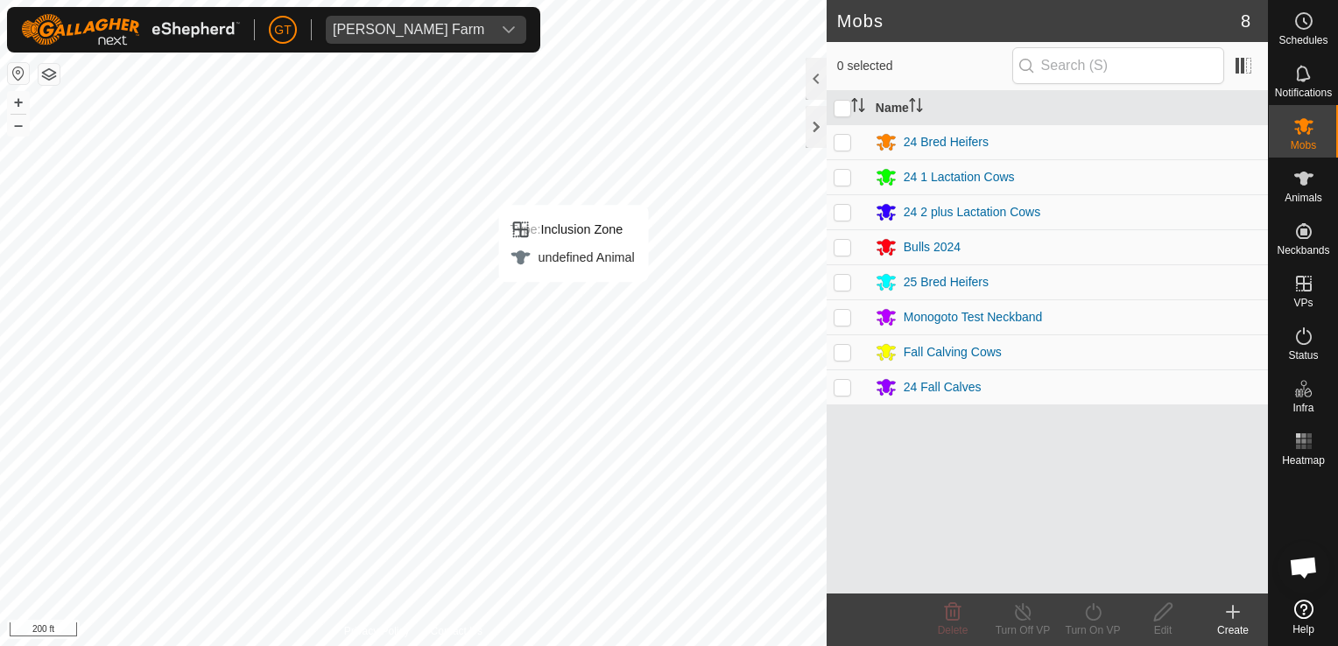
click at [838, 214] on p-checkbox at bounding box center [843, 212] width 18 height 14
checkbox input "true"
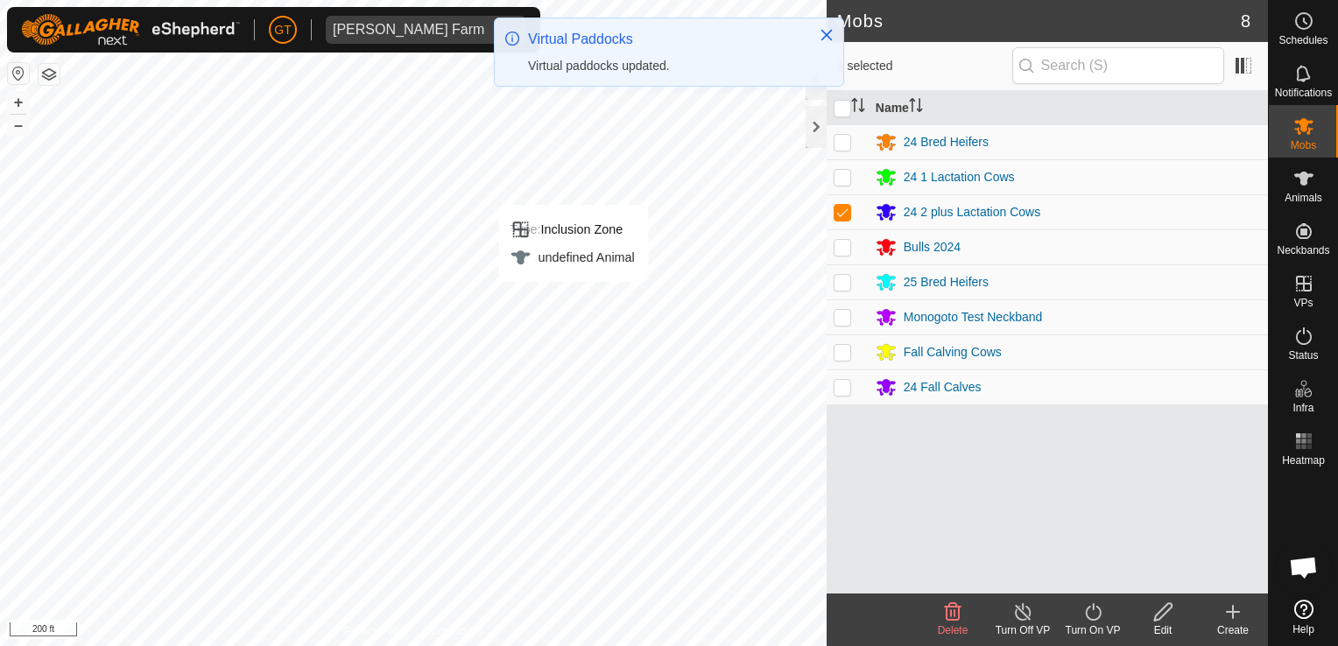
click at [1089, 618] on icon at bounding box center [1093, 612] width 22 height 21
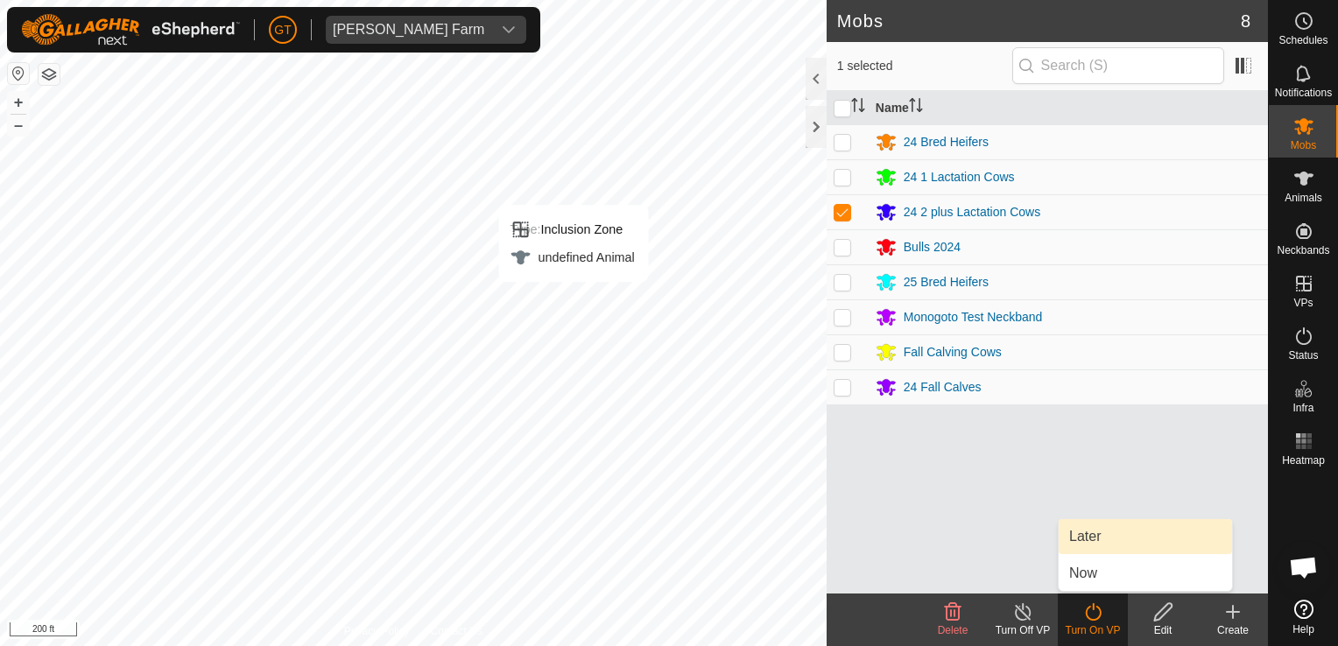
click at [1082, 541] on link "Later" at bounding box center [1145, 536] width 173 height 35
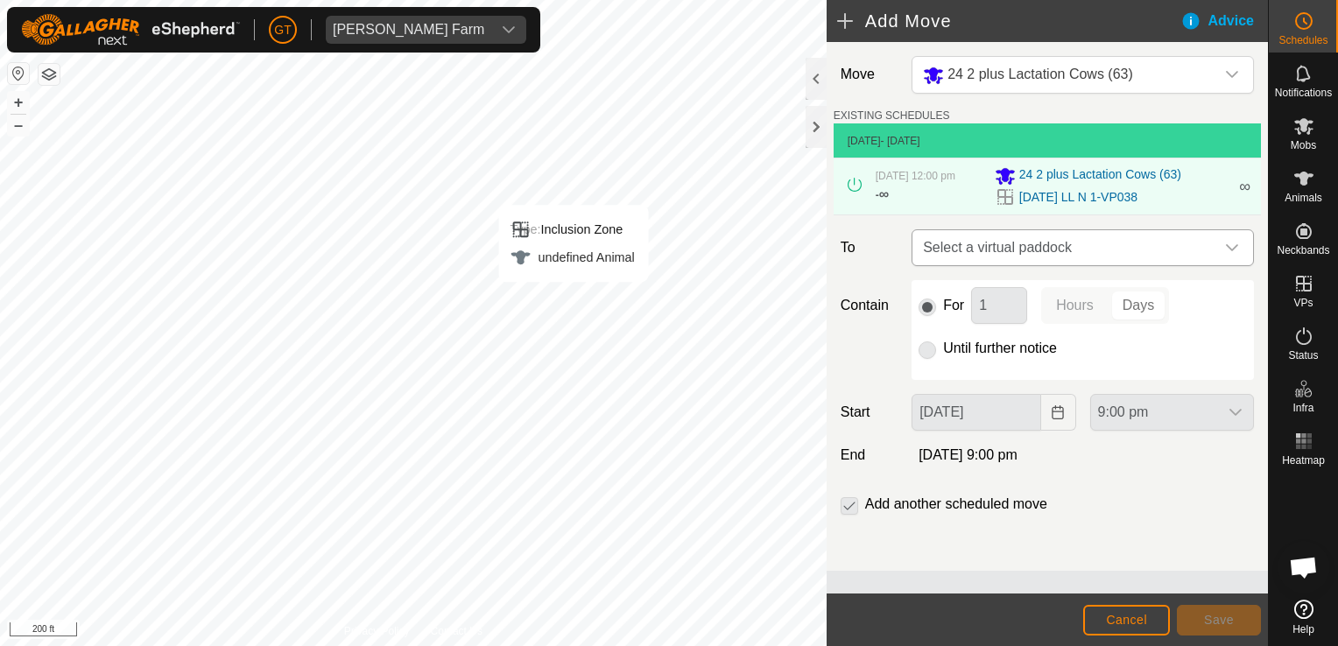
click at [1233, 251] on icon "dropdown trigger" at bounding box center [1232, 248] width 14 height 14
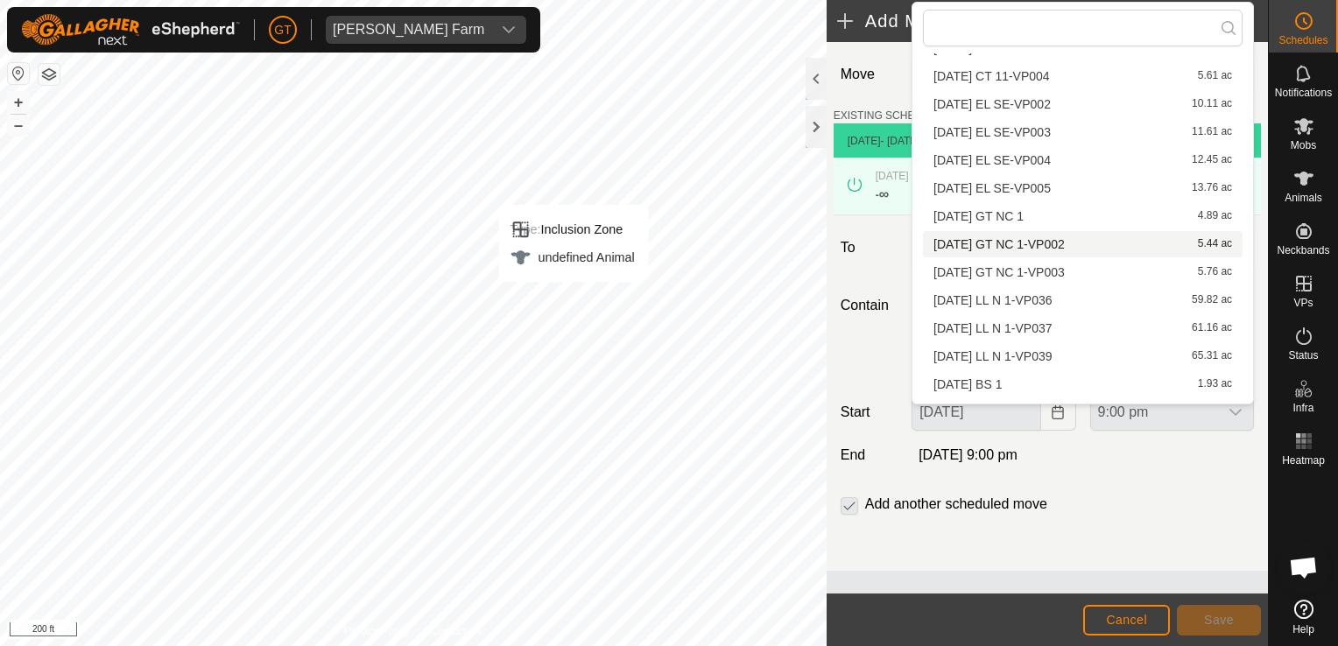
scroll to position [221, 0]
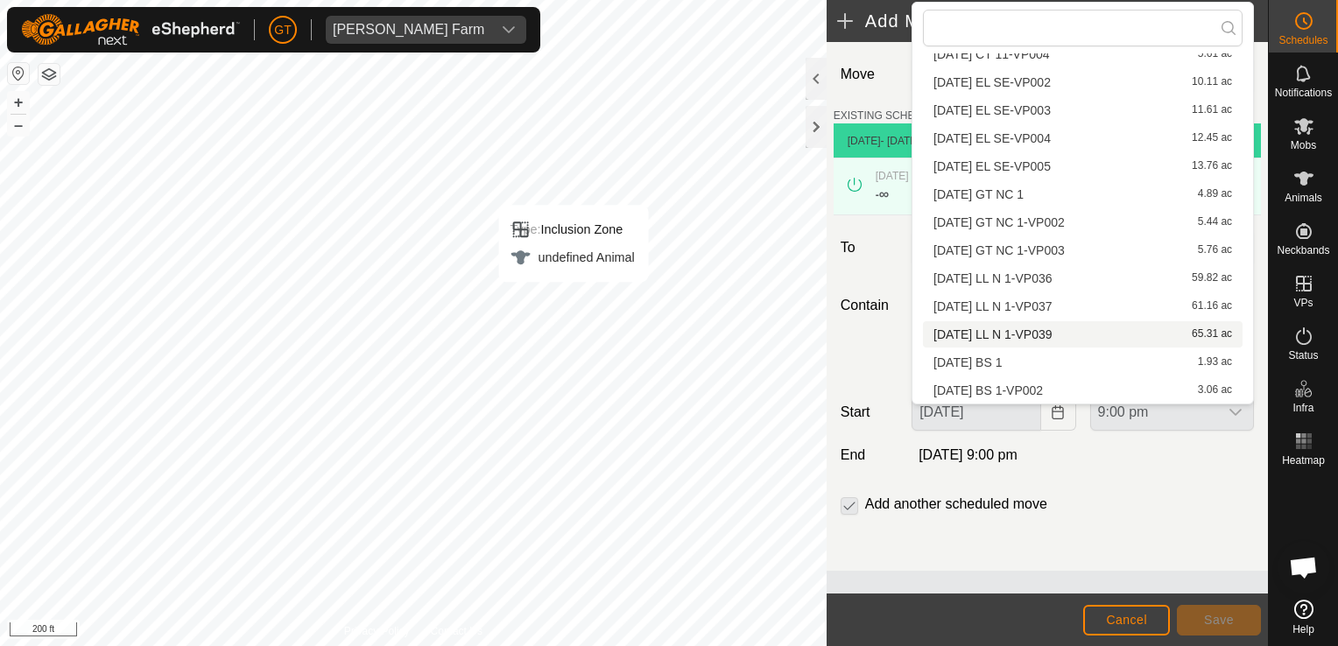
click at [1053, 328] on li "[DATE] LL N 1-VP039 65.31 ac" at bounding box center [1083, 334] width 320 height 26
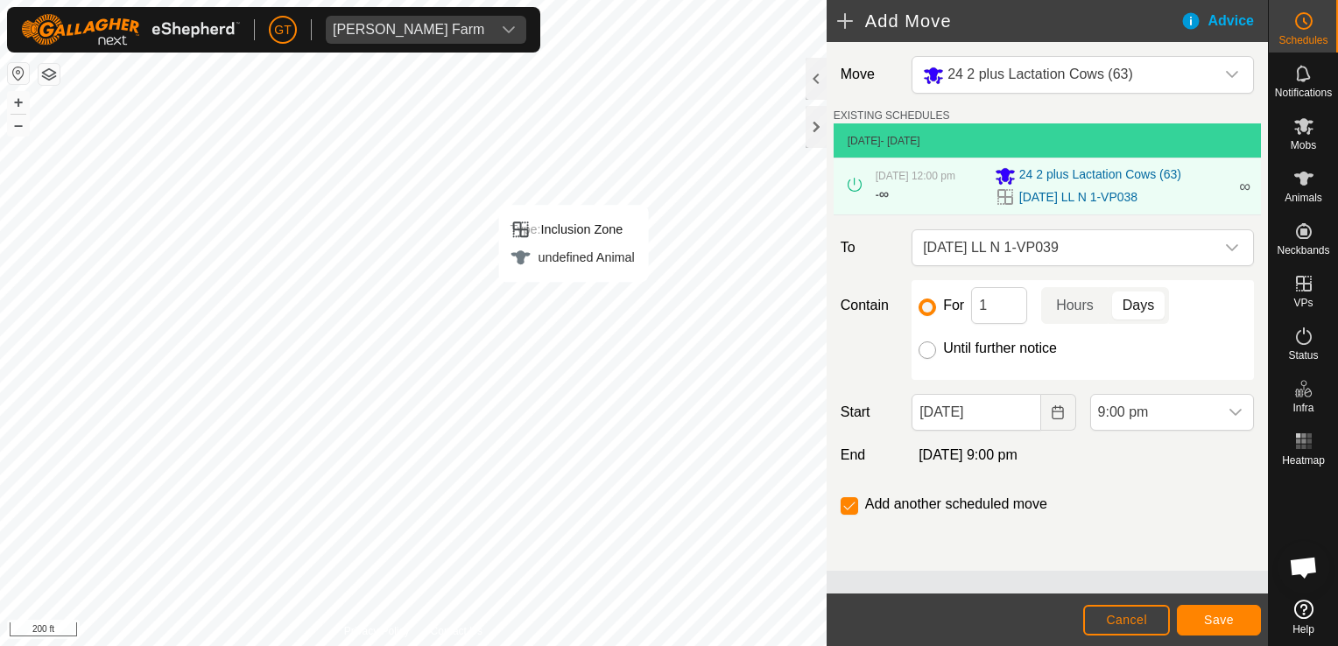
click at [925, 359] on input "Until further notice" at bounding box center [928, 351] width 18 height 18
radio input "true"
checkbox input "false"
click at [1061, 419] on icon "Choose Date" at bounding box center [1058, 412] width 14 height 14
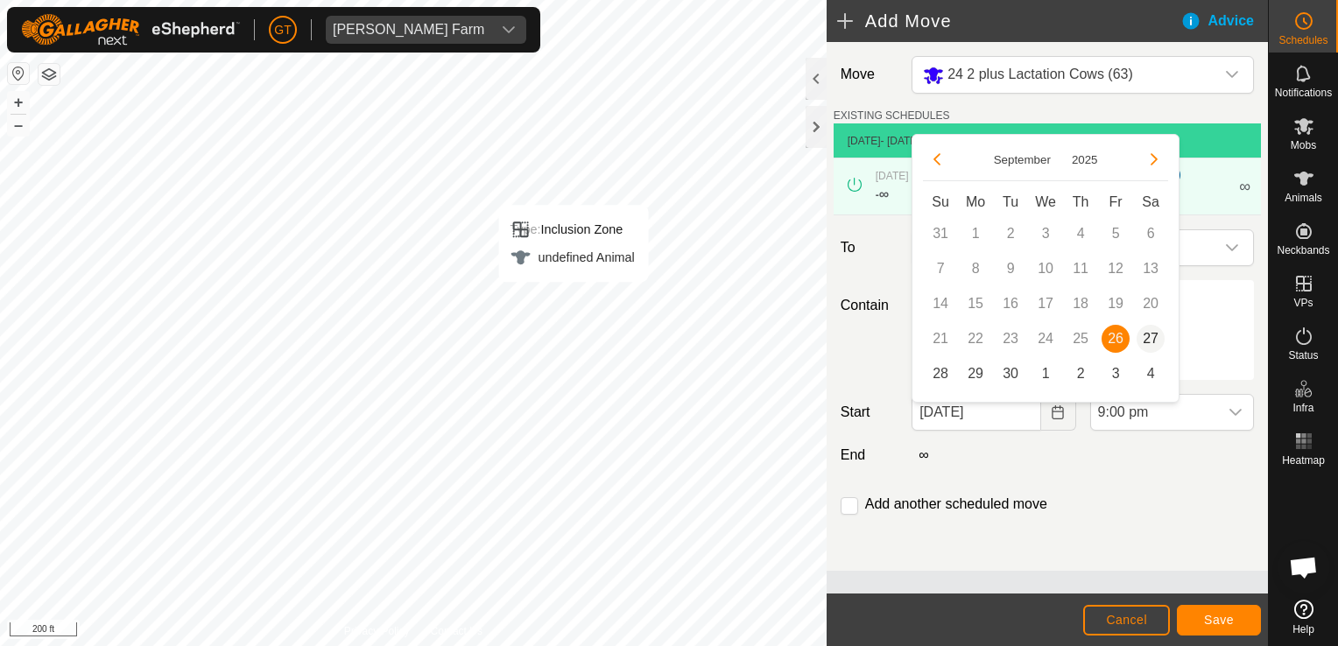
click at [1156, 343] on span "27" at bounding box center [1151, 339] width 28 height 28
type input "[DATE]"
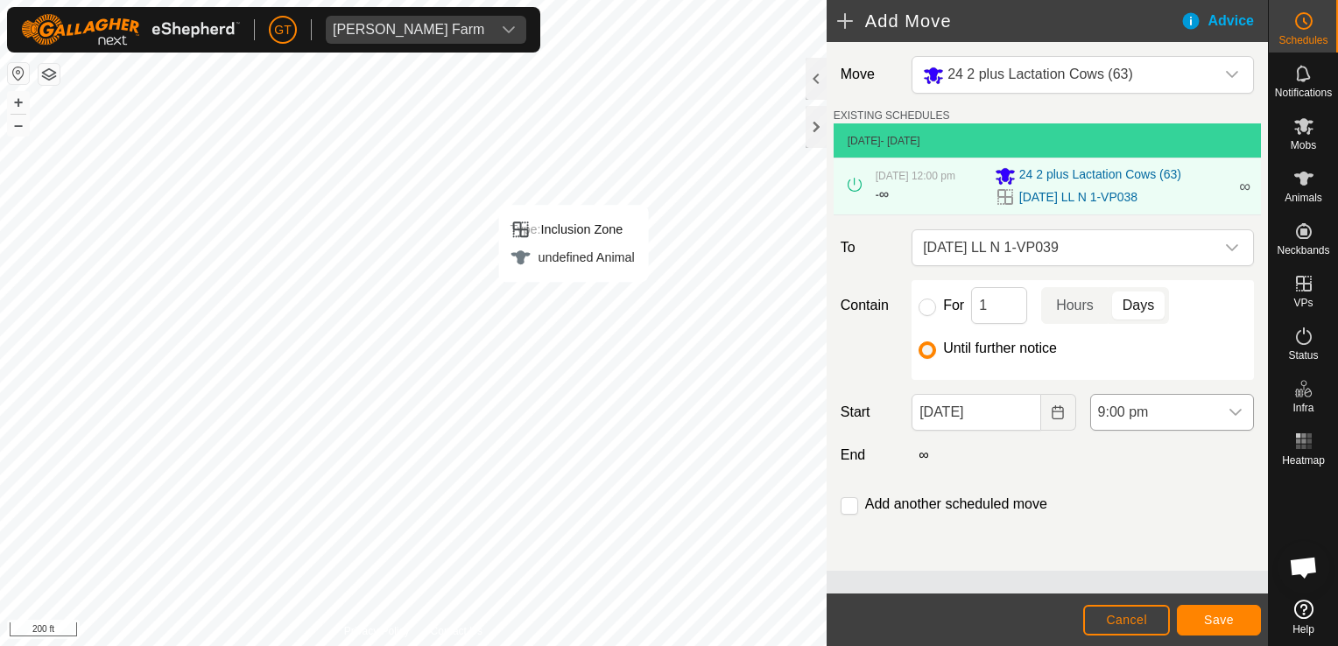
click at [1234, 419] on icon "dropdown trigger" at bounding box center [1236, 412] width 14 height 14
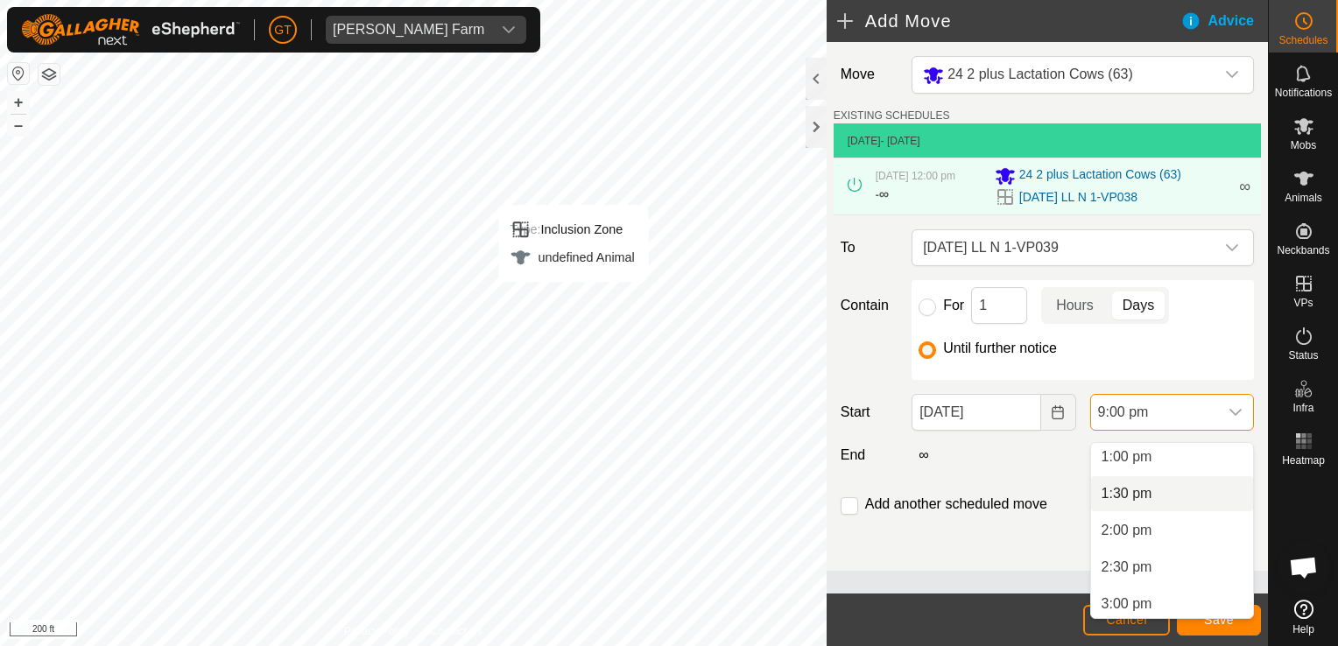
scroll to position [872, 0]
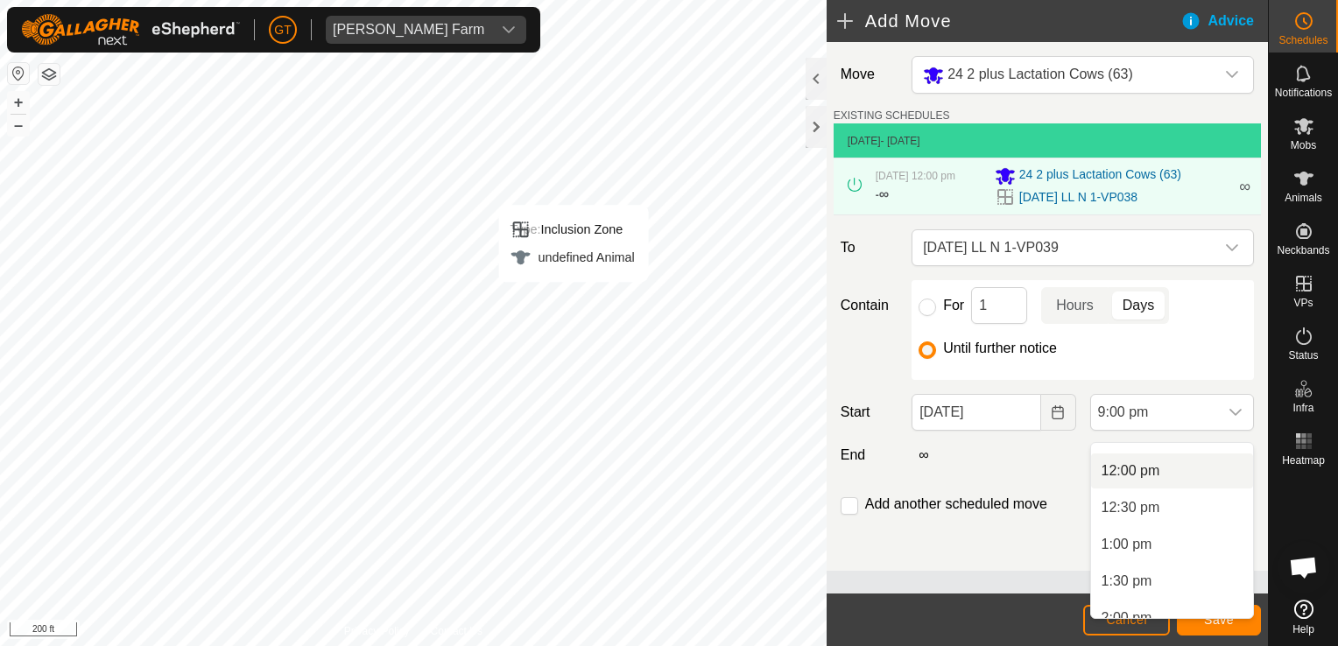
click at [1149, 465] on li "12:00 pm" at bounding box center [1172, 471] width 162 height 35
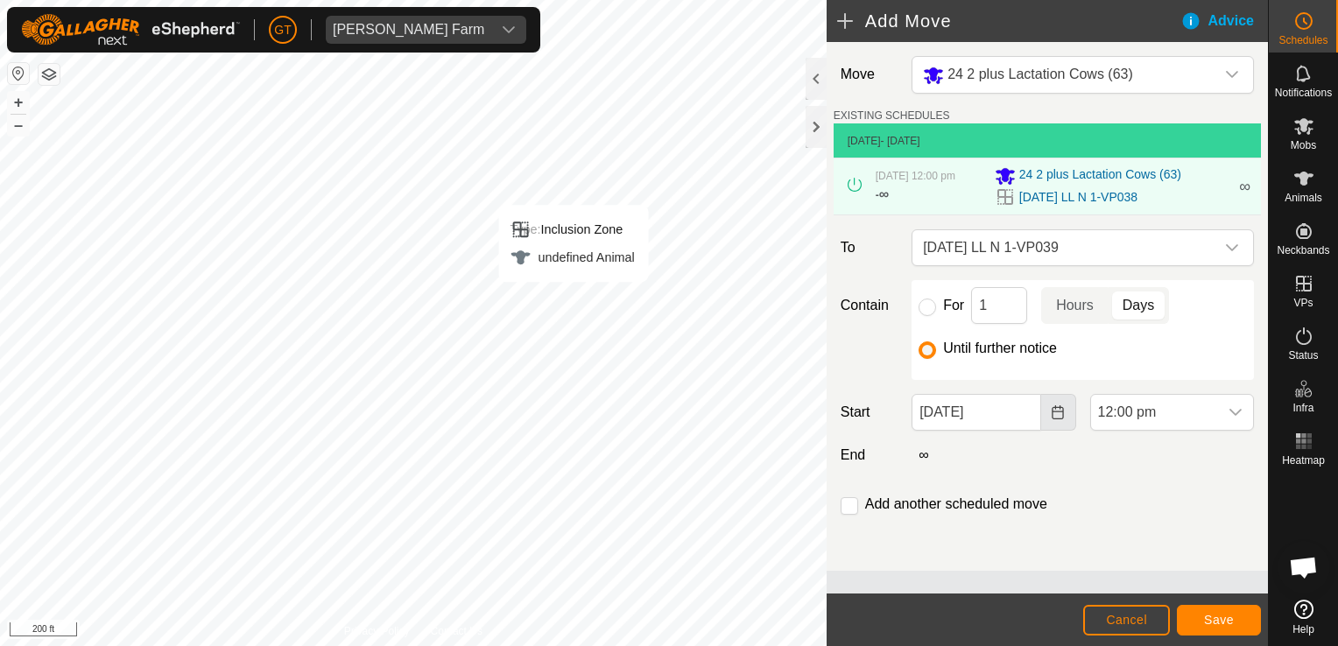
click at [1053, 415] on icon "Choose Date" at bounding box center [1058, 412] width 14 height 14
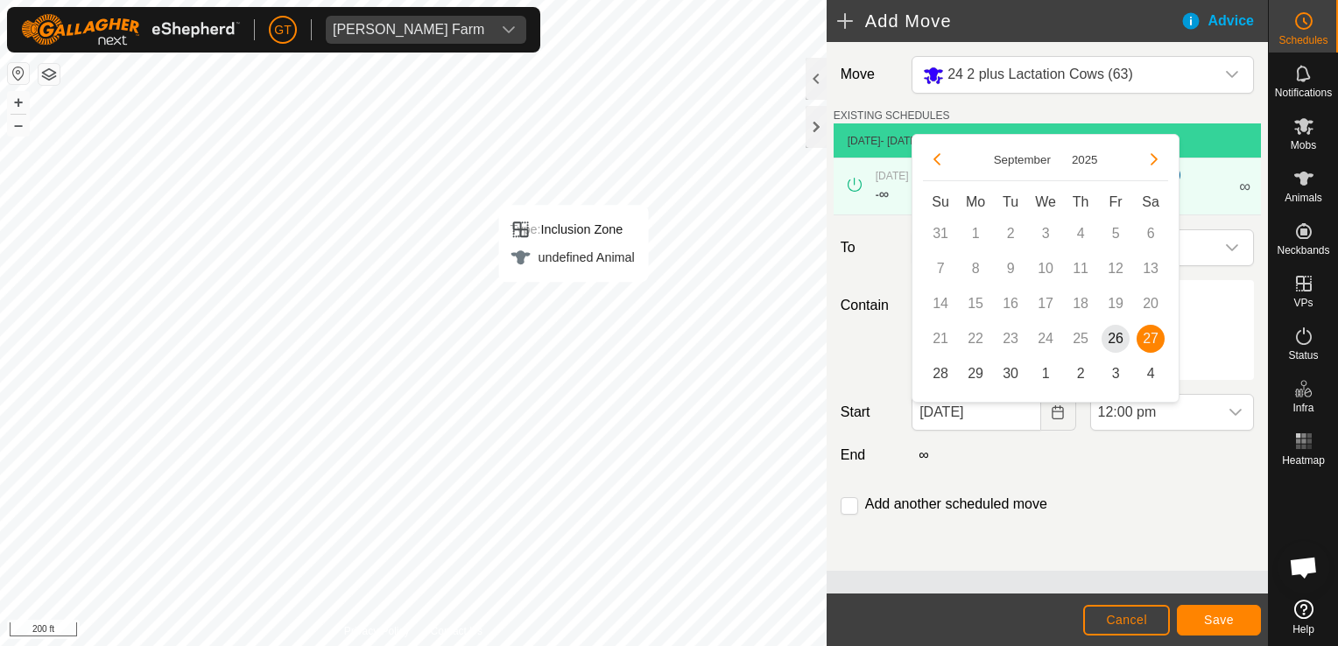
click at [1180, 546] on div "Move 24 2 plus Lactation Cows (63) EXISTING SCHEDULES [DATE] - [DATE] [DATE] 12…" at bounding box center [1047, 306] width 441 height 529
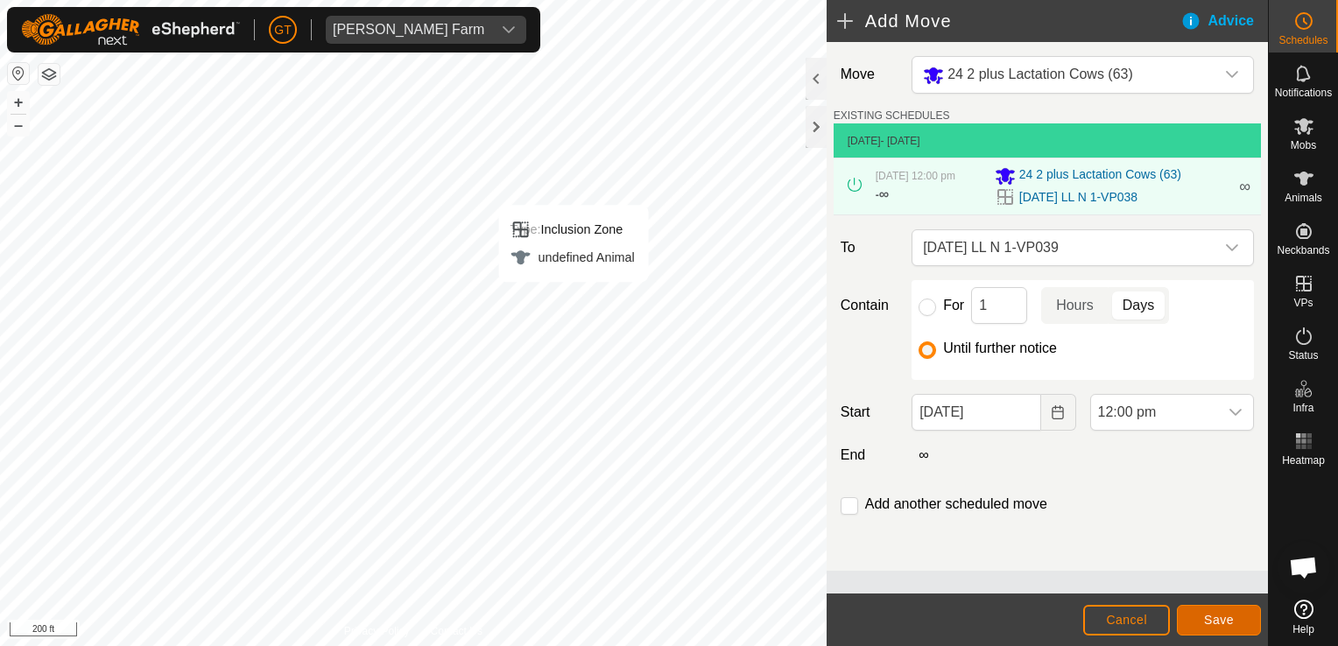
click at [1240, 622] on button "Save" at bounding box center [1219, 620] width 84 height 31
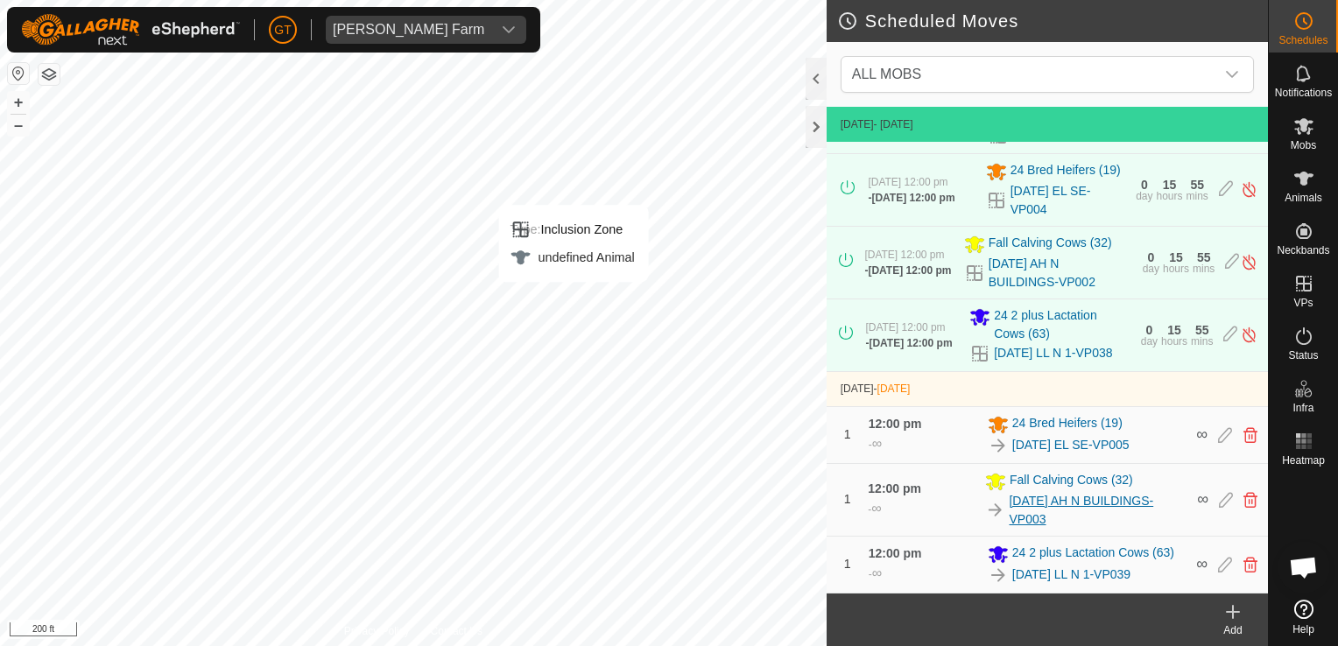
scroll to position [101, 0]
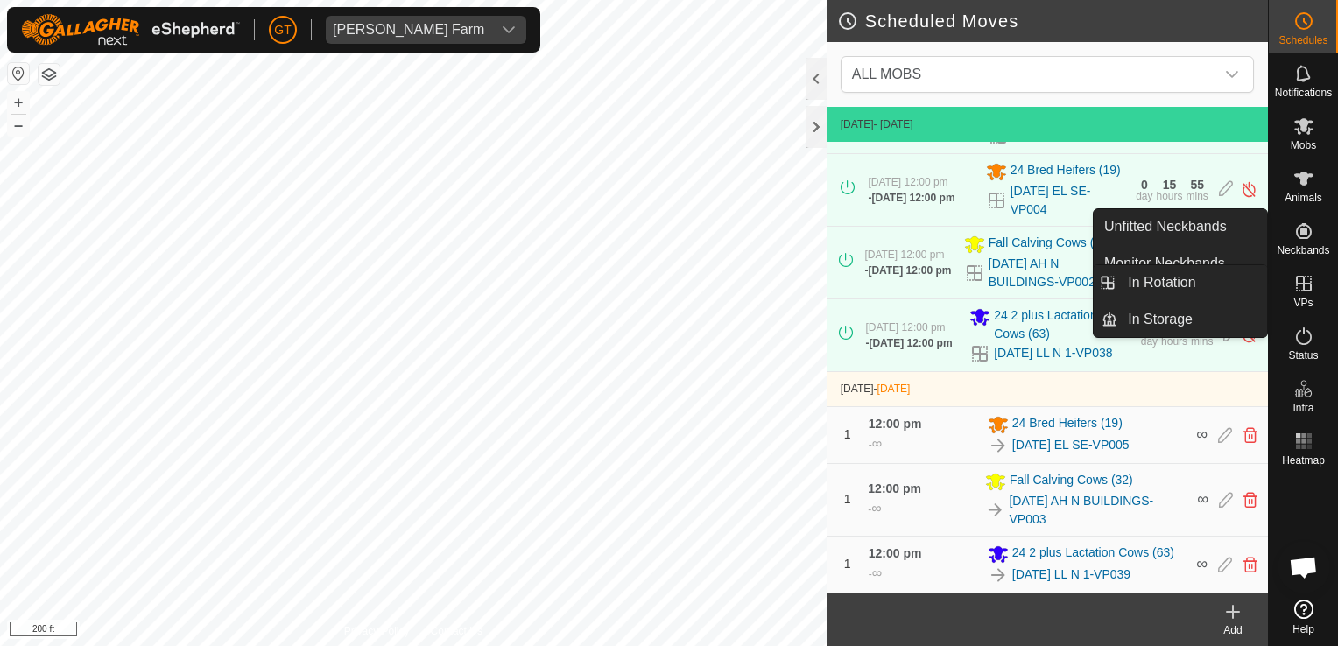
click at [1296, 283] on icon at bounding box center [1303, 283] width 21 height 21
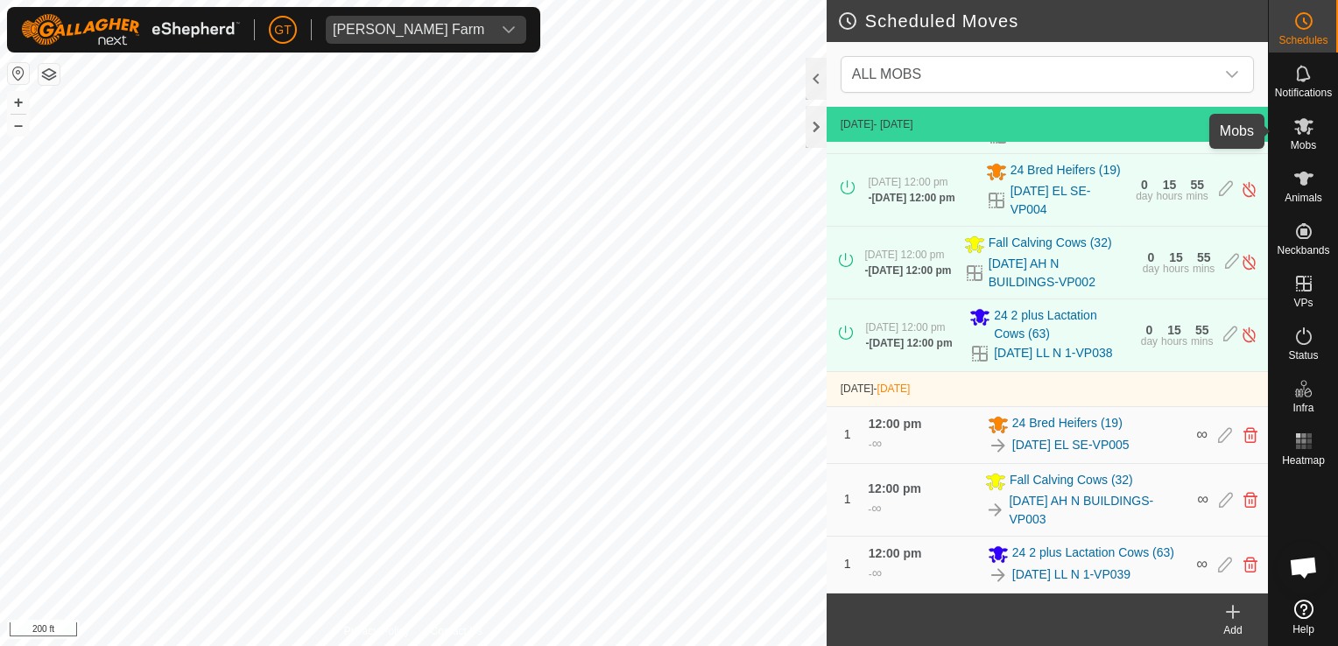
click at [1301, 131] on icon at bounding box center [1303, 126] width 21 height 21
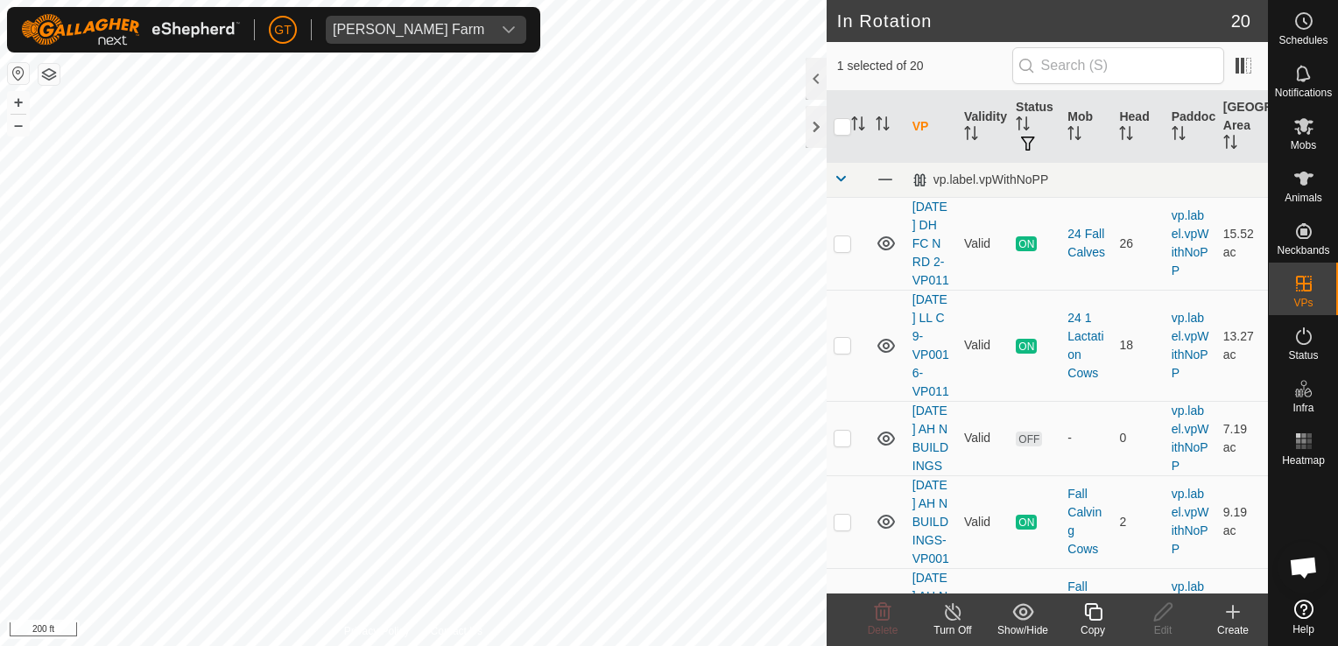
checkbox input "false"
checkbox input "true"
checkbox input "false"
click at [885, 610] on icon at bounding box center [882, 612] width 21 height 21
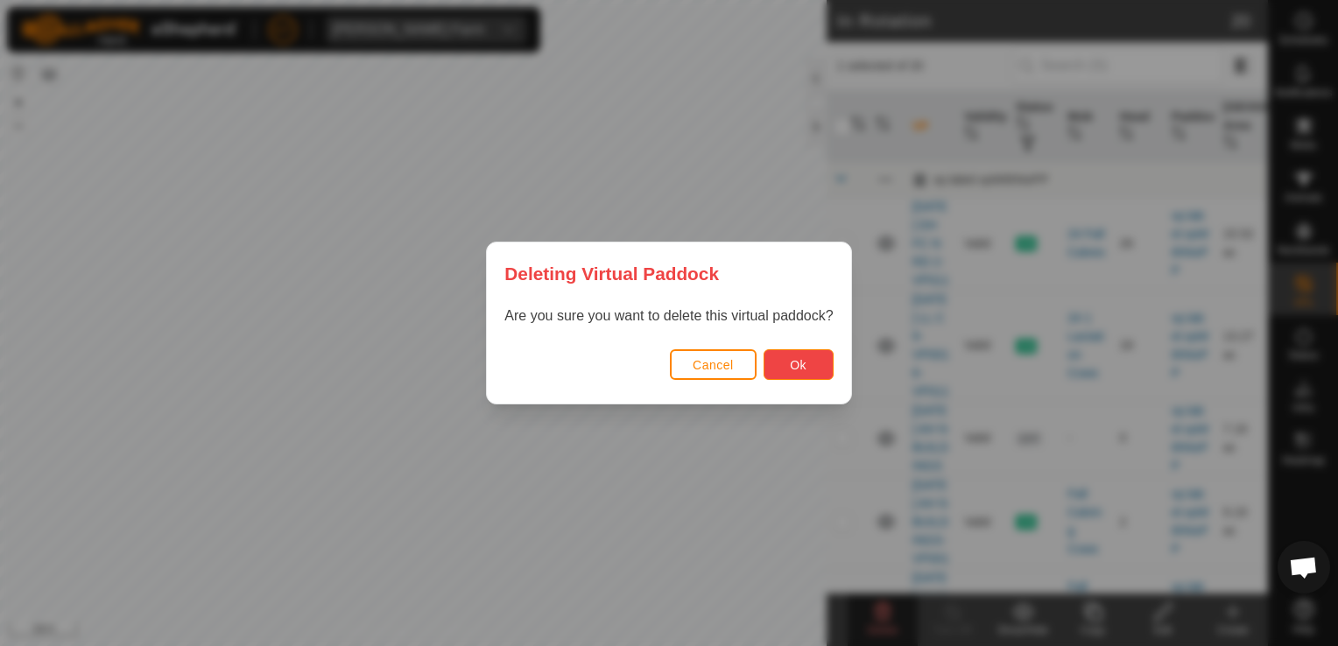
click at [814, 368] on button "Ok" at bounding box center [799, 364] width 70 height 31
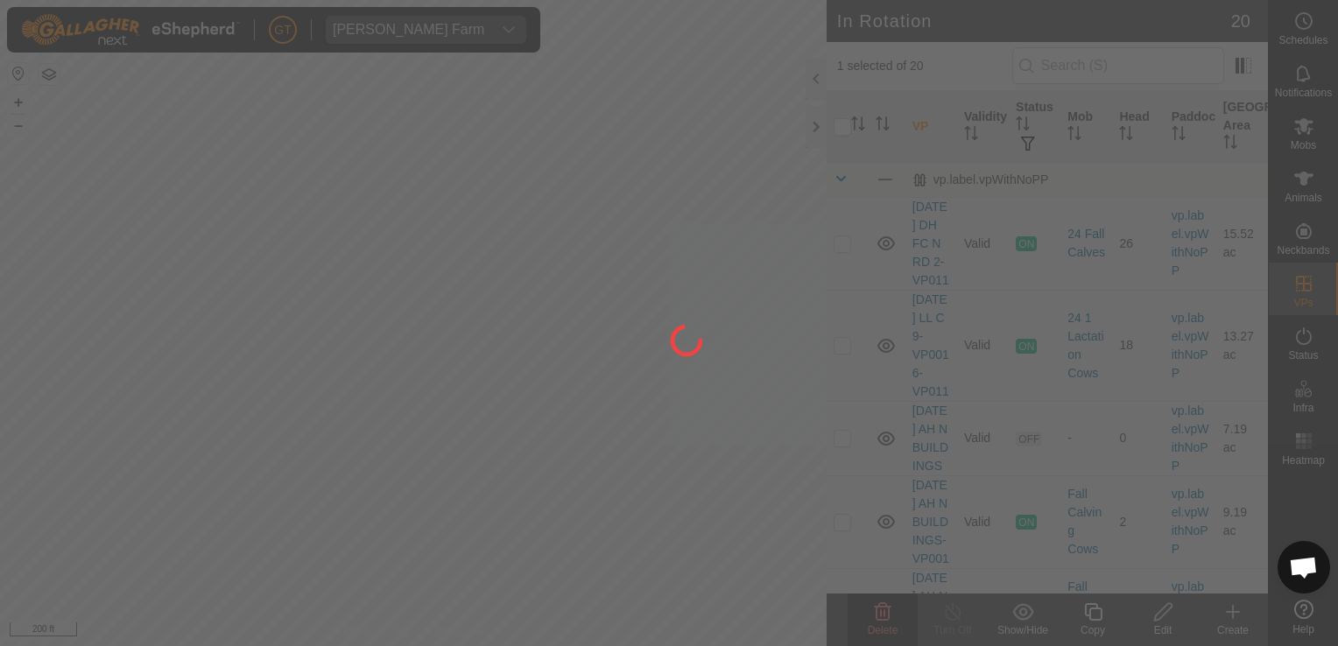
checkbox input "false"
